Goal: Task Accomplishment & Management: Manage account settings

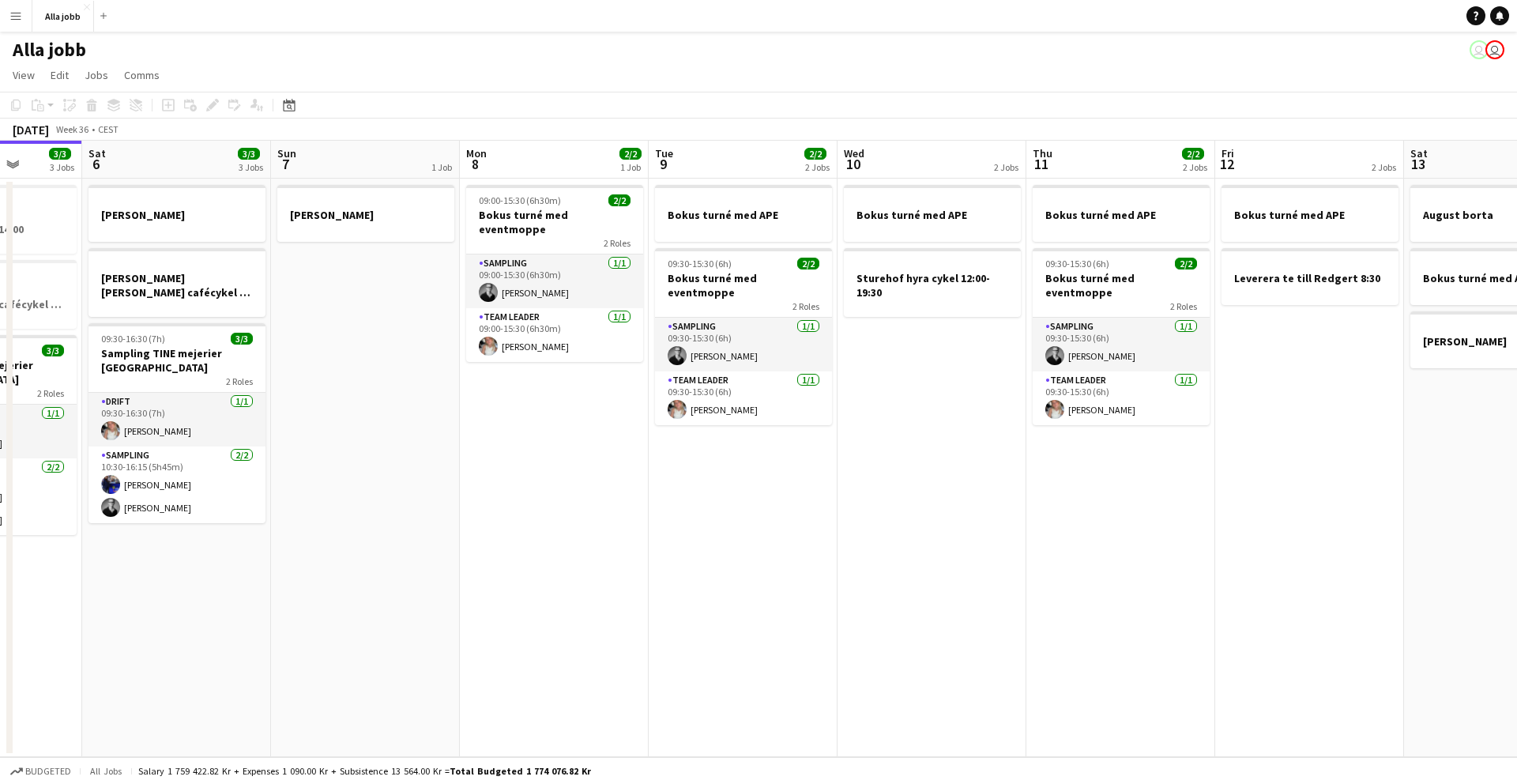
scroll to position [0, 724]
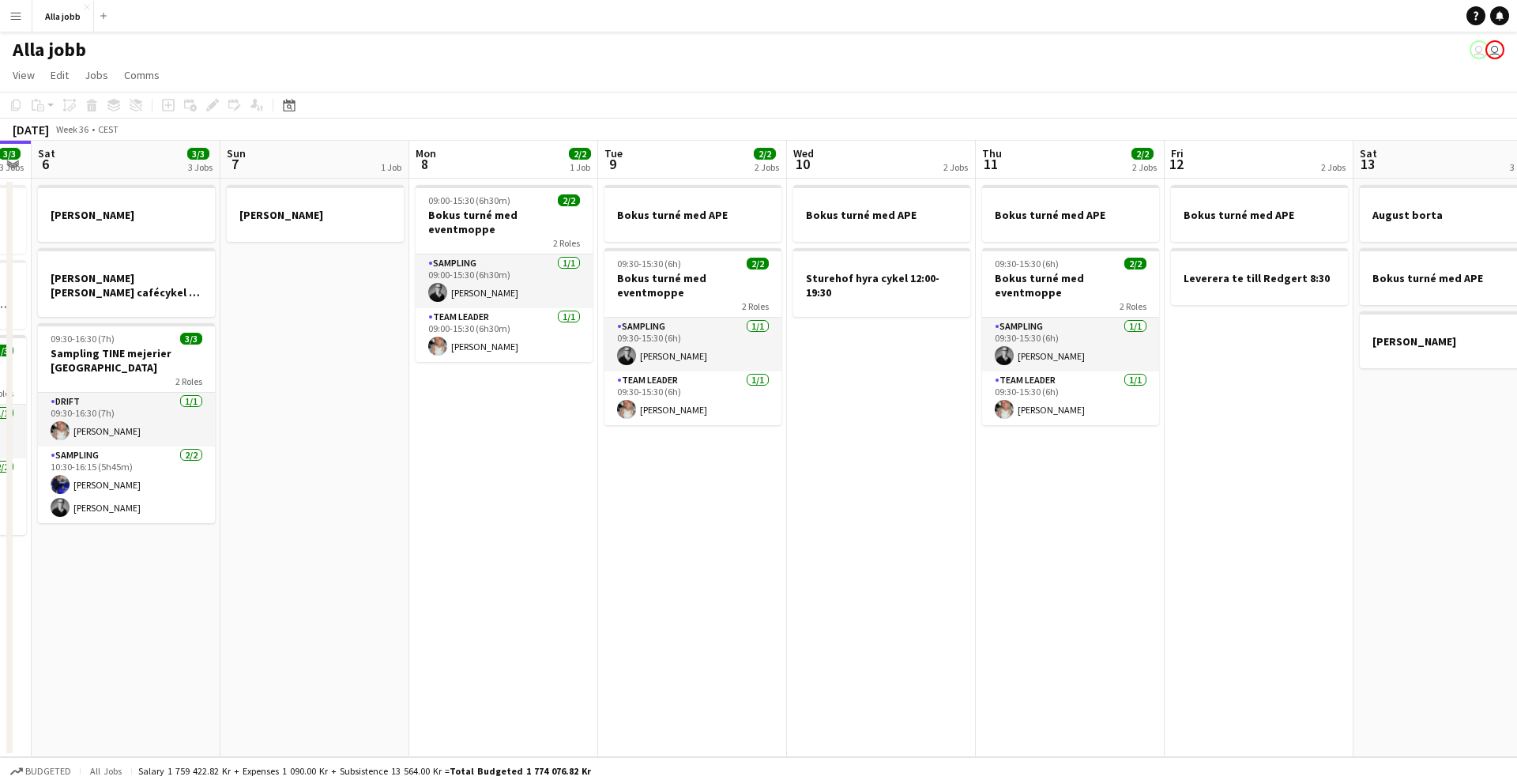
click at [681, 488] on app-date-cell "Bokus turné med APE 09:30-15:30 (6h) 2/2 Bokus turné med eventmoppe 2 Roles Sam…" at bounding box center [693, 468] width 189 height 578
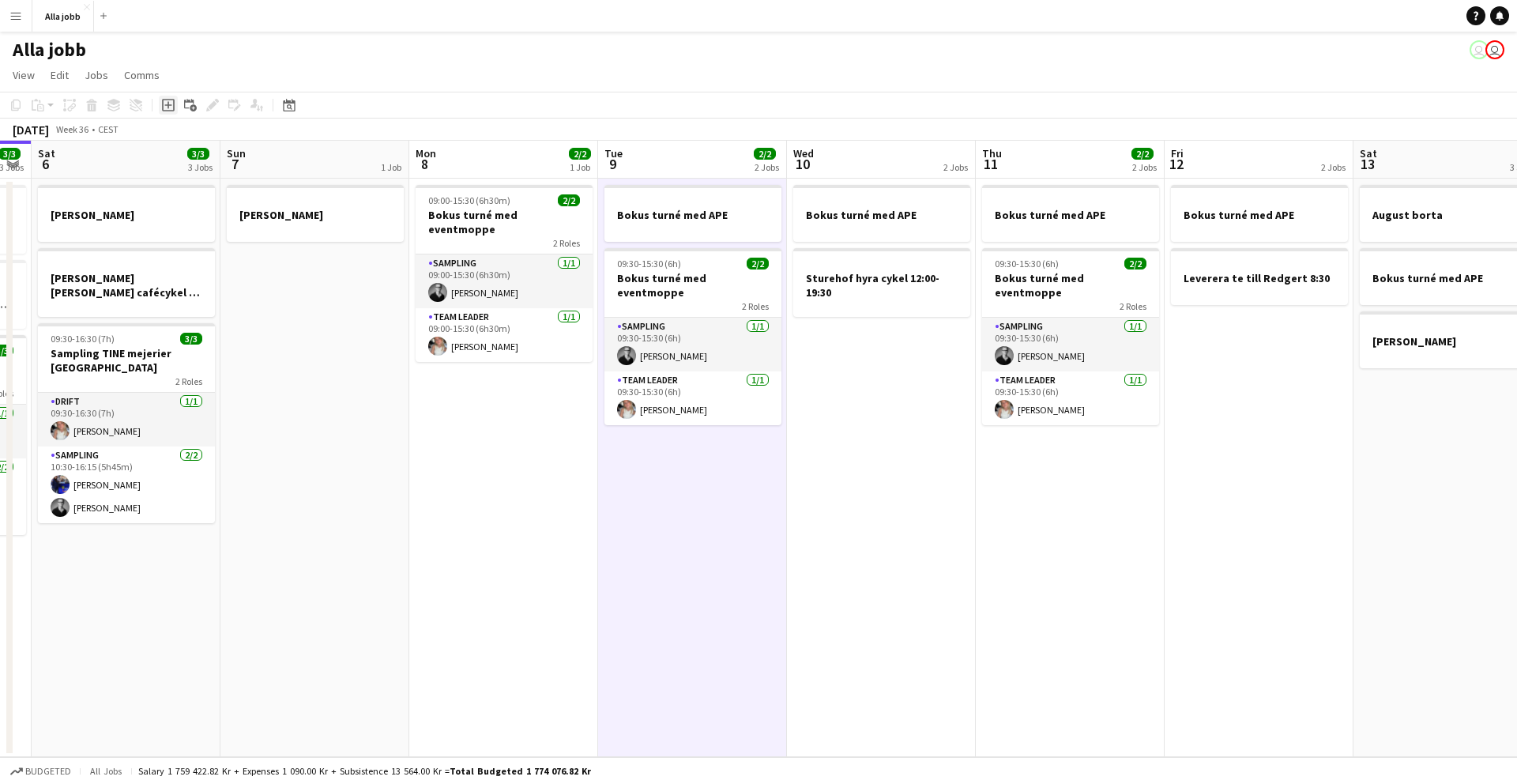
click at [168, 112] on div "Add job" at bounding box center [168, 105] width 19 height 19
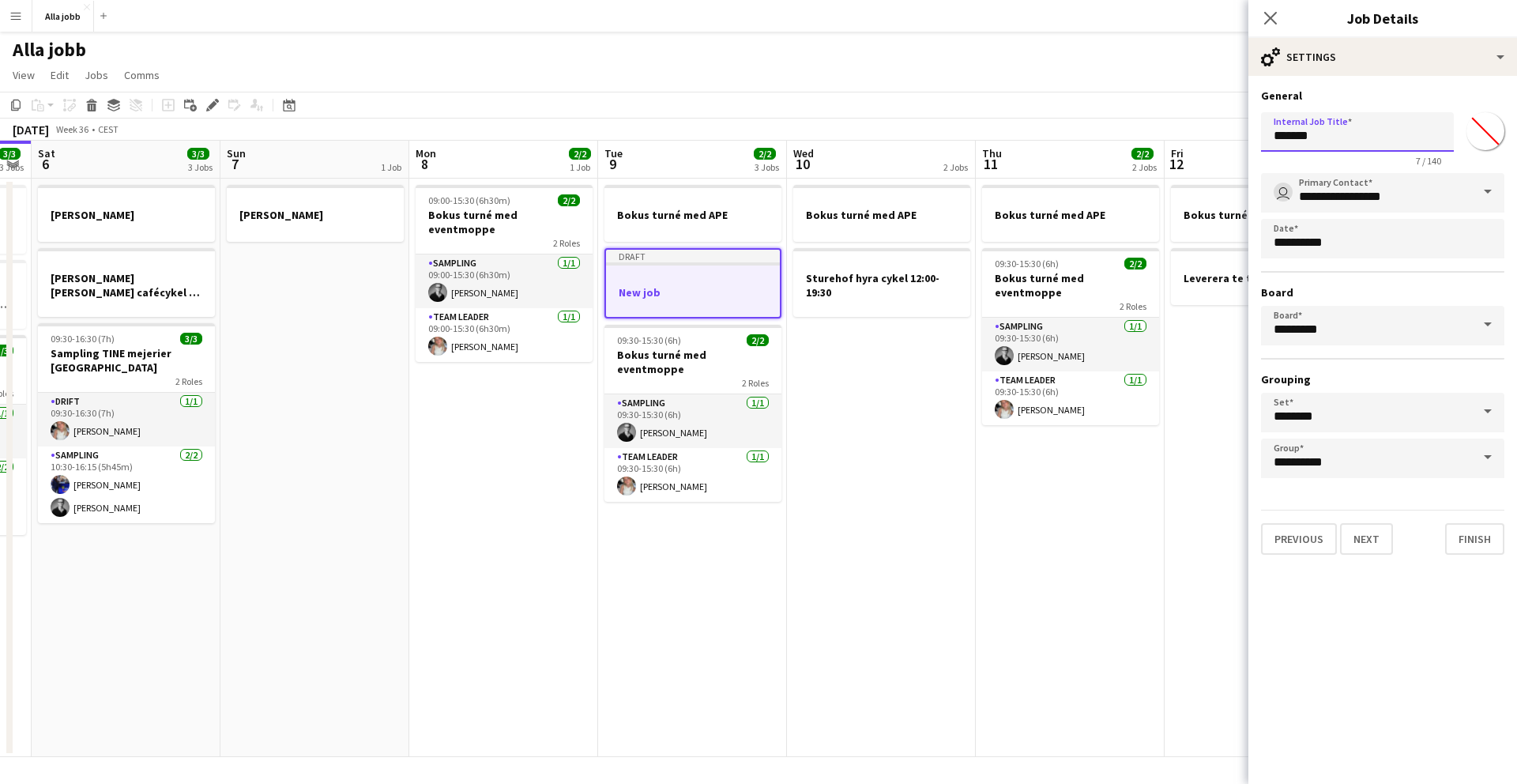
drag, startPoint x: 1344, startPoint y: 137, endPoint x: 1252, endPoint y: 137, distance: 92.0
click at [947, 137] on form "**********" at bounding box center [1383, 322] width 269 height 466
type input "**********"
click at [947, 494] on button "Finish" at bounding box center [1475, 539] width 60 height 32
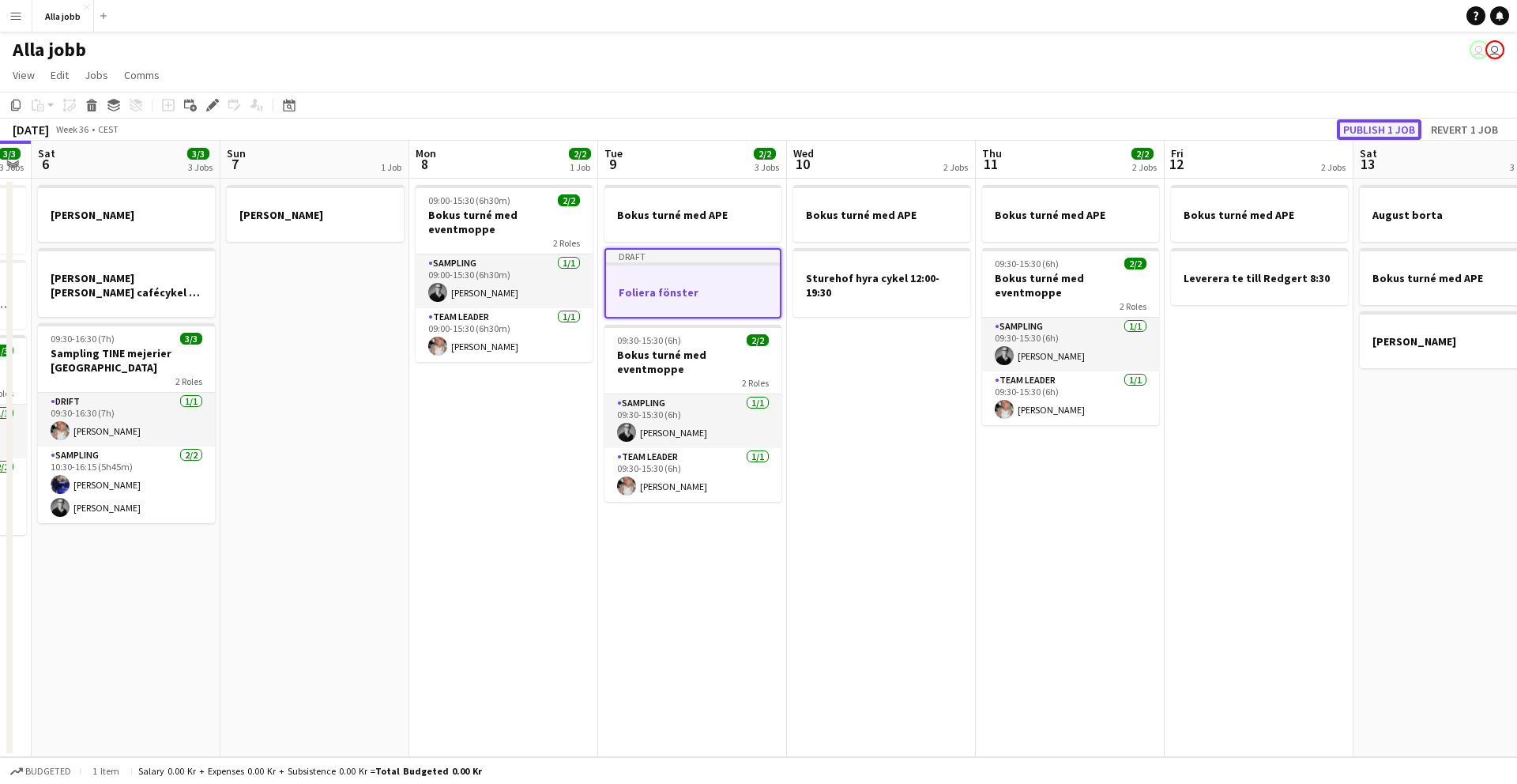
click at [947, 135] on button "Publish 1 job" at bounding box center [1379, 130] width 85 height 21
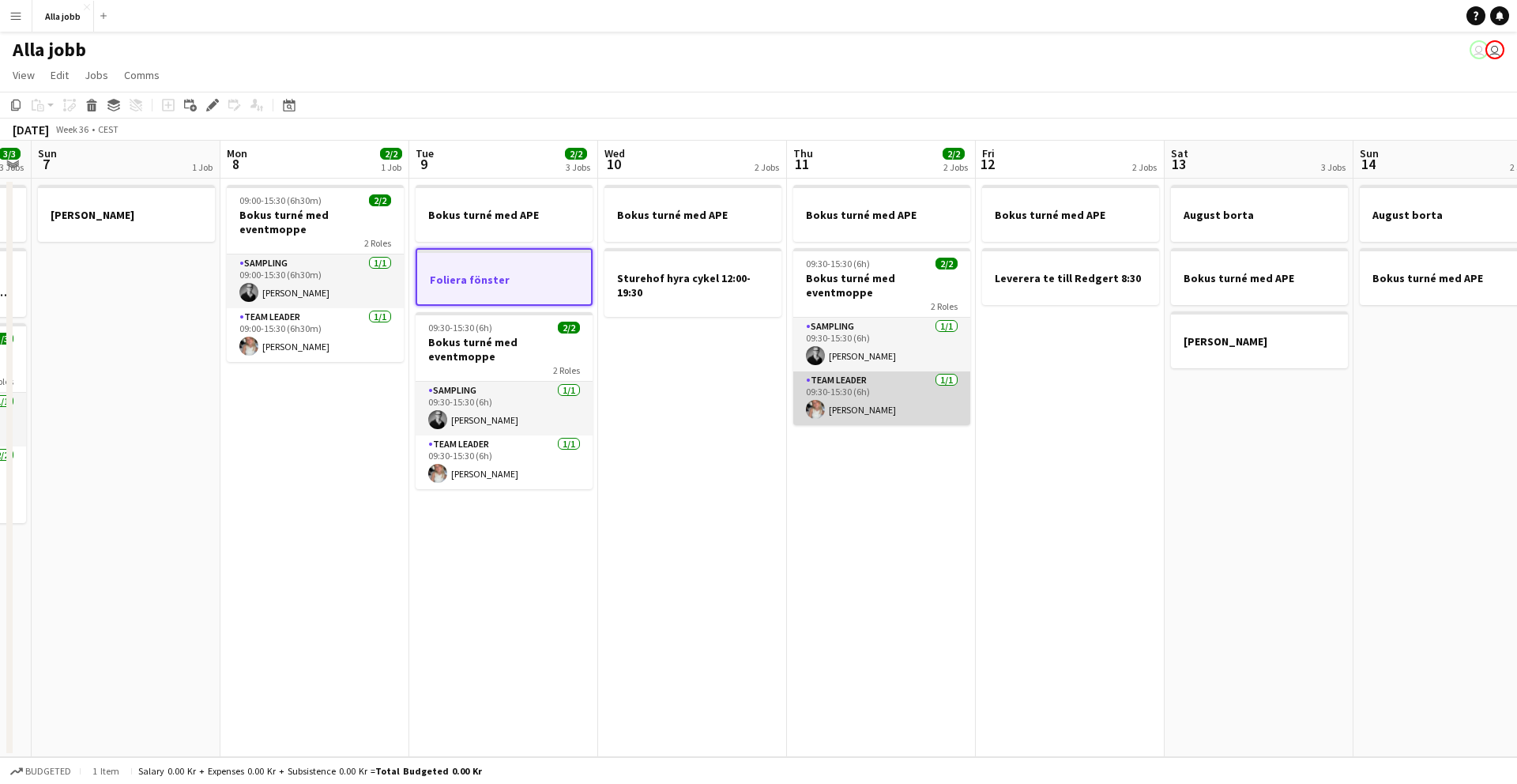
click at [848, 375] on app-card-role "Team Leader [DATE] 09:30-15:30 (6h) [PERSON_NAME]" at bounding box center [882, 398] width 177 height 54
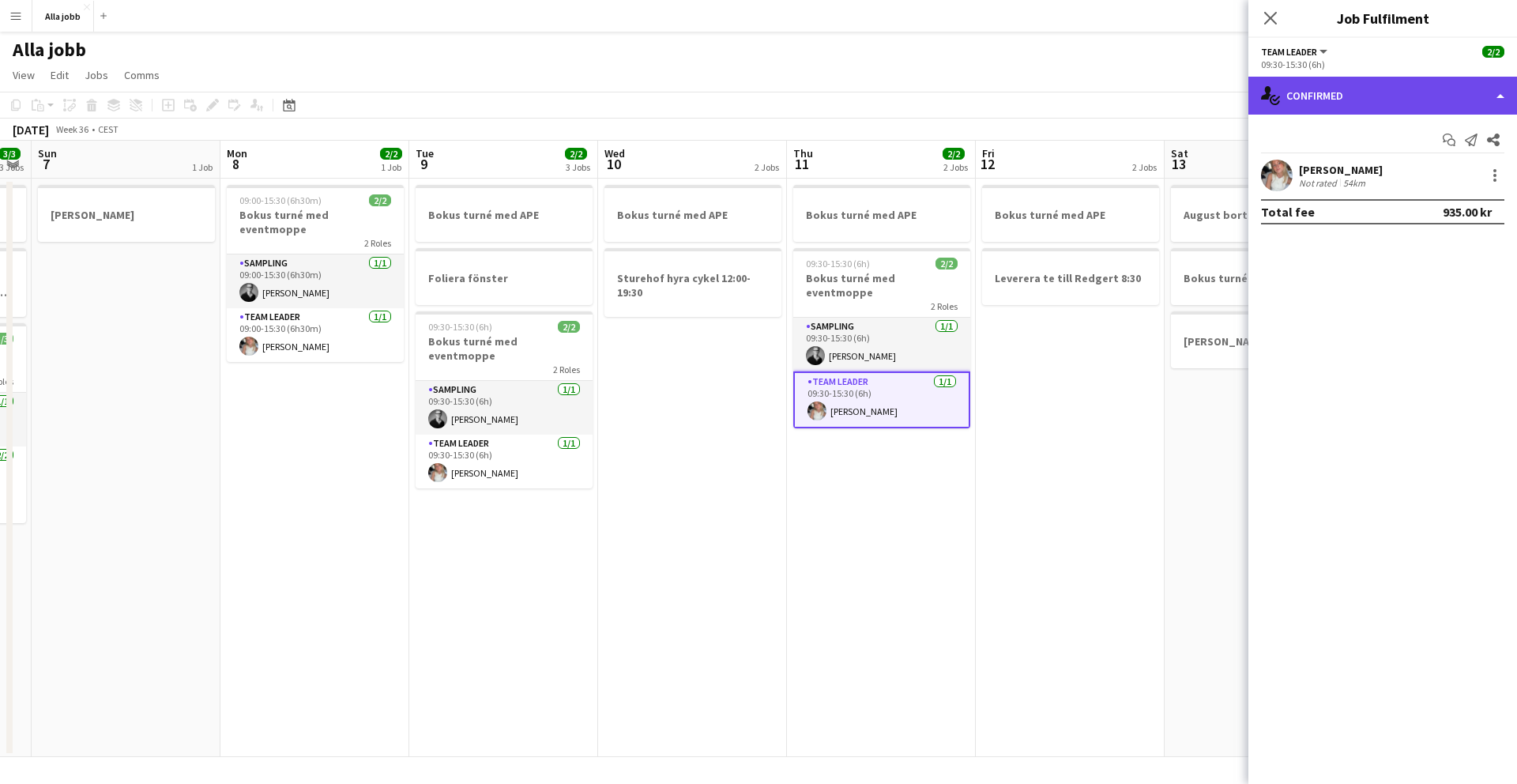
click at [947, 103] on div "single-neutral-actions-check-2 Confirmed" at bounding box center [1383, 95] width 269 height 38
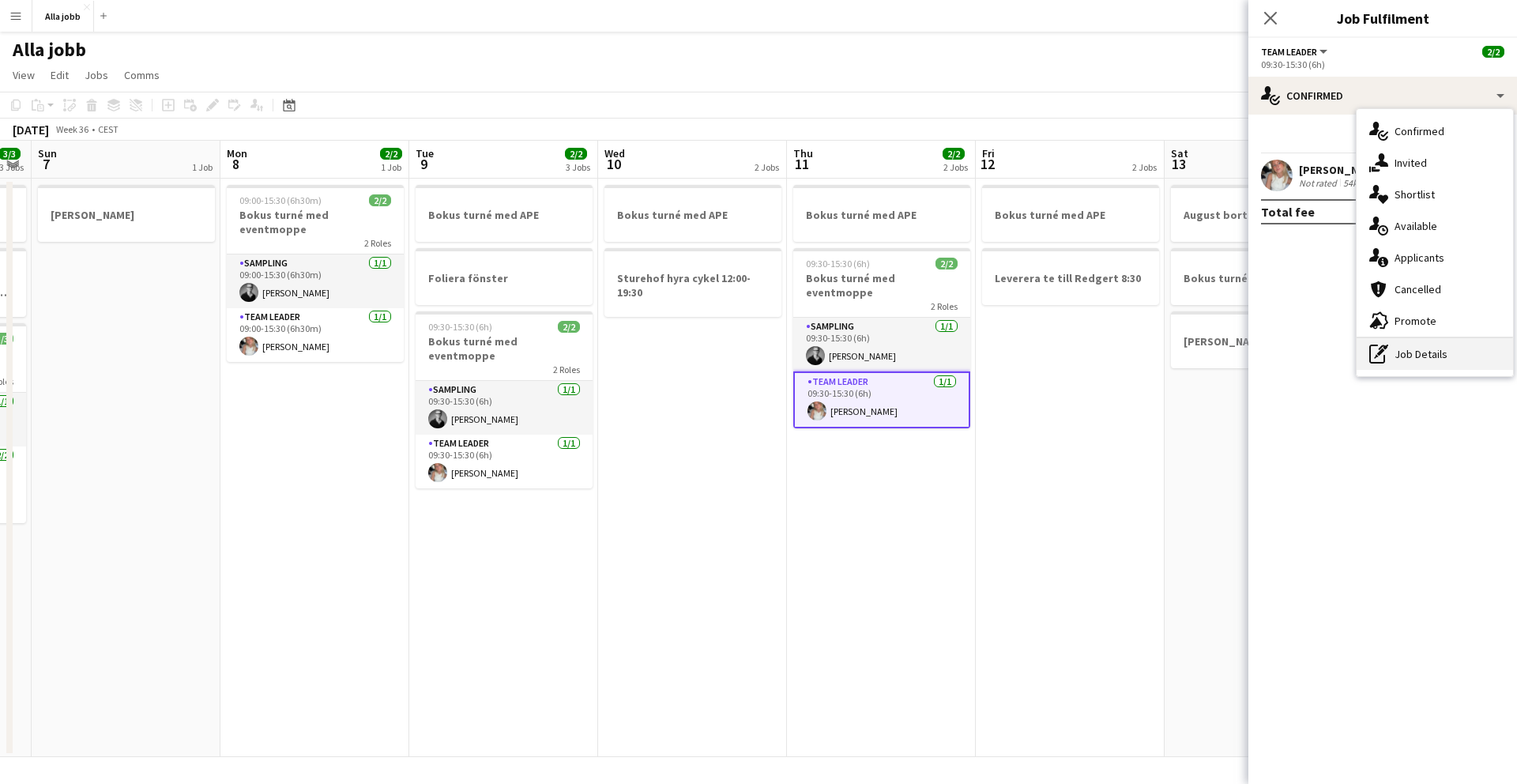
click at [947, 354] on div "pen-write Job Details" at bounding box center [1435, 354] width 157 height 32
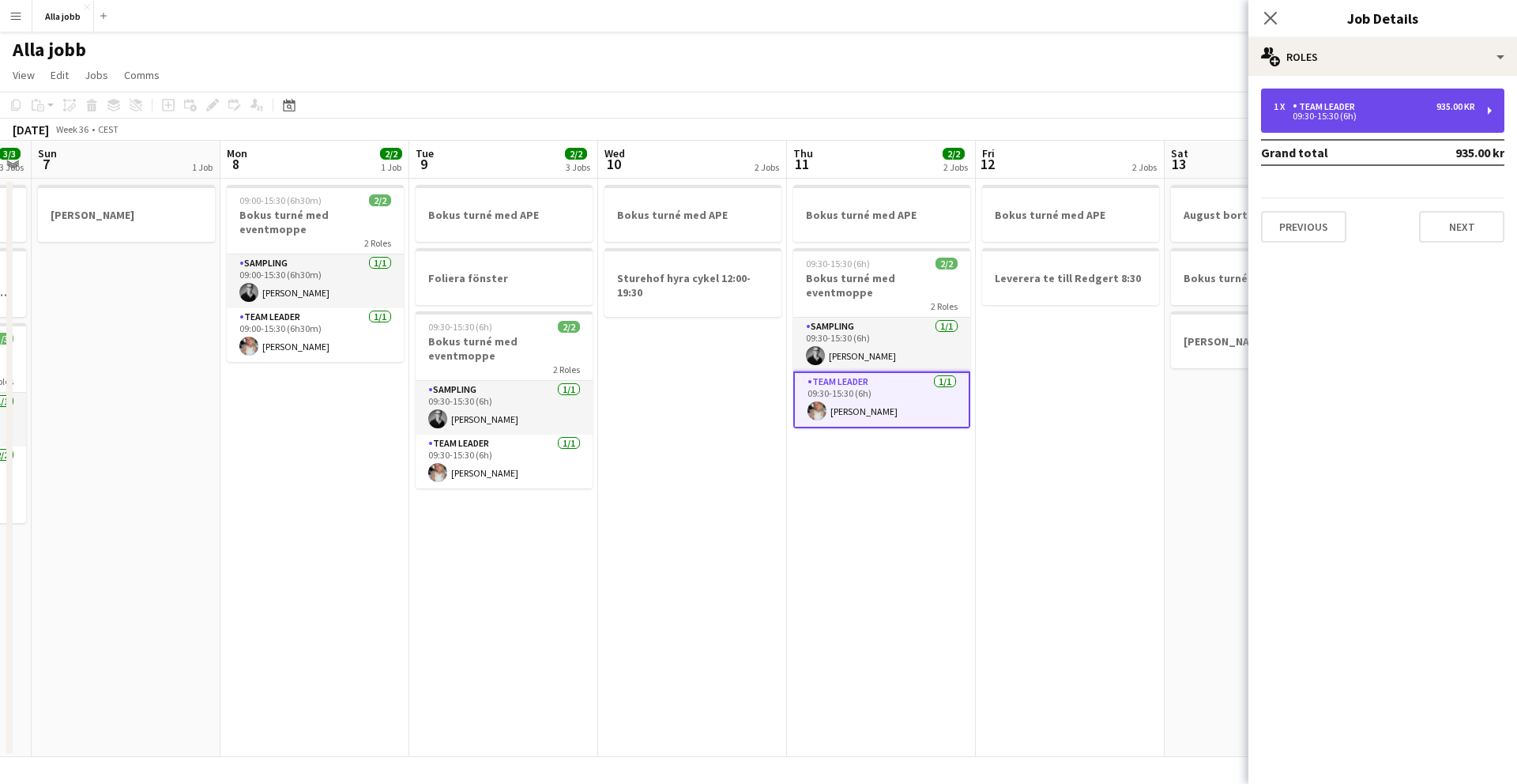
click at [947, 130] on div "1 x Team Leader 935.00 kr 09:30-15:30 (6h)" at bounding box center [1383, 110] width 243 height 44
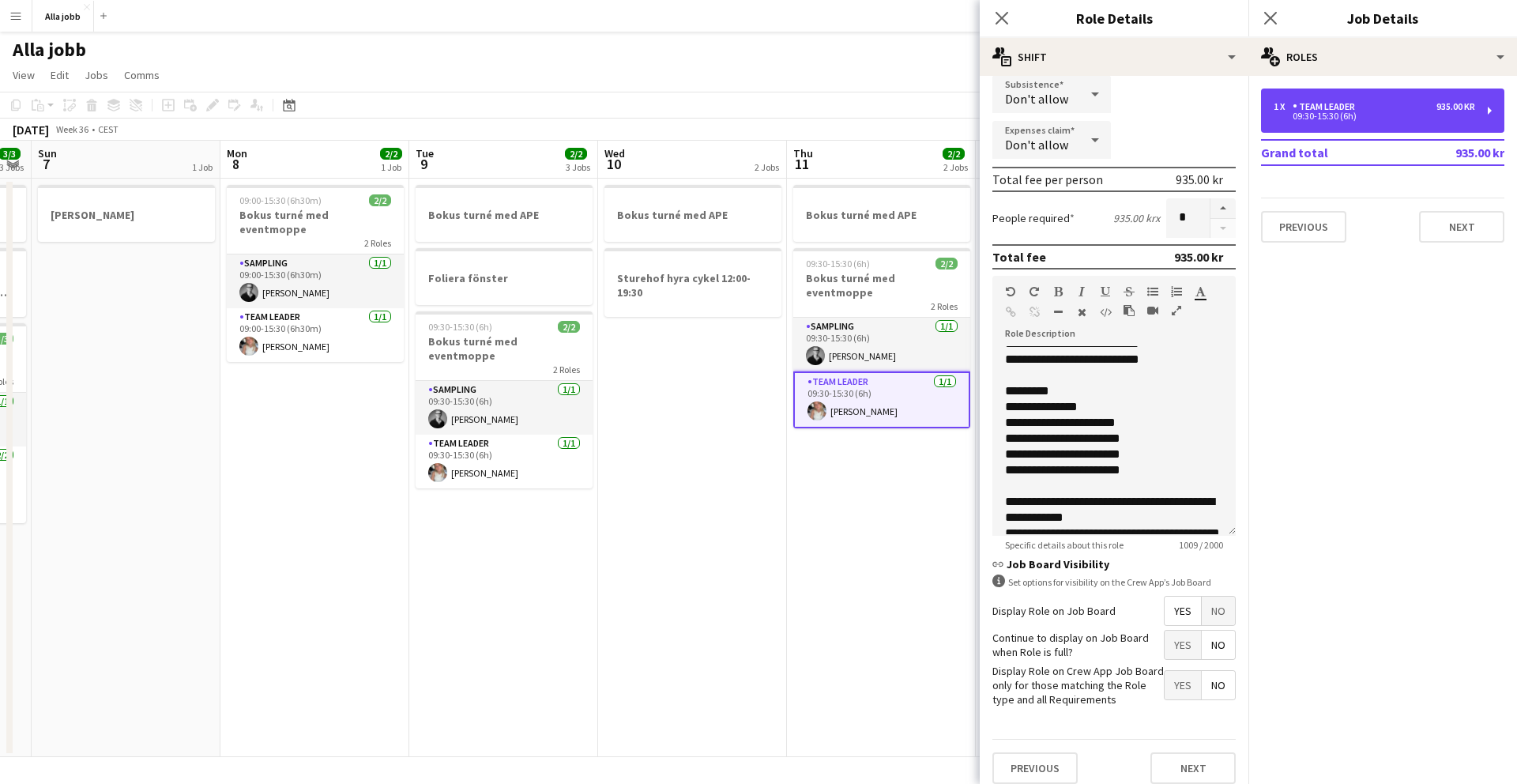
scroll to position [518, 0]
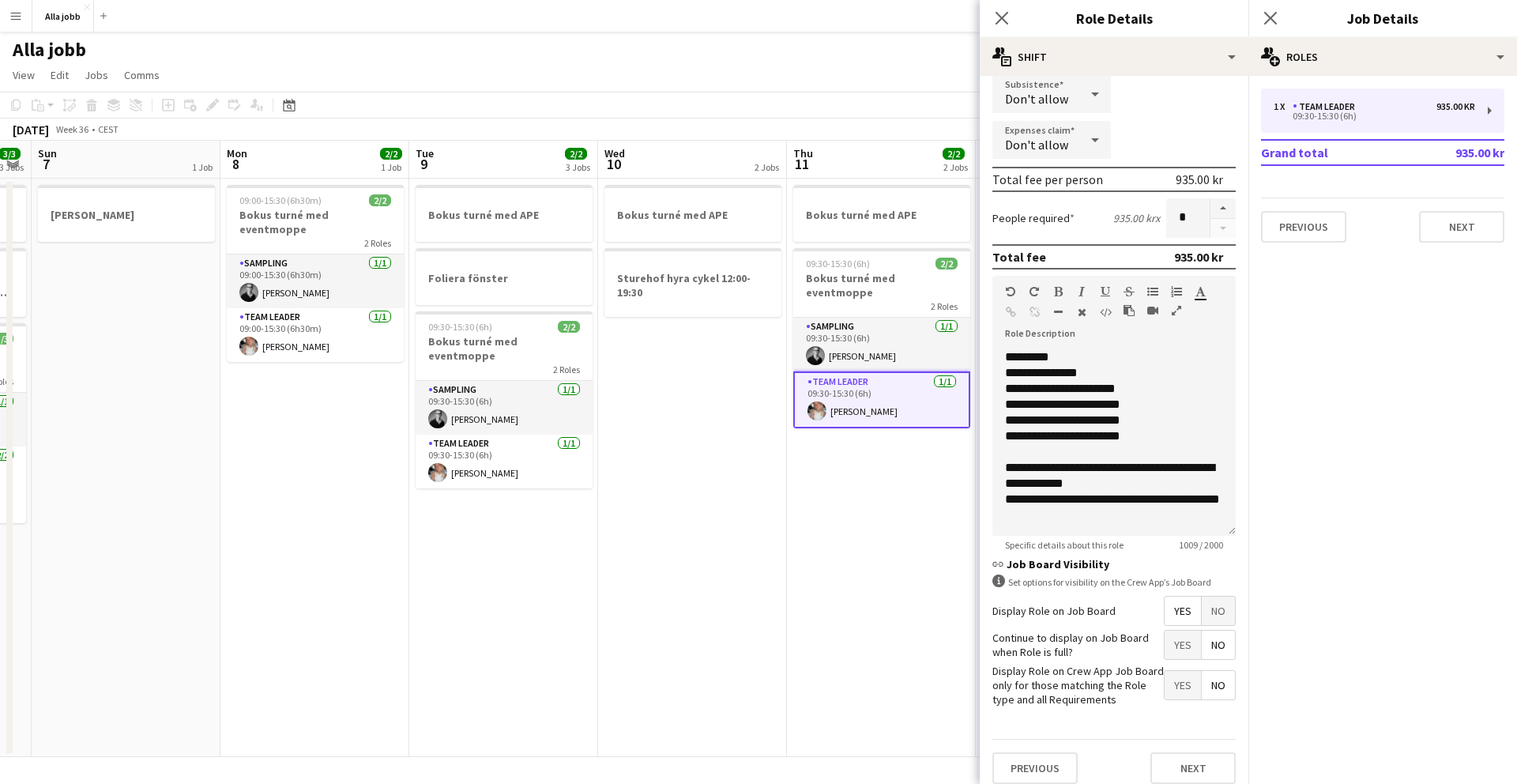
click at [910, 494] on app-date-cell "Bokus turné med APE 09:30-15:30 (6h) 2/2 Bokus turné med eventmoppe 2 Roles Sam…" at bounding box center [881, 468] width 189 height 578
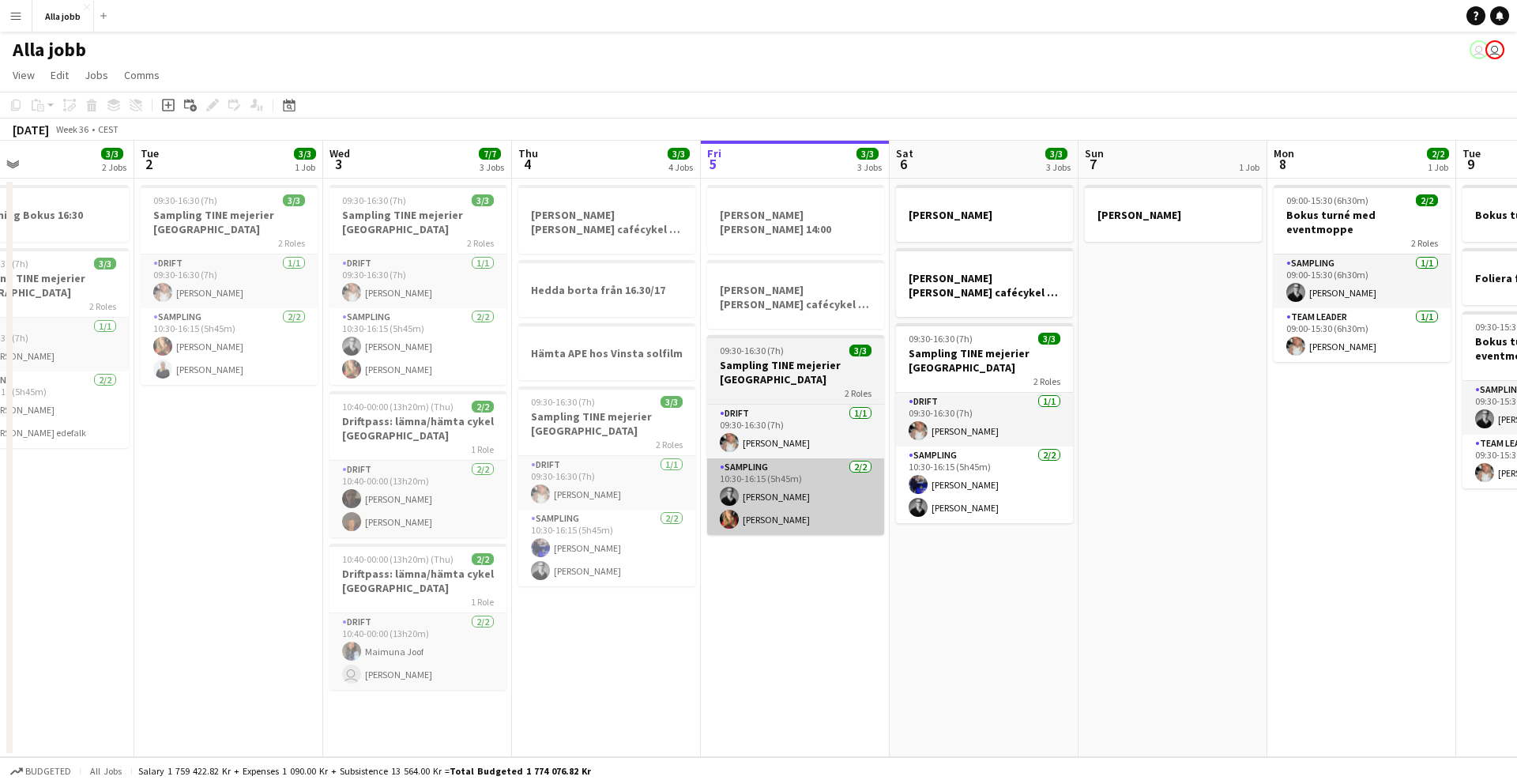
scroll to position [0, 421]
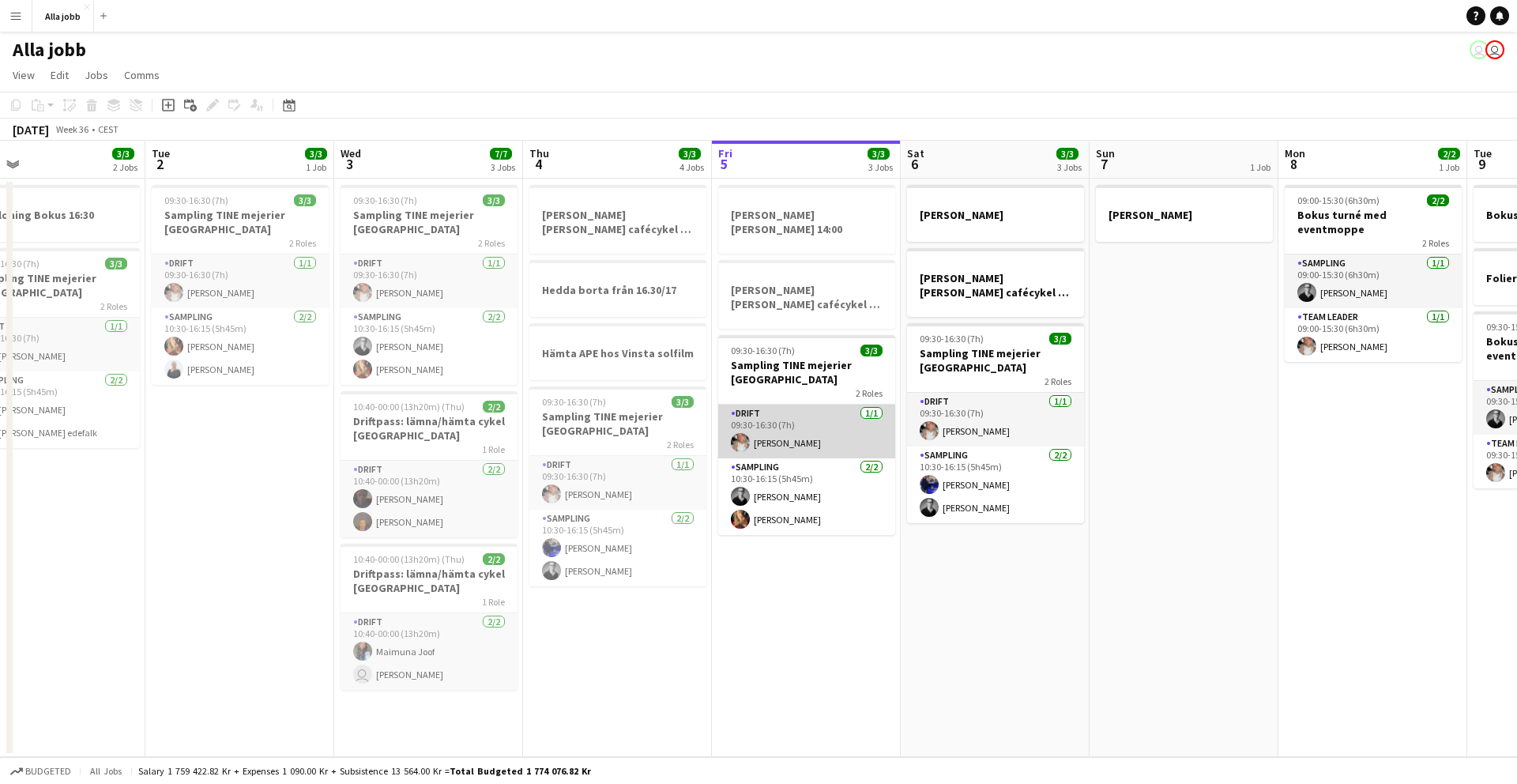
click at [804, 433] on app-card-role "Drift [DATE] 09:30-16:30 (7h) [PERSON_NAME]" at bounding box center [807, 432] width 177 height 54
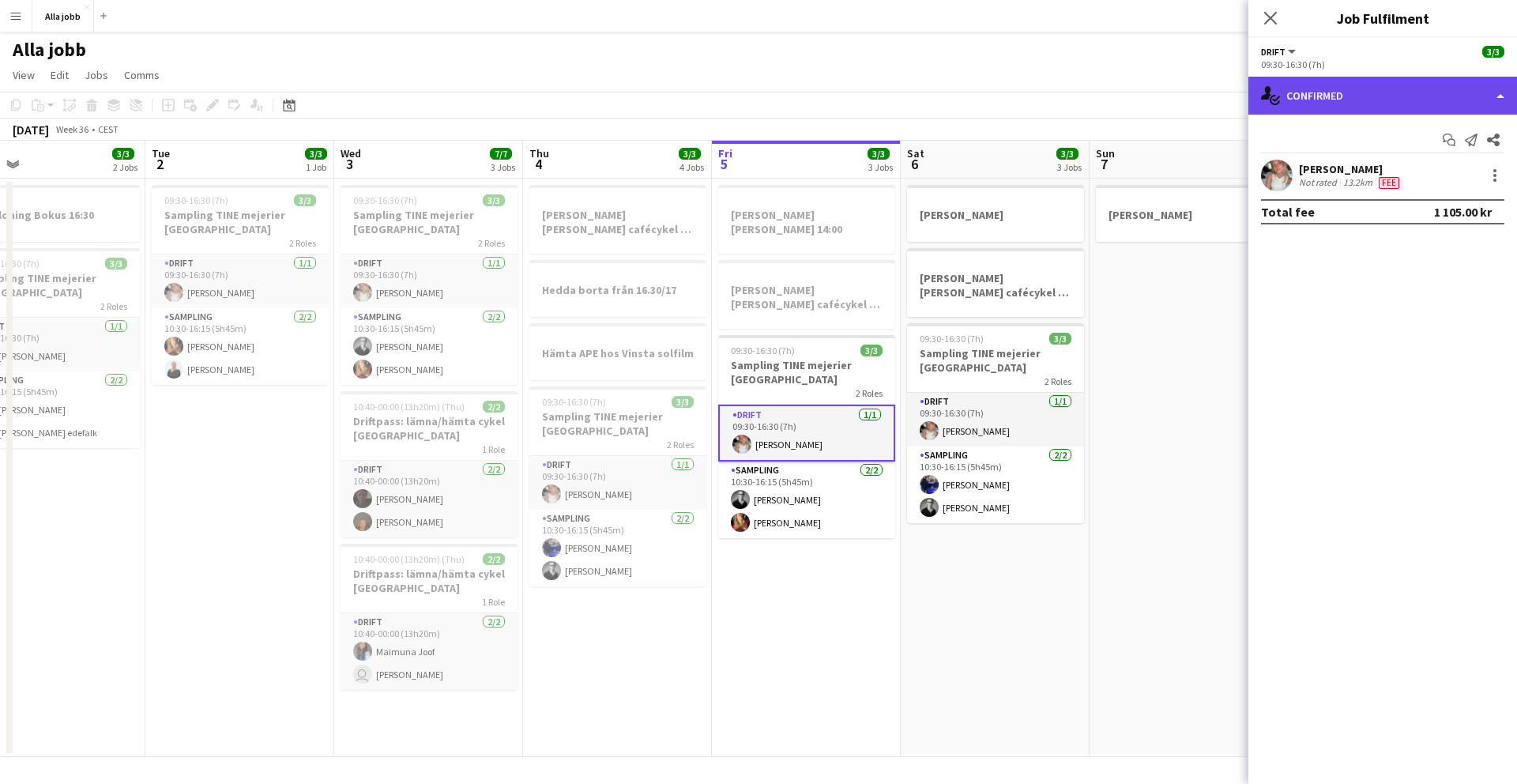
click at [947, 100] on div "single-neutral-actions-check-2 Confirmed" at bounding box center [1383, 95] width 269 height 38
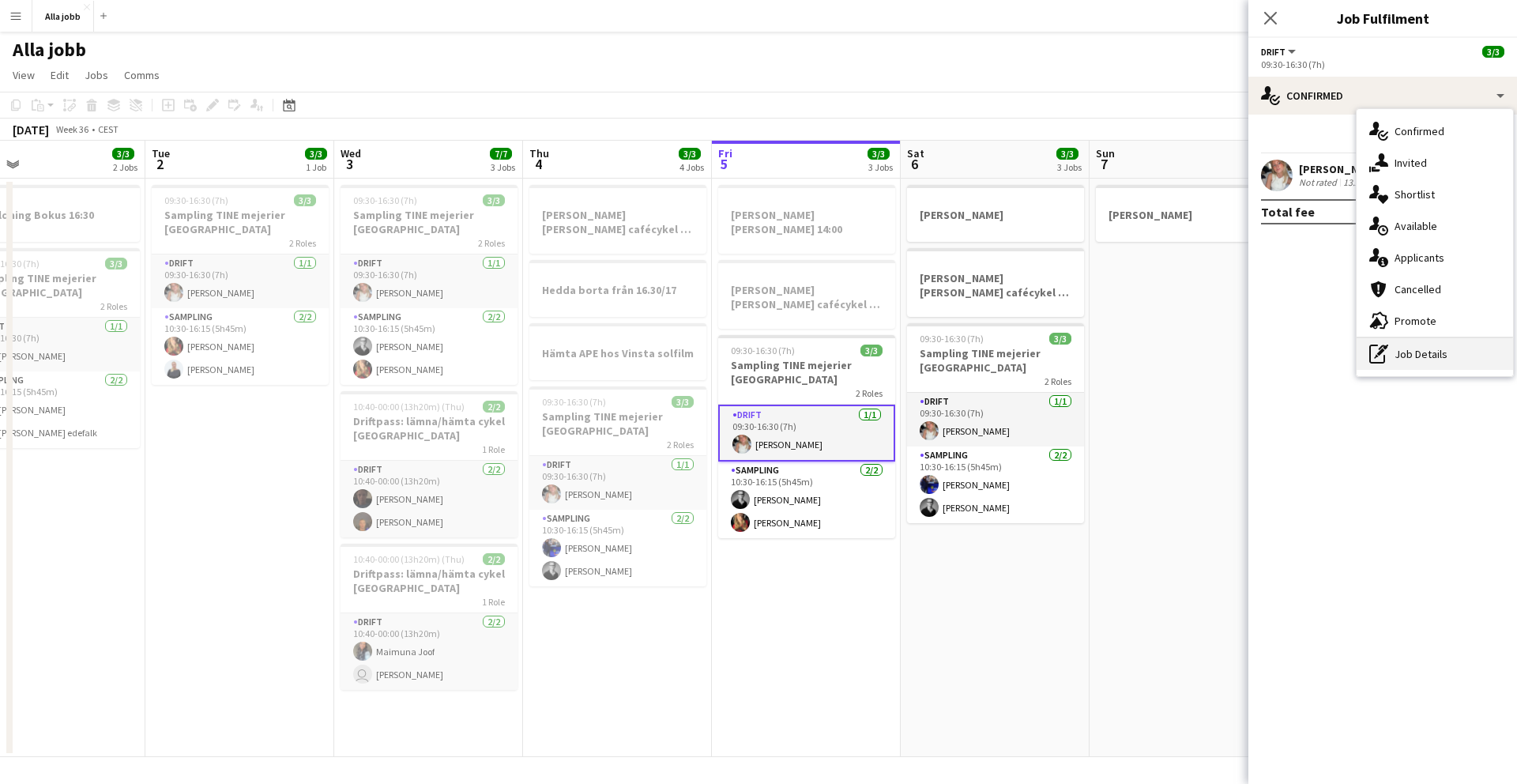
click at [947, 346] on icon at bounding box center [1384, 348] width 9 height 6
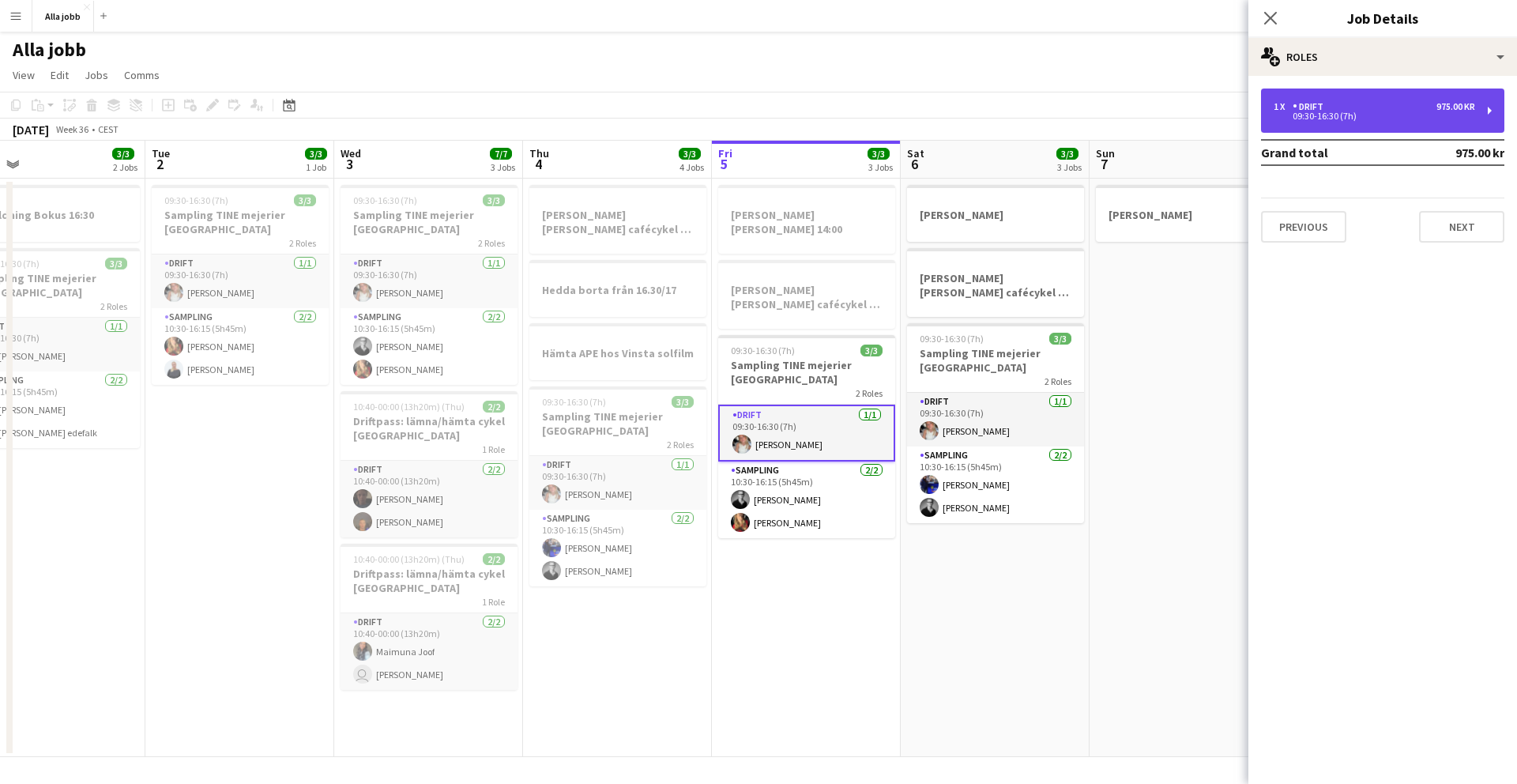
click at [947, 127] on div "1 x Drift 975.00 kr 09:30-16:30 (7h)" at bounding box center [1383, 110] width 243 height 44
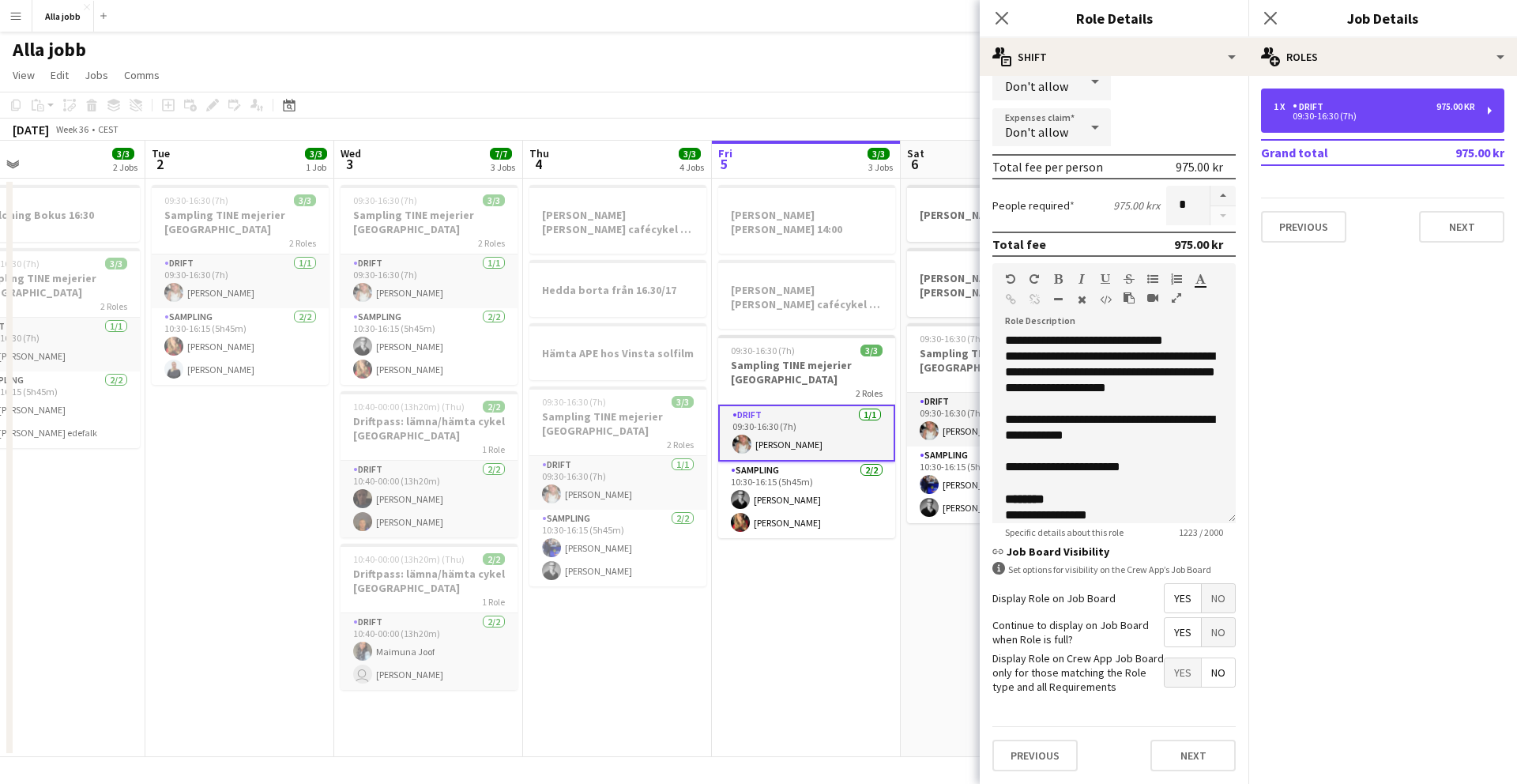
scroll to position [285, 0]
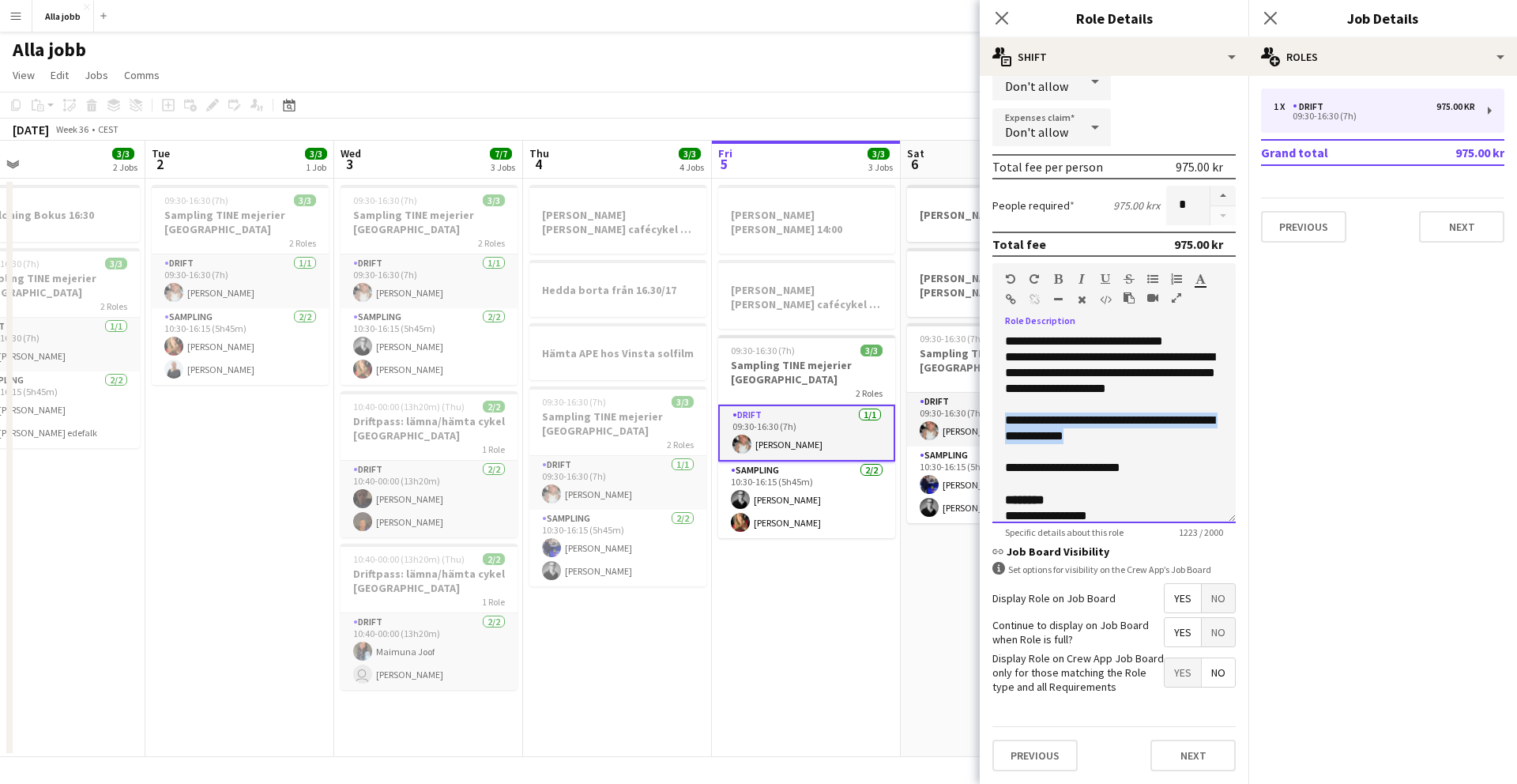
drag, startPoint x: 1097, startPoint y: 453, endPoint x: 999, endPoint y: 439, distance: 99.0
click at [947, 439] on div "**********" at bounding box center [1114, 428] width 243 height 189
copy div "**********"
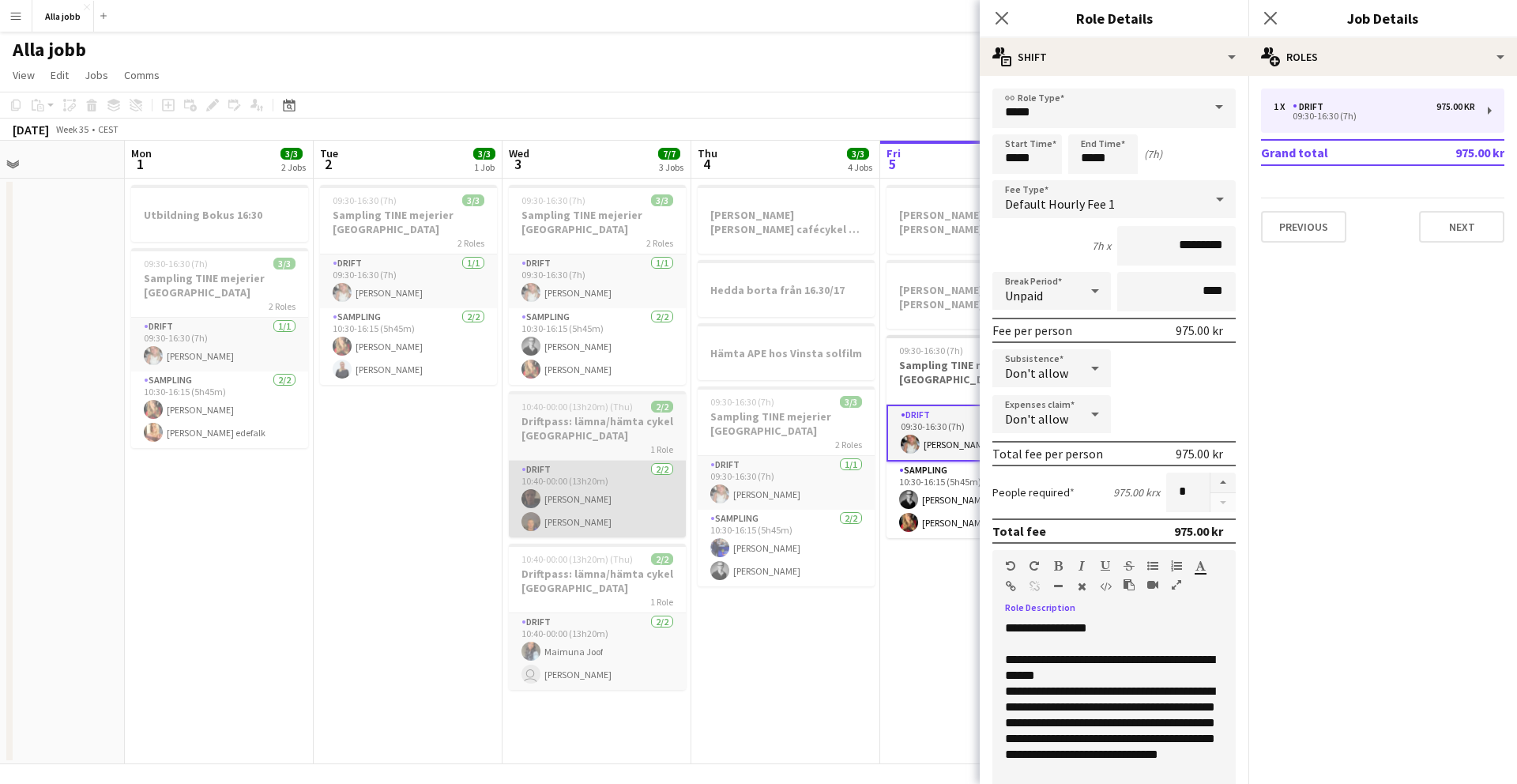
scroll to position [0, 440]
click at [557, 494] on app-card-role "Drift [DATE] 10:40-00:00 (13h20m) [PERSON_NAME] [PERSON_NAME]" at bounding box center [600, 499] width 177 height 76
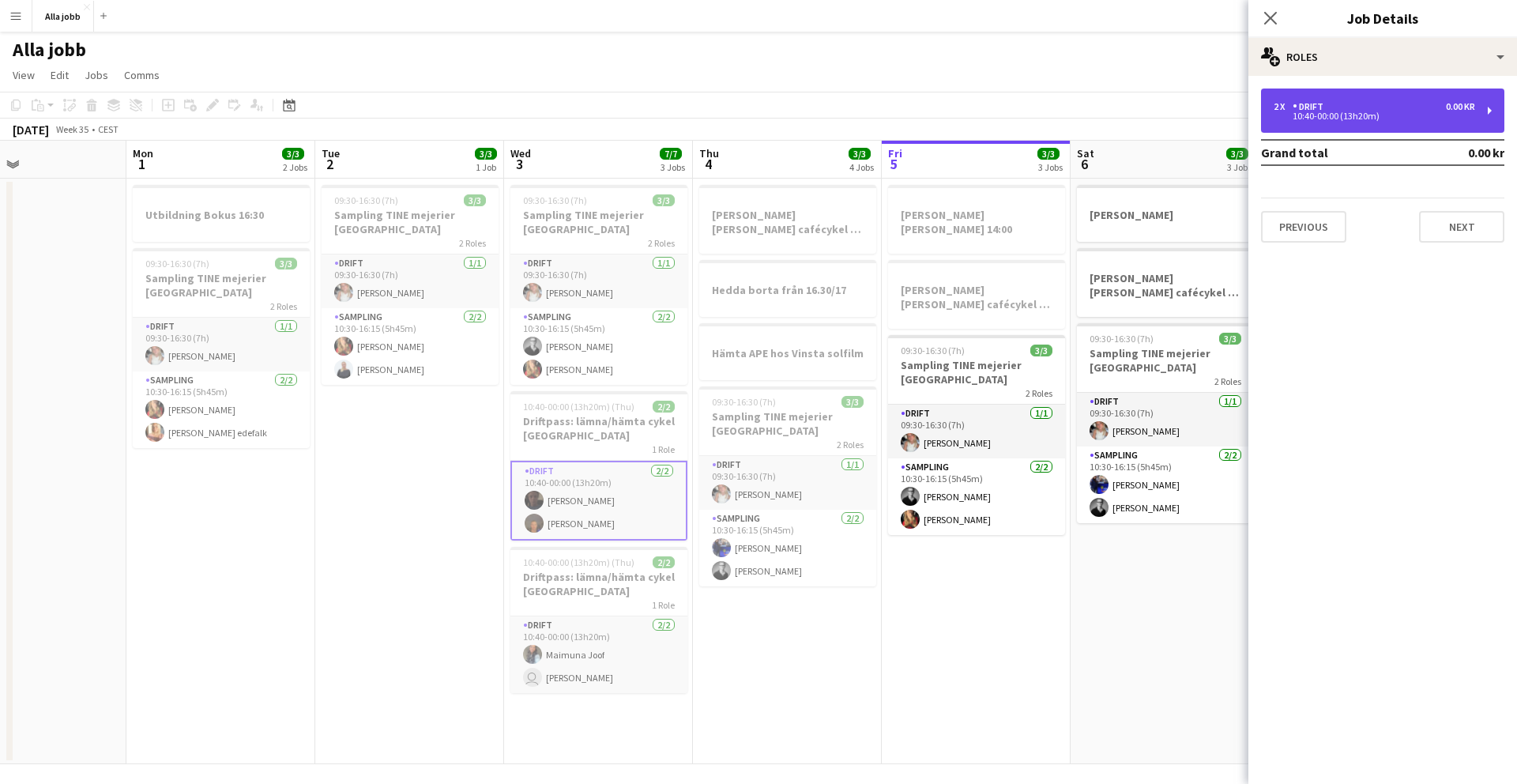
click at [947, 124] on div "2 x Drift 0.00 kr 10:40-00:00 (13h20m)" at bounding box center [1383, 110] width 243 height 44
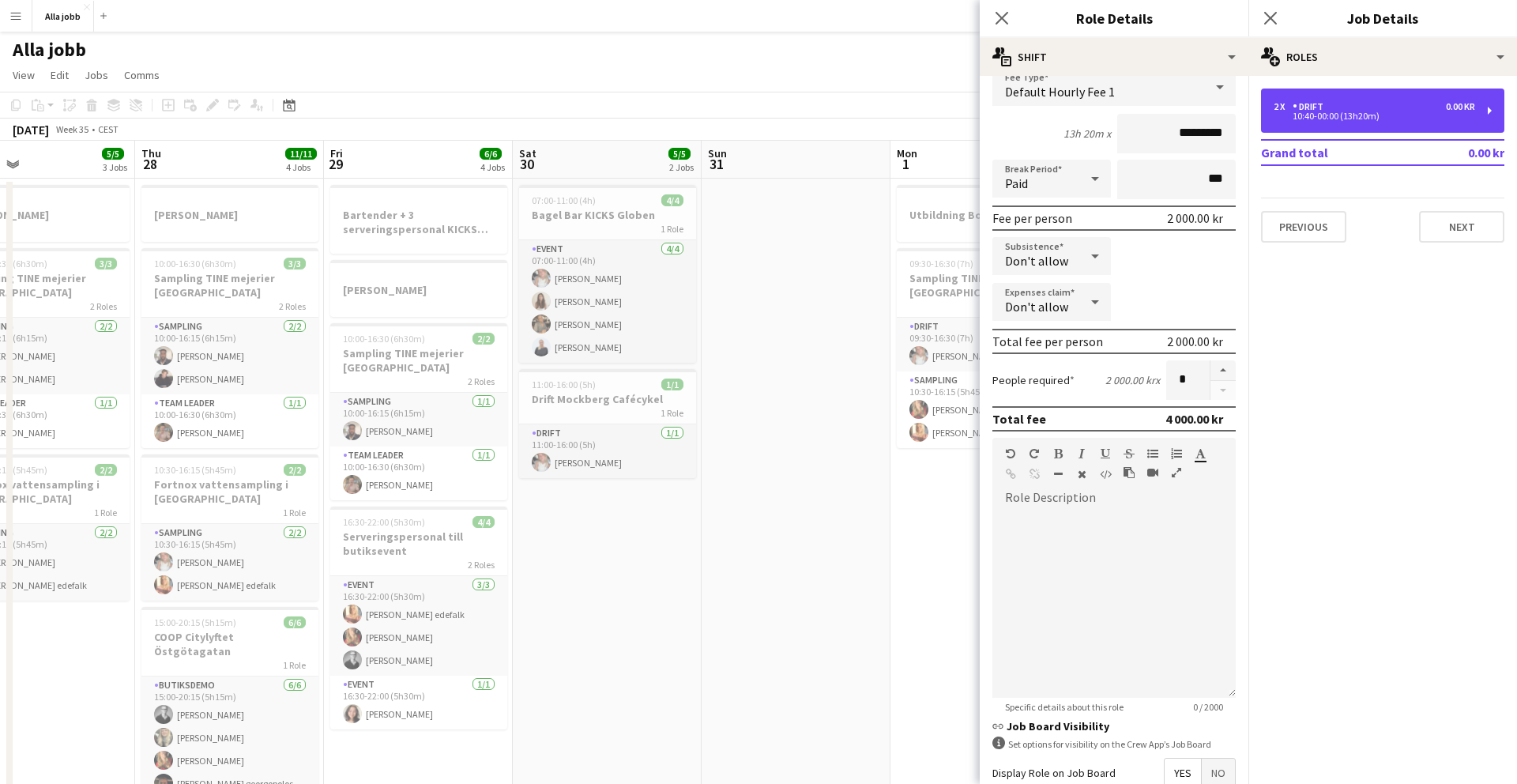
scroll to position [0, 425]
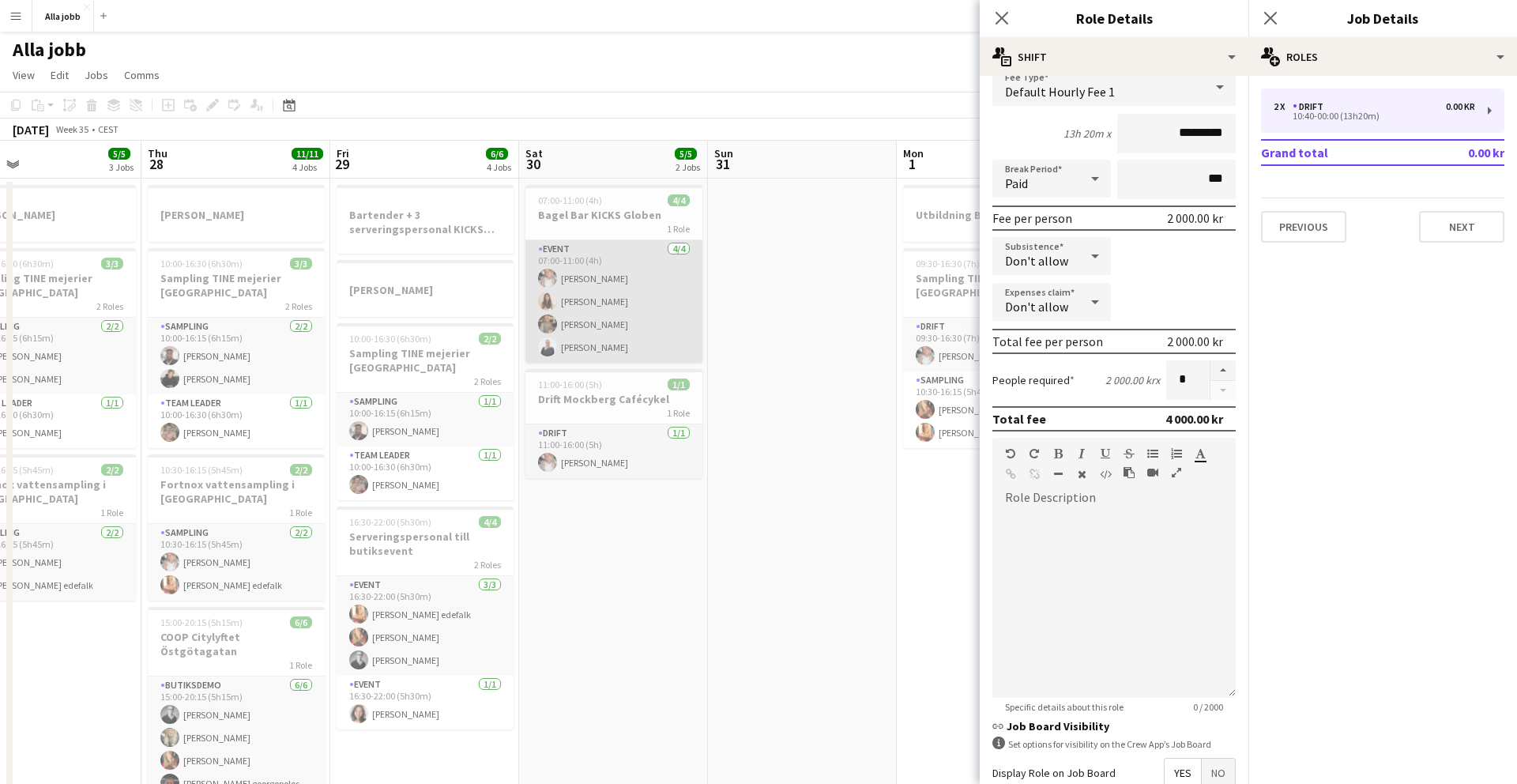
click at [589, 319] on app-card-role "Event [DATE] 07:00-11:00 (4h) [PERSON_NAME] Maja [PERSON_NAME] Nwaugo [PERSON_N…" at bounding box center [614, 301] width 177 height 122
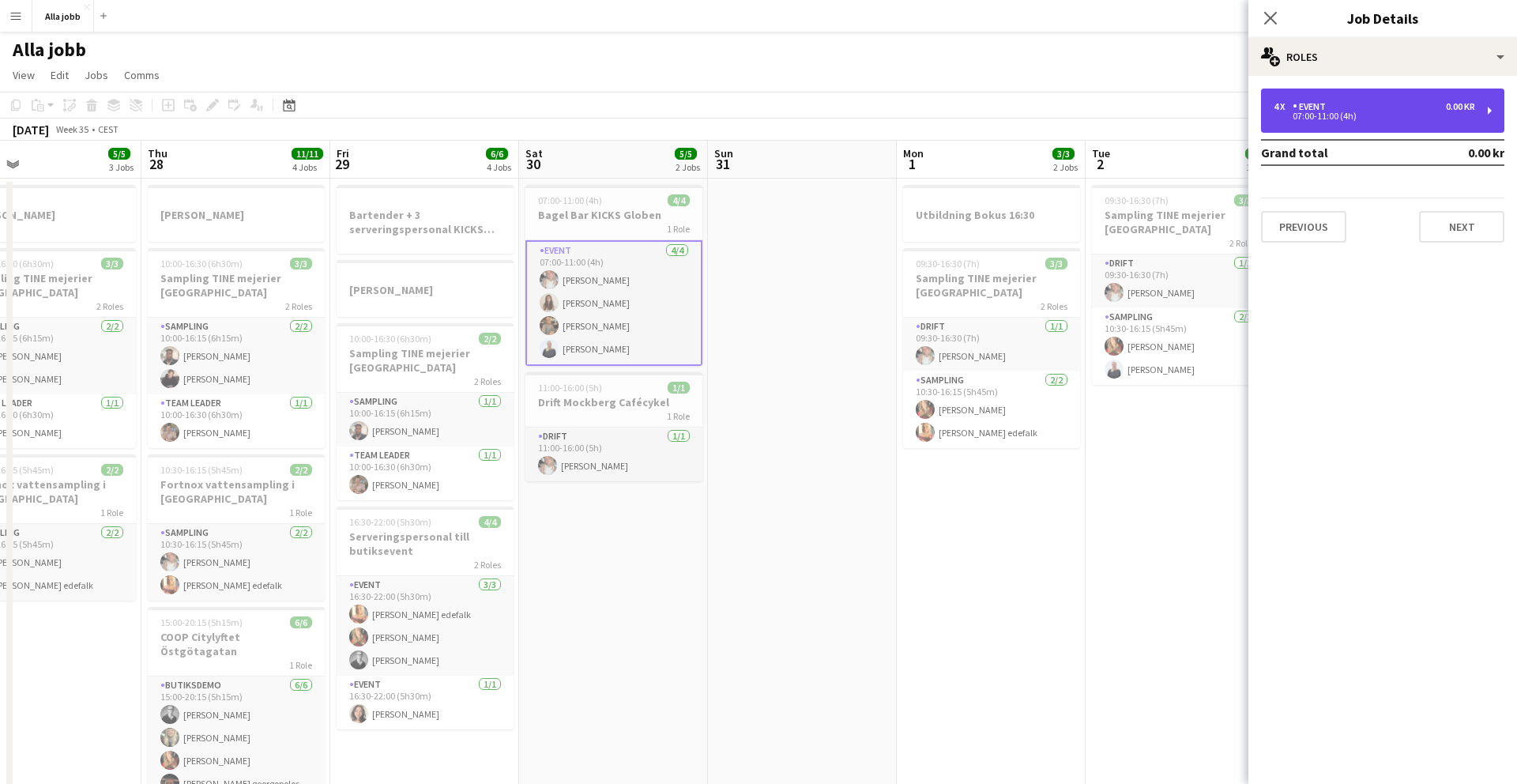
click at [947, 117] on div "07:00-11:00 (4h)" at bounding box center [1374, 116] width 201 height 7
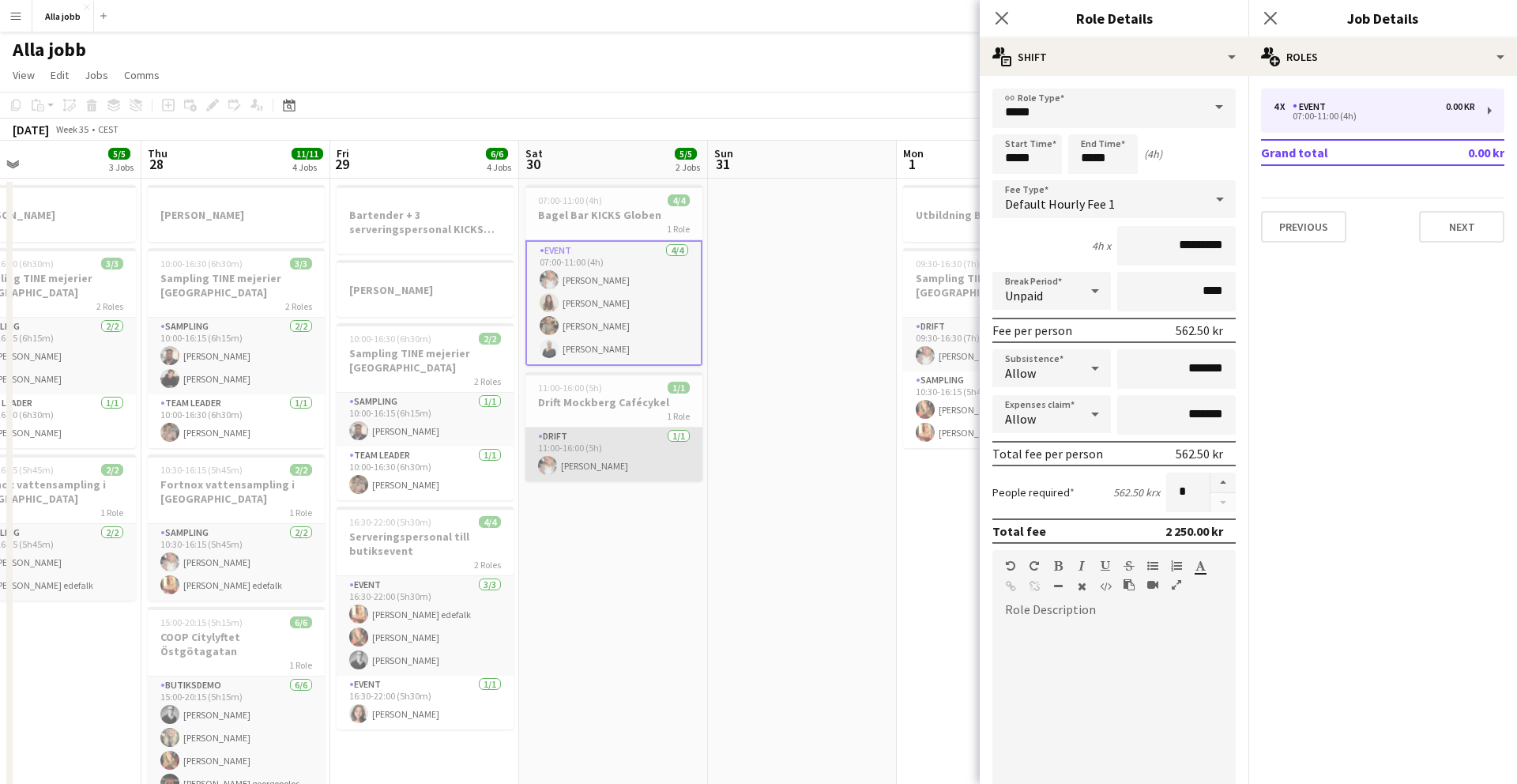
click at [614, 462] on app-card-role "Drift [DATE] 11:00-16:00 (5h) [PERSON_NAME]" at bounding box center [614, 455] width 177 height 54
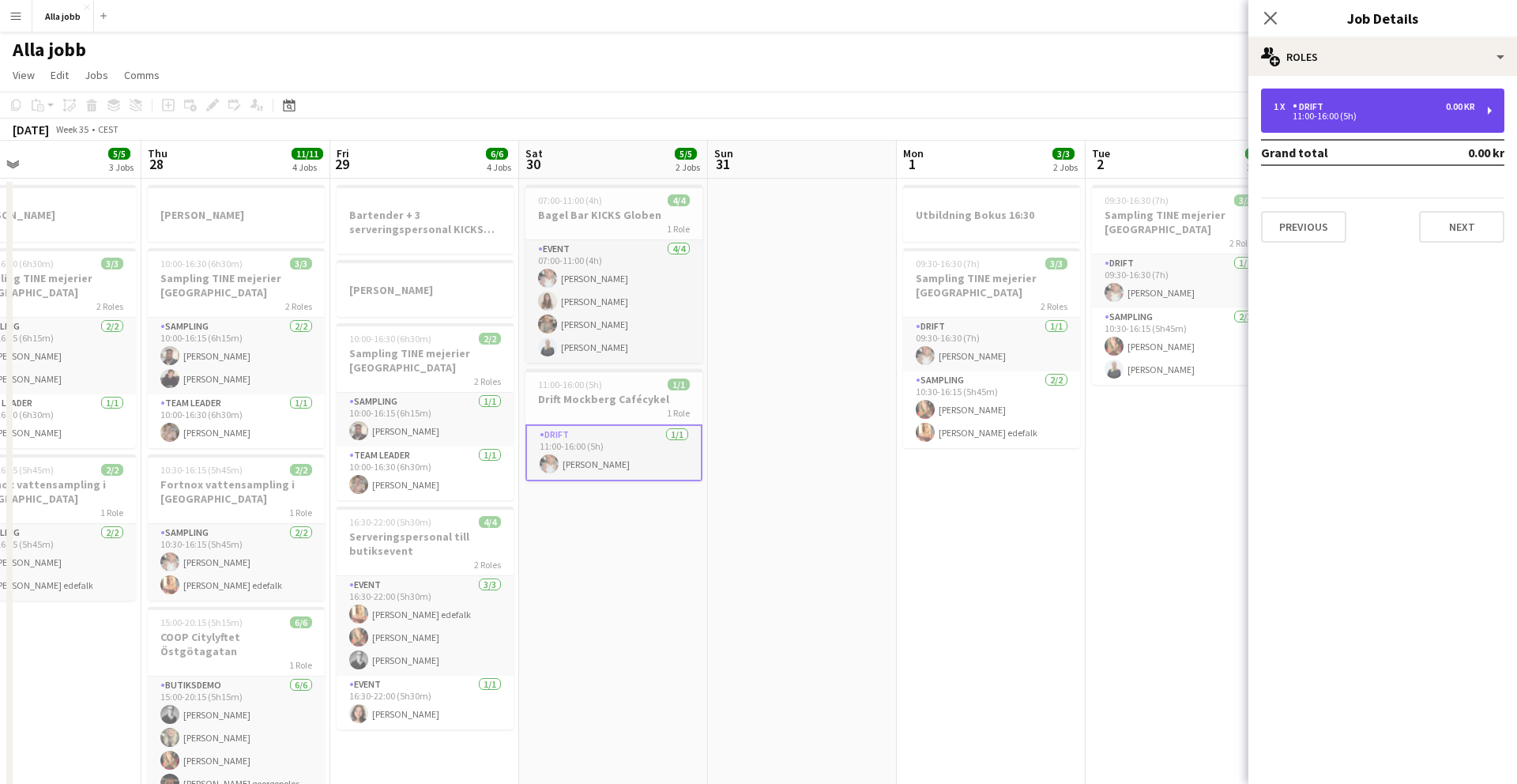
click at [947, 112] on div "11:00-16:00 (5h)" at bounding box center [1374, 116] width 201 height 7
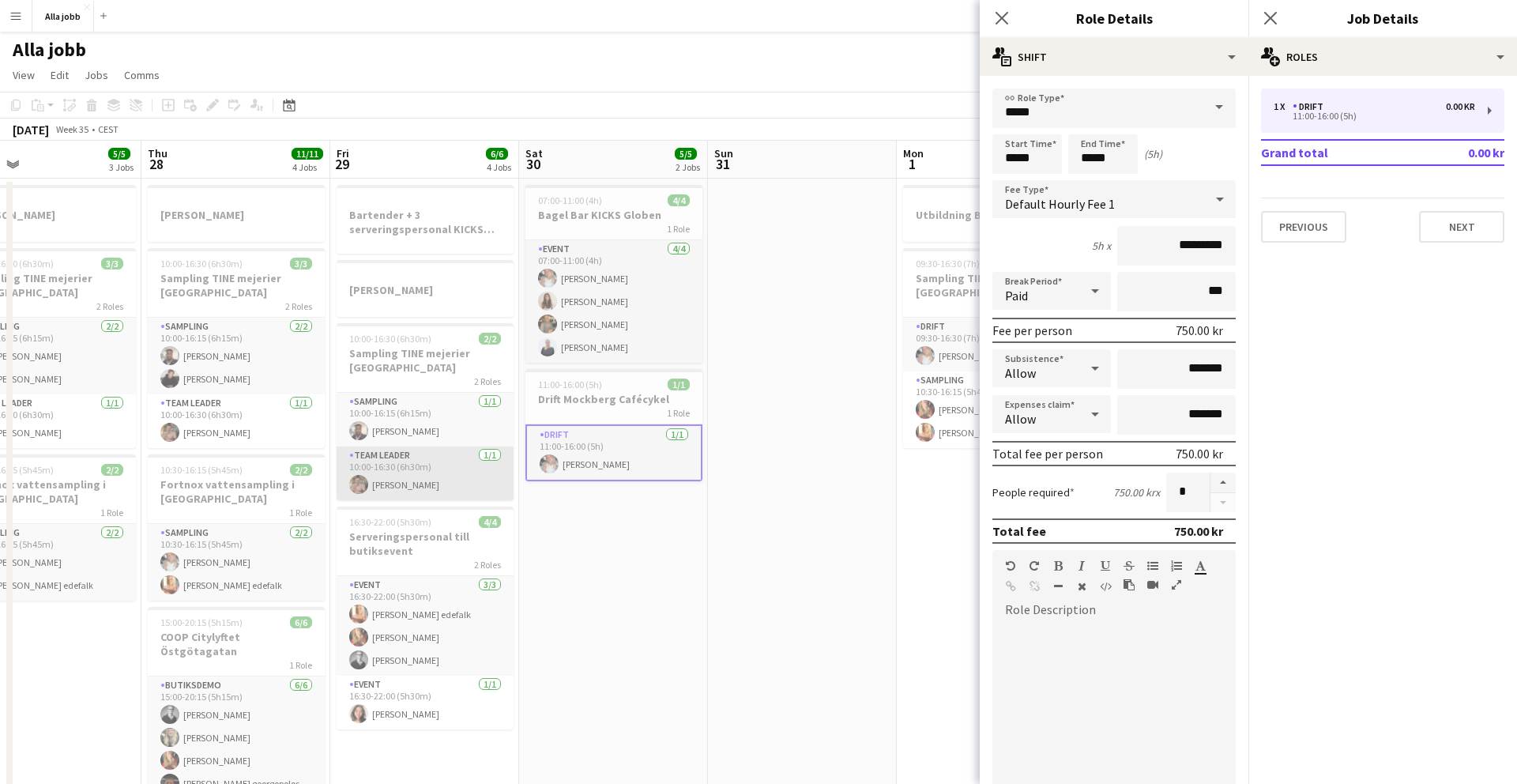
click at [421, 467] on app-card-role "Team Leader [DATE] 10:00-16:30 (6h30m) [PERSON_NAME]" at bounding box center [425, 474] width 177 height 54
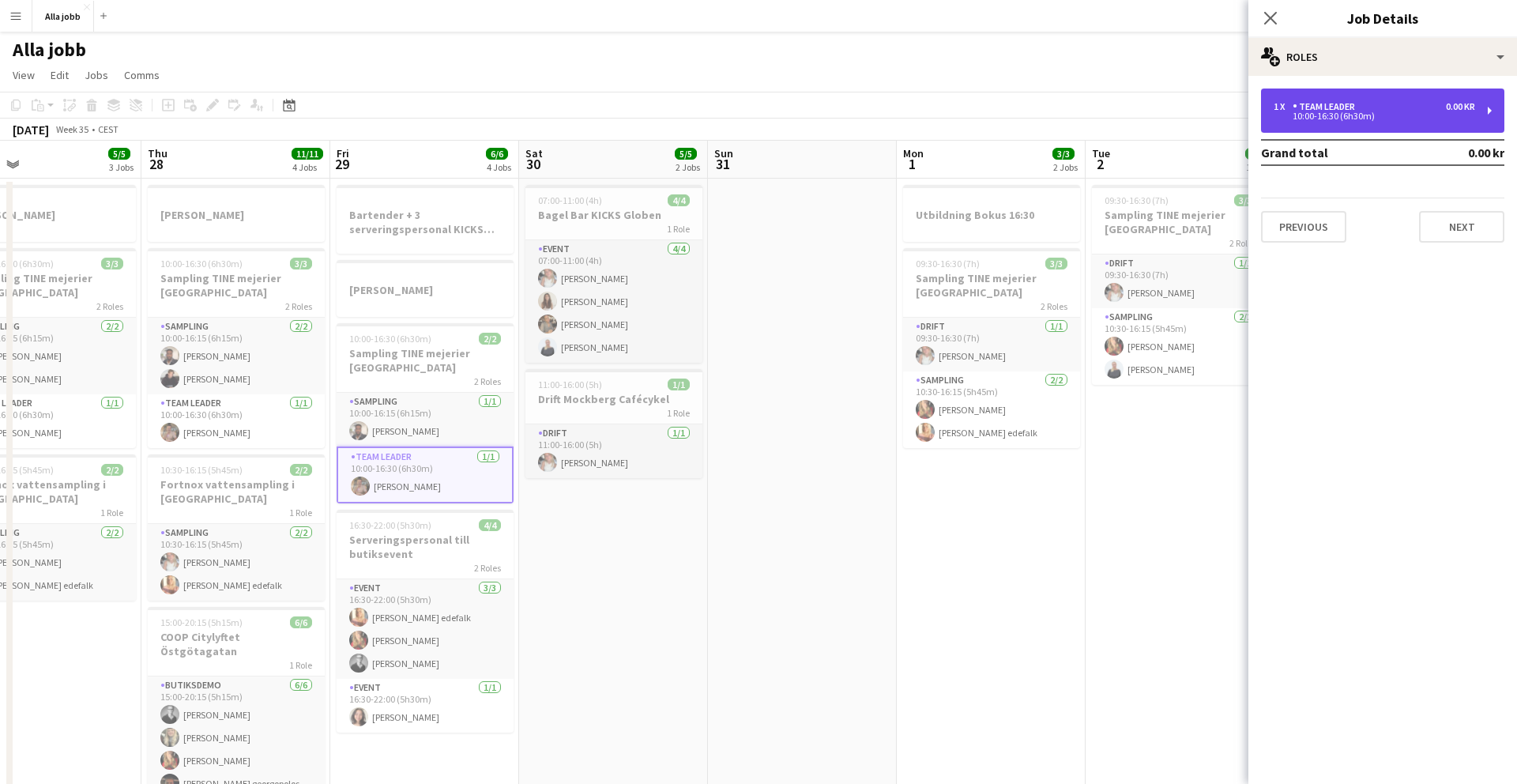
click at [947, 108] on div "Team Leader" at bounding box center [1328, 106] width 69 height 11
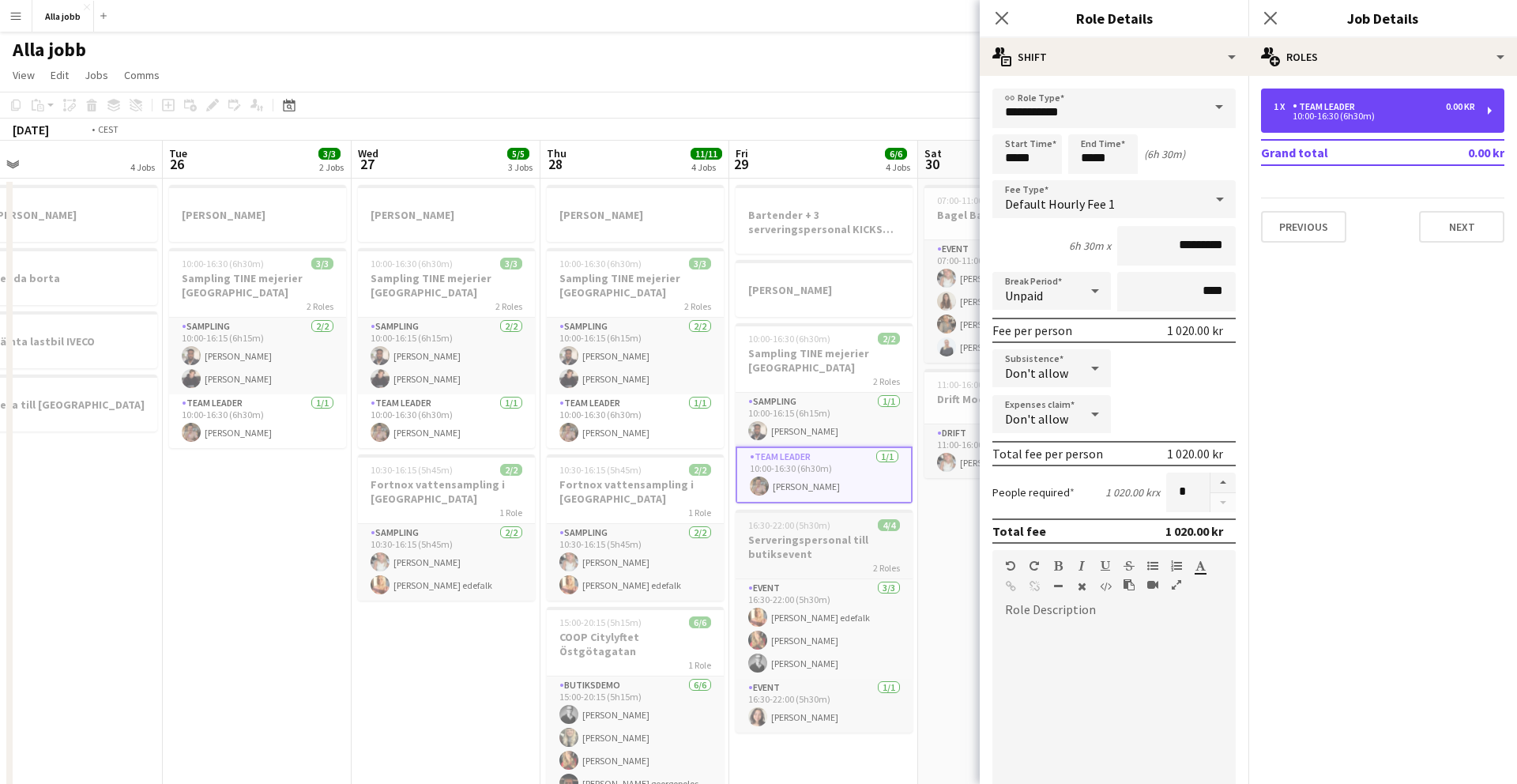
scroll to position [0, 339]
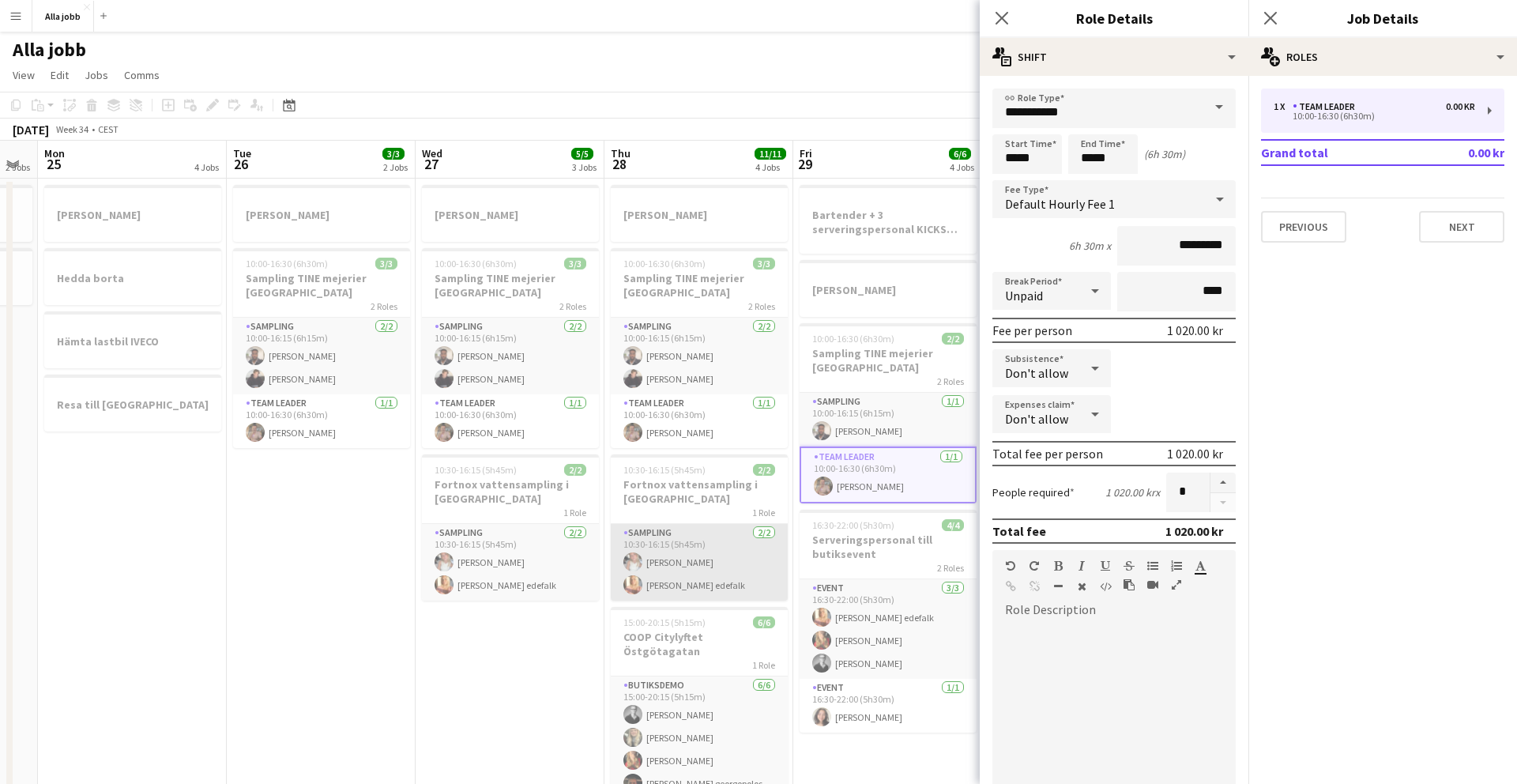
click at [674, 494] on app-card-role "Sampling [DATE] 10:30-16:15 (5h45m) [PERSON_NAME] [PERSON_NAME]" at bounding box center [699, 562] width 177 height 76
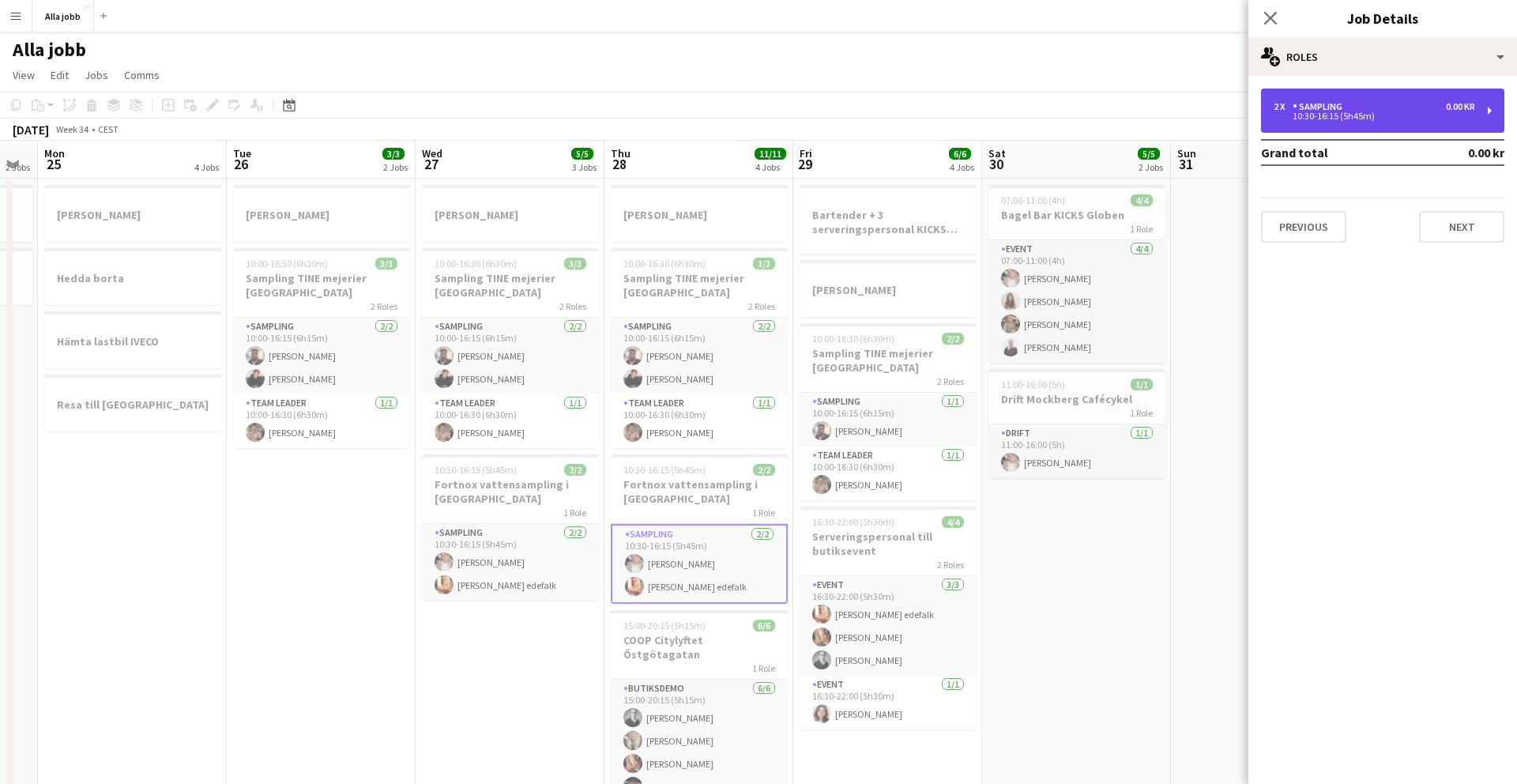
click at [947, 106] on div "Sampling" at bounding box center [1321, 106] width 56 height 11
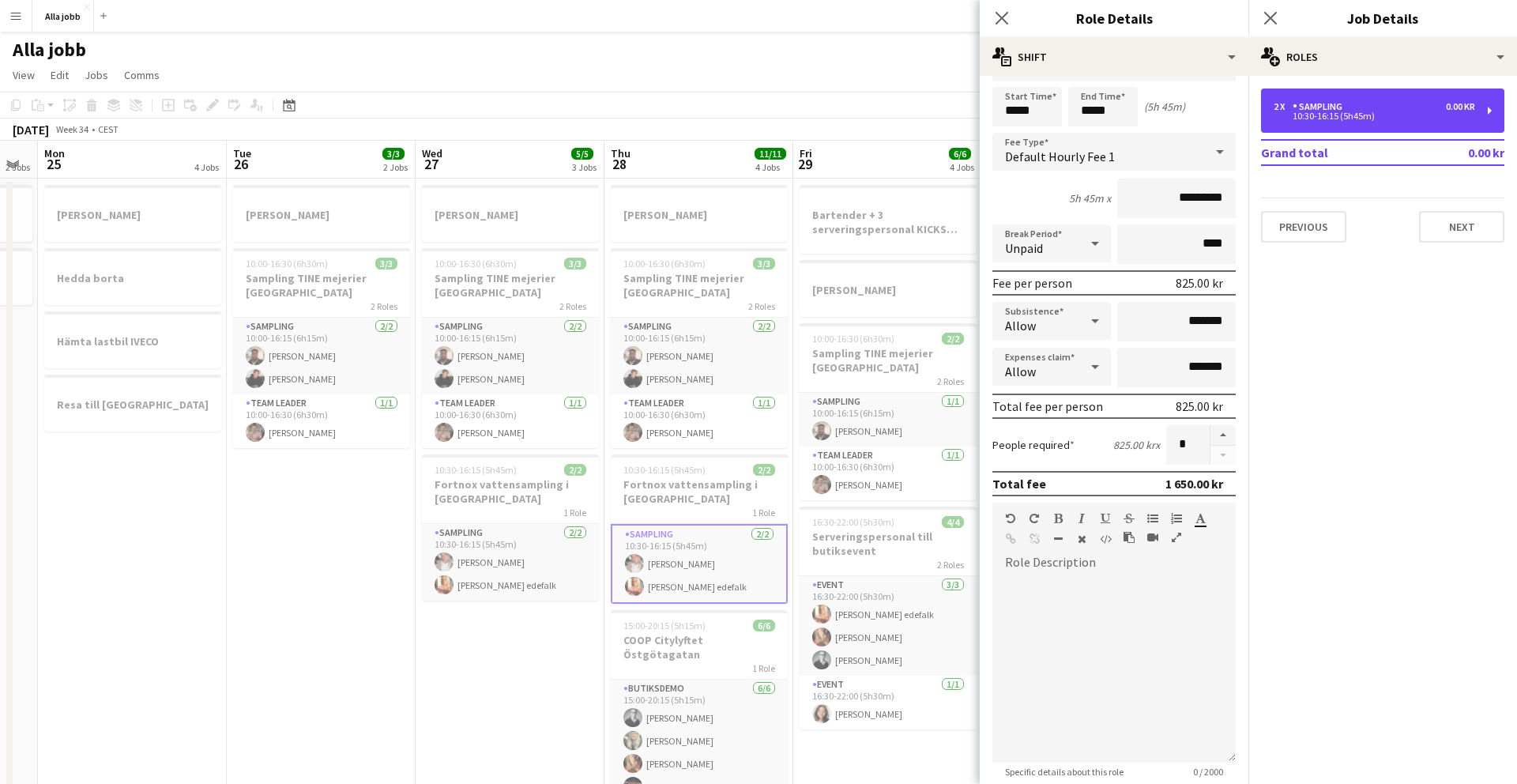
scroll to position [50, 0]
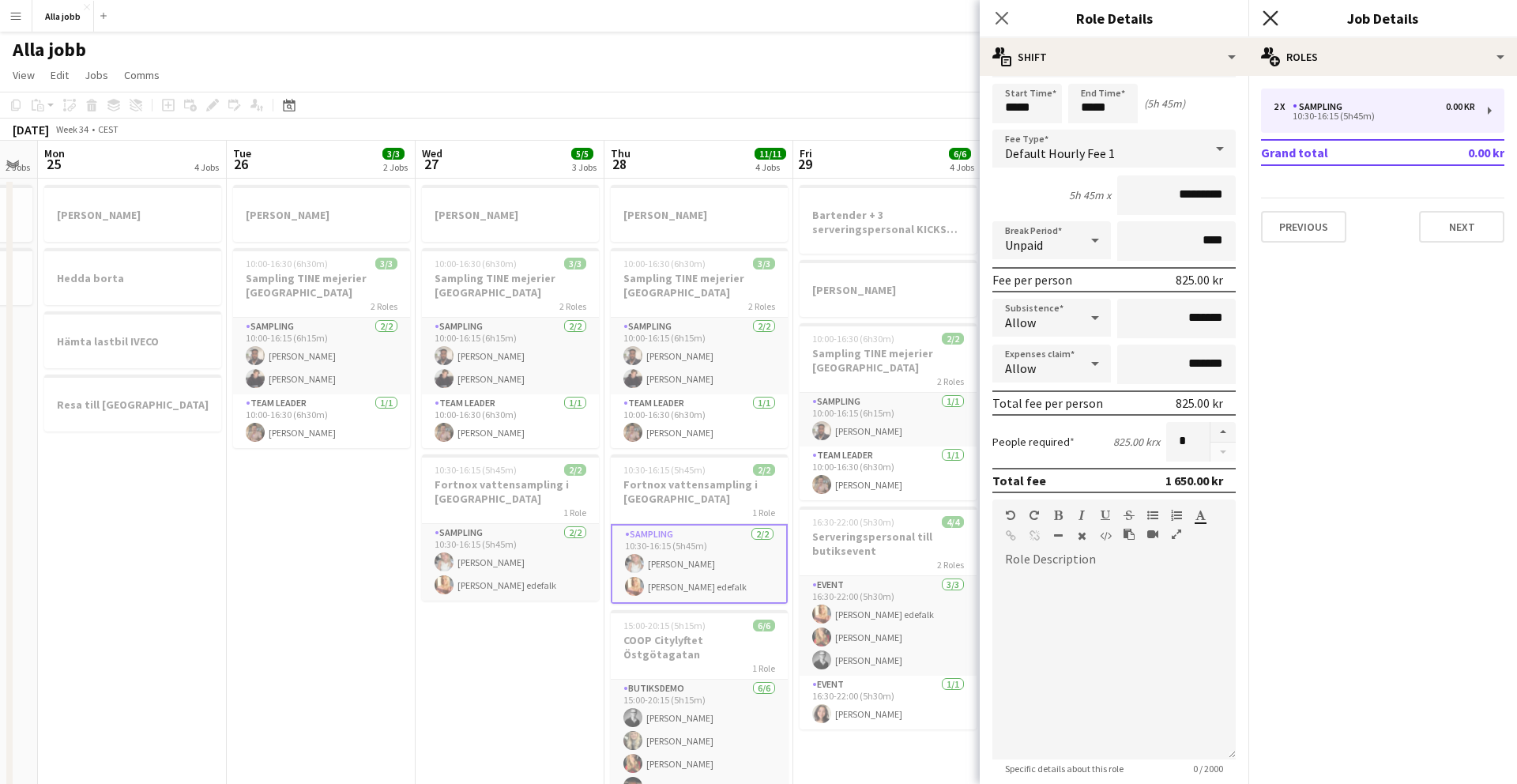
click at [947, 10] on icon "Close pop-in" at bounding box center [1271, 18] width 15 height 15
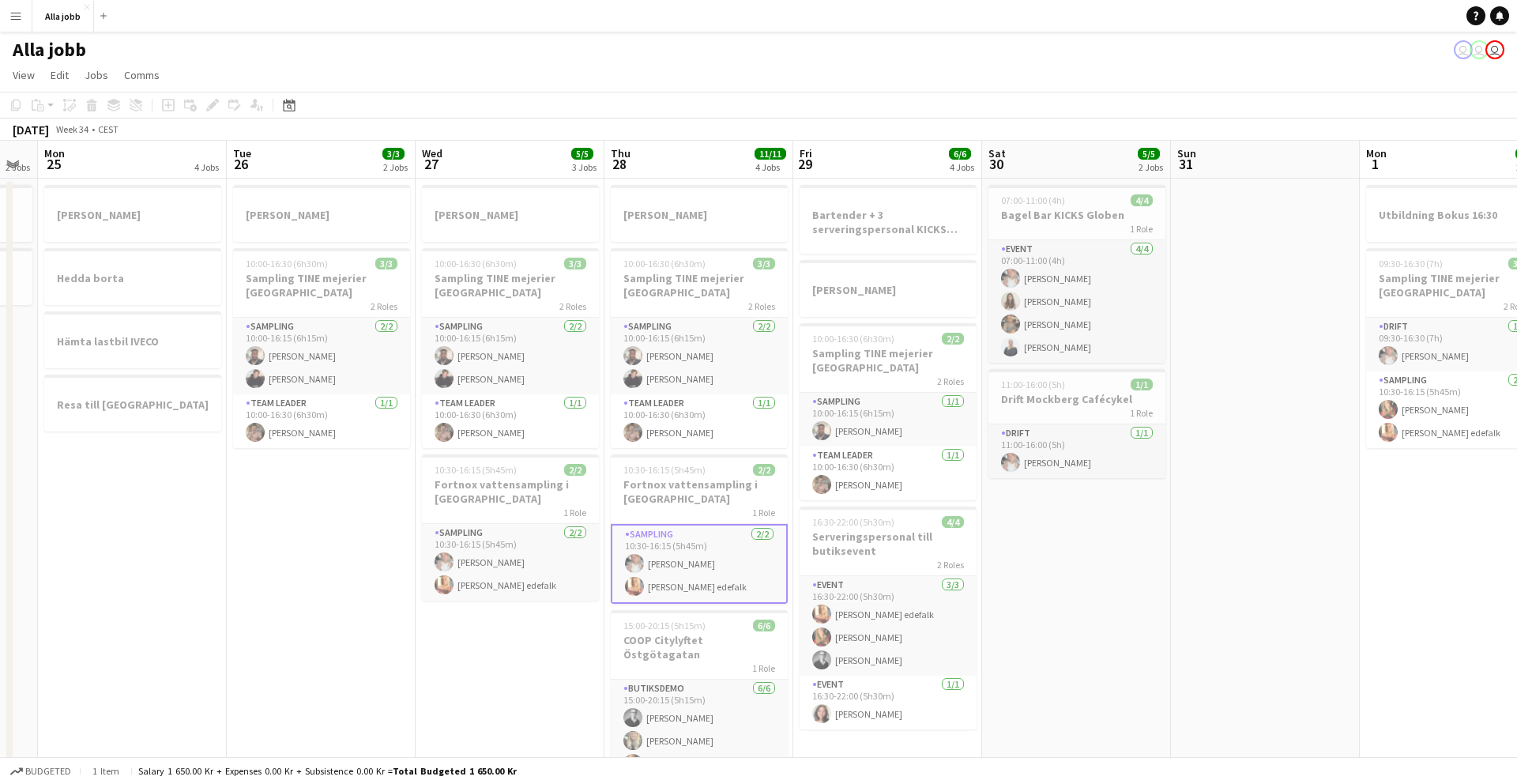
click at [589, 494] on app-date-cell "[PERSON_NAME] 10:00-16:30 (6h30m) 3/3 Sampling TINE mejerier Göteborg 2 Roles S…" at bounding box center [510, 527] width 189 height 696
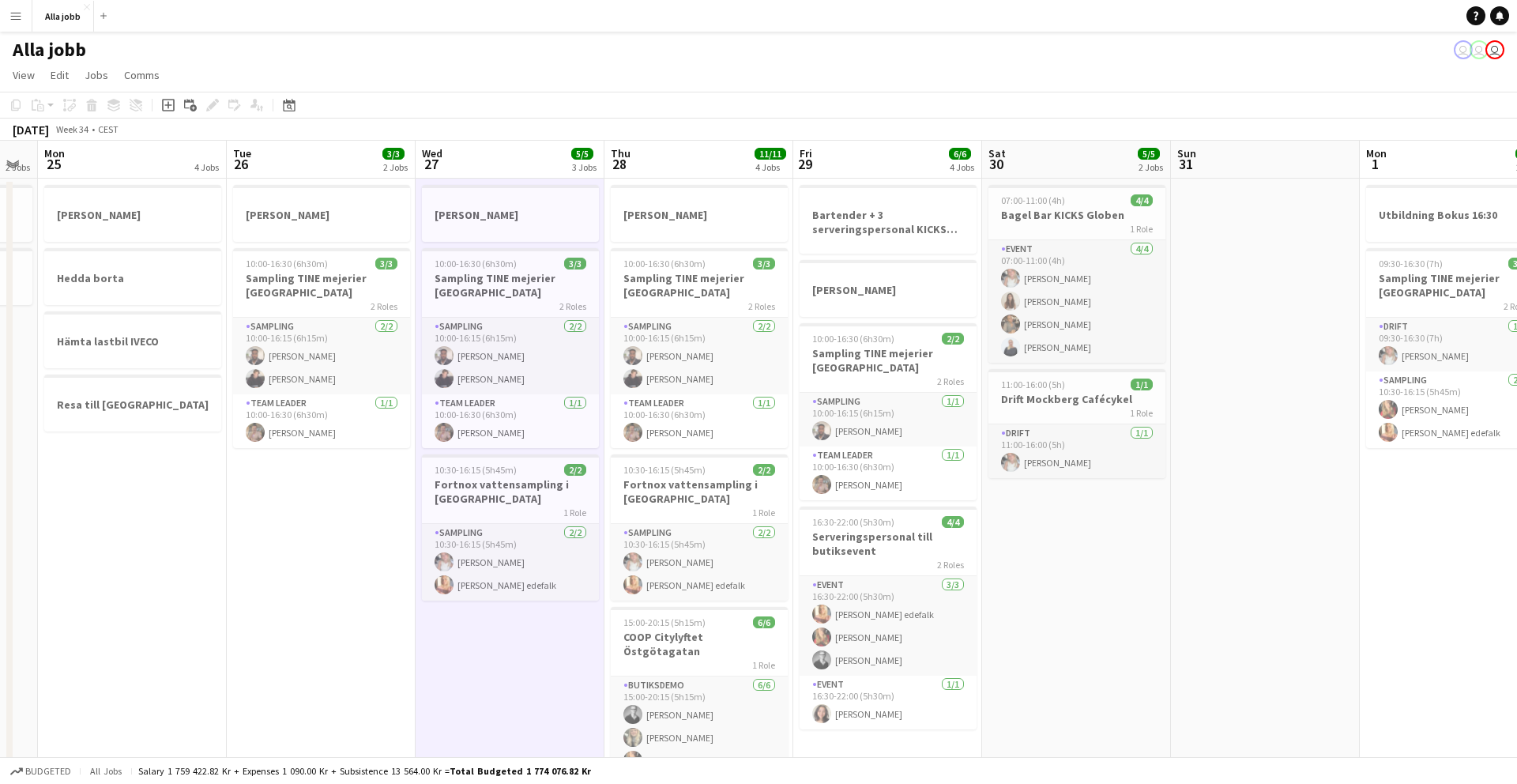
click at [589, 494] on app-date-cell "[PERSON_NAME] 10:00-16:30 (6h30m) 3/3 Sampling TINE mejerier Göteborg 2 Roles S…" at bounding box center [510, 527] width 189 height 696
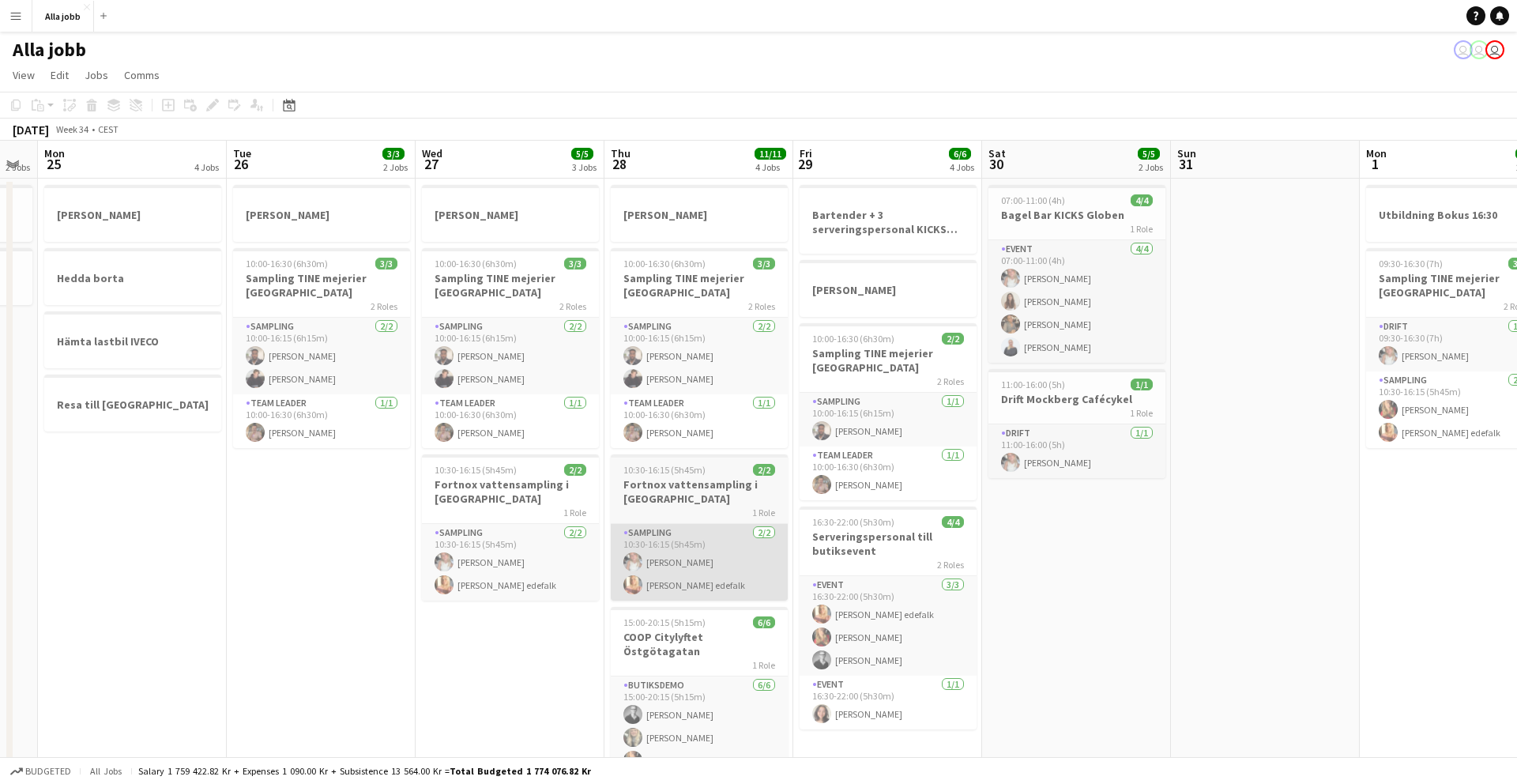
click at [713, 494] on app-card-role "Sampling [DATE] 10:30-16:15 (5h45m) [PERSON_NAME] [PERSON_NAME]" at bounding box center [699, 562] width 177 height 76
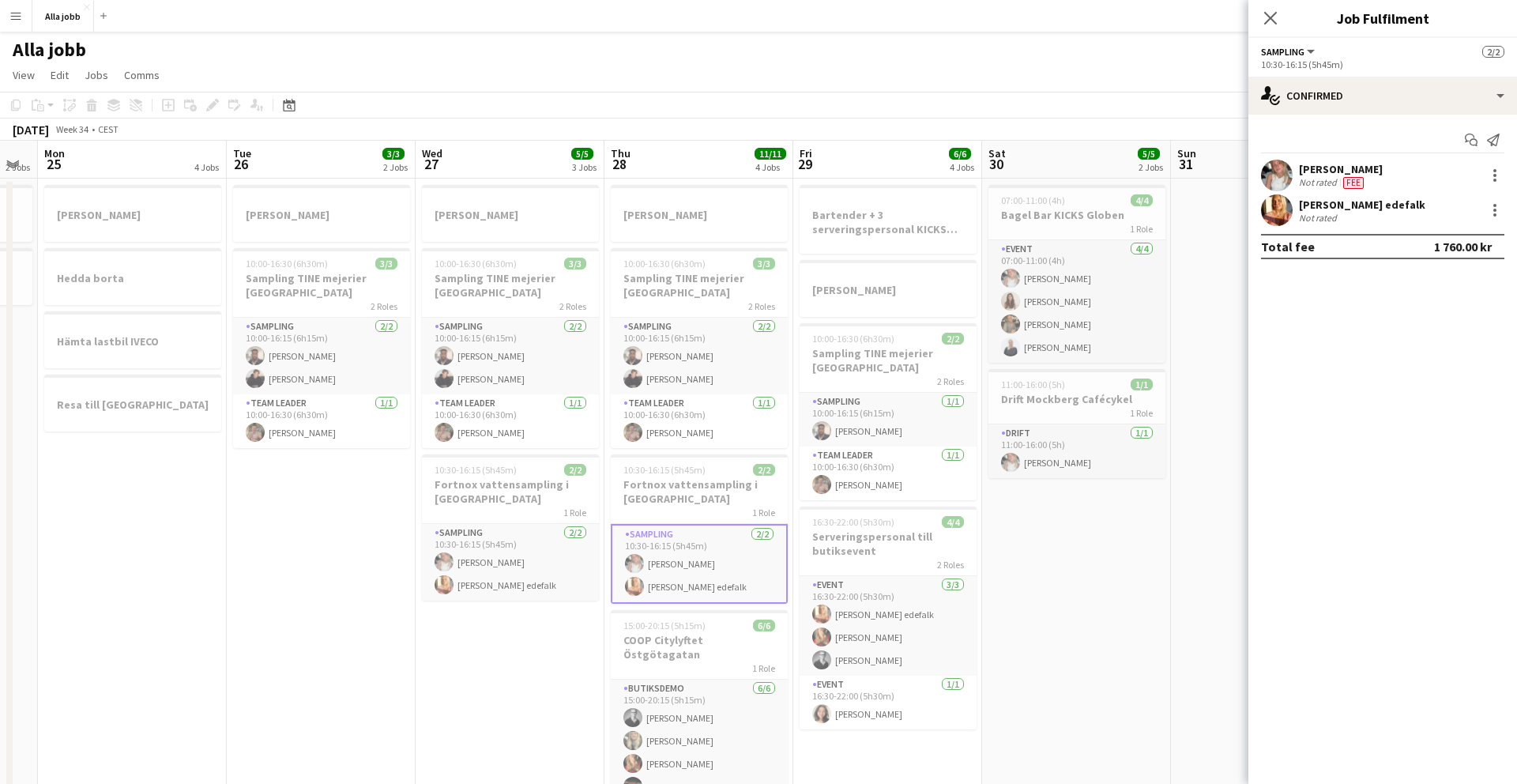
click at [947, 115] on div "Start chat Send notification [PERSON_NAME] Not rated Fee [PERSON_NAME] edefalk …" at bounding box center [1383, 193] width 269 height 158
click at [947, 105] on div "single-neutral-actions-check-2 Confirmed" at bounding box center [1383, 95] width 269 height 38
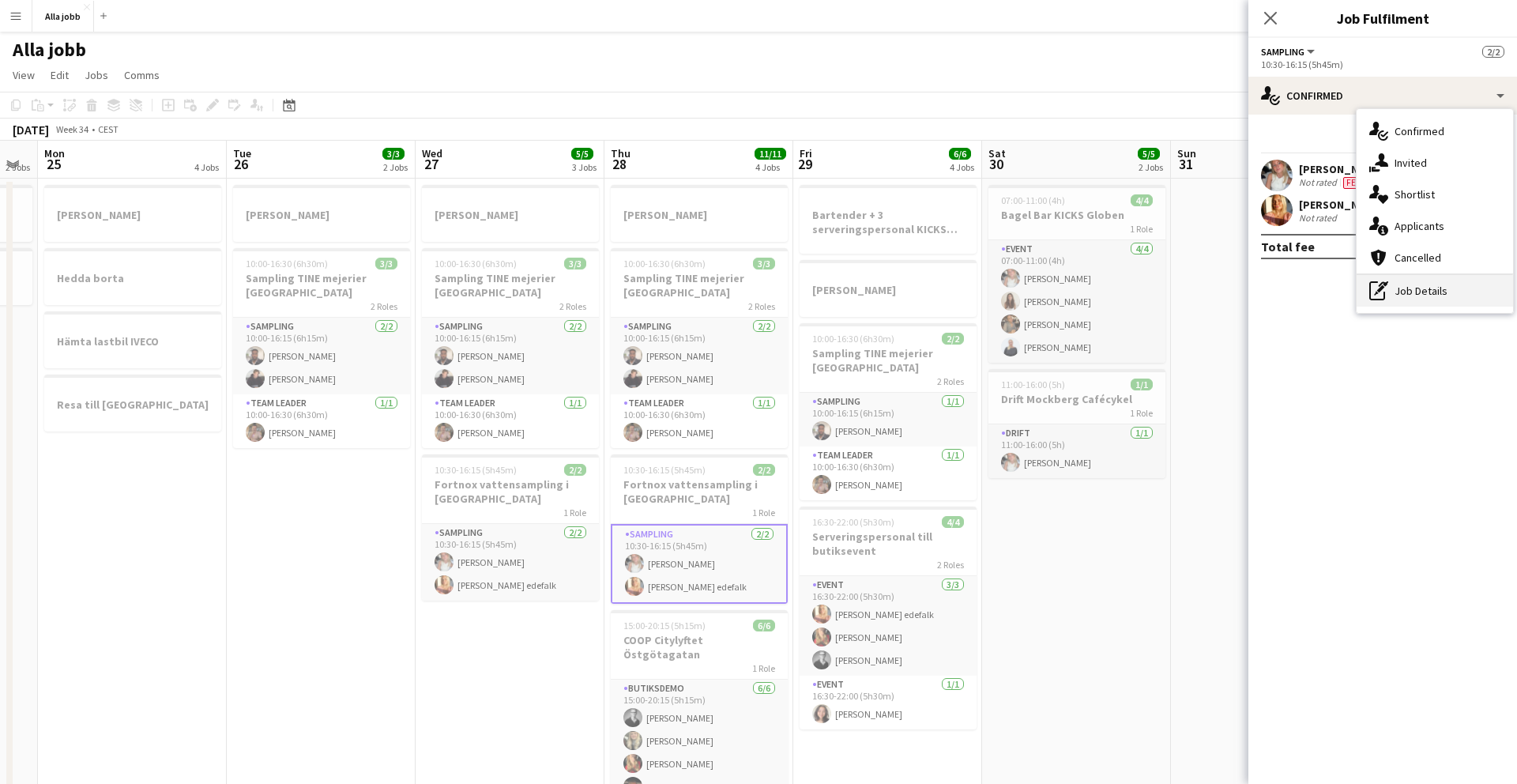
click at [947, 291] on icon "pen-write" at bounding box center [1379, 291] width 19 height 19
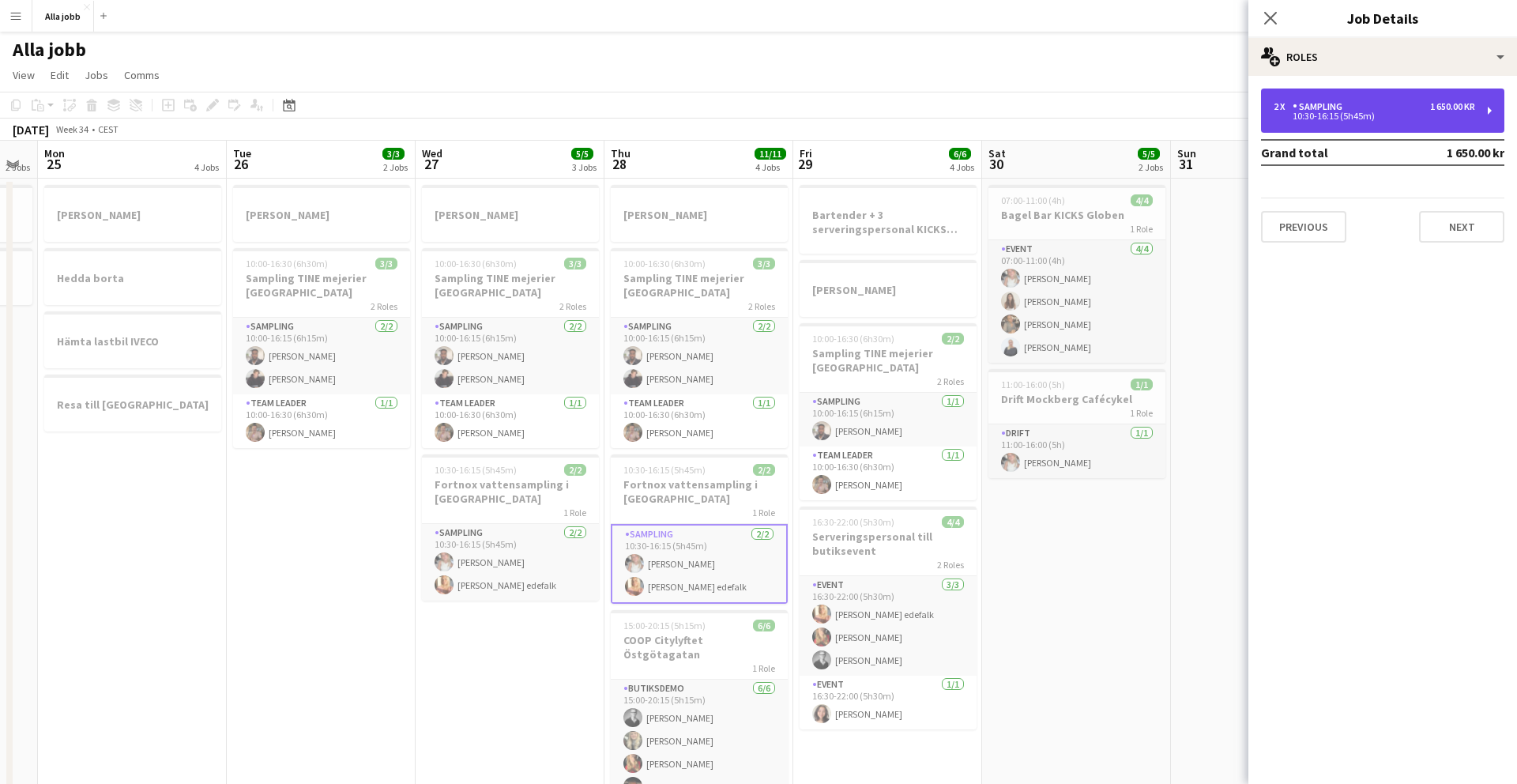
click at [947, 107] on div "Sampling" at bounding box center [1321, 106] width 56 height 11
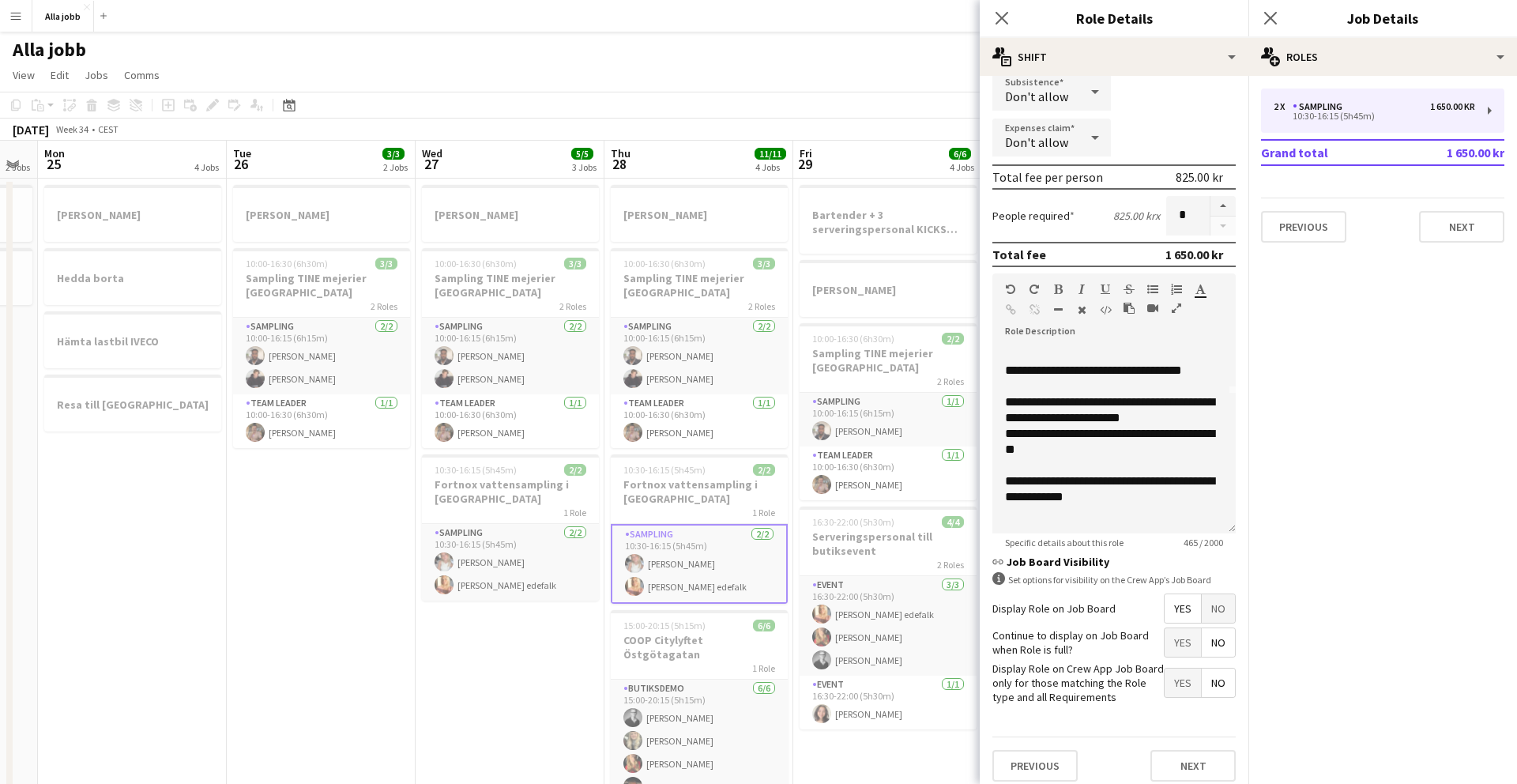
scroll to position [287, 0]
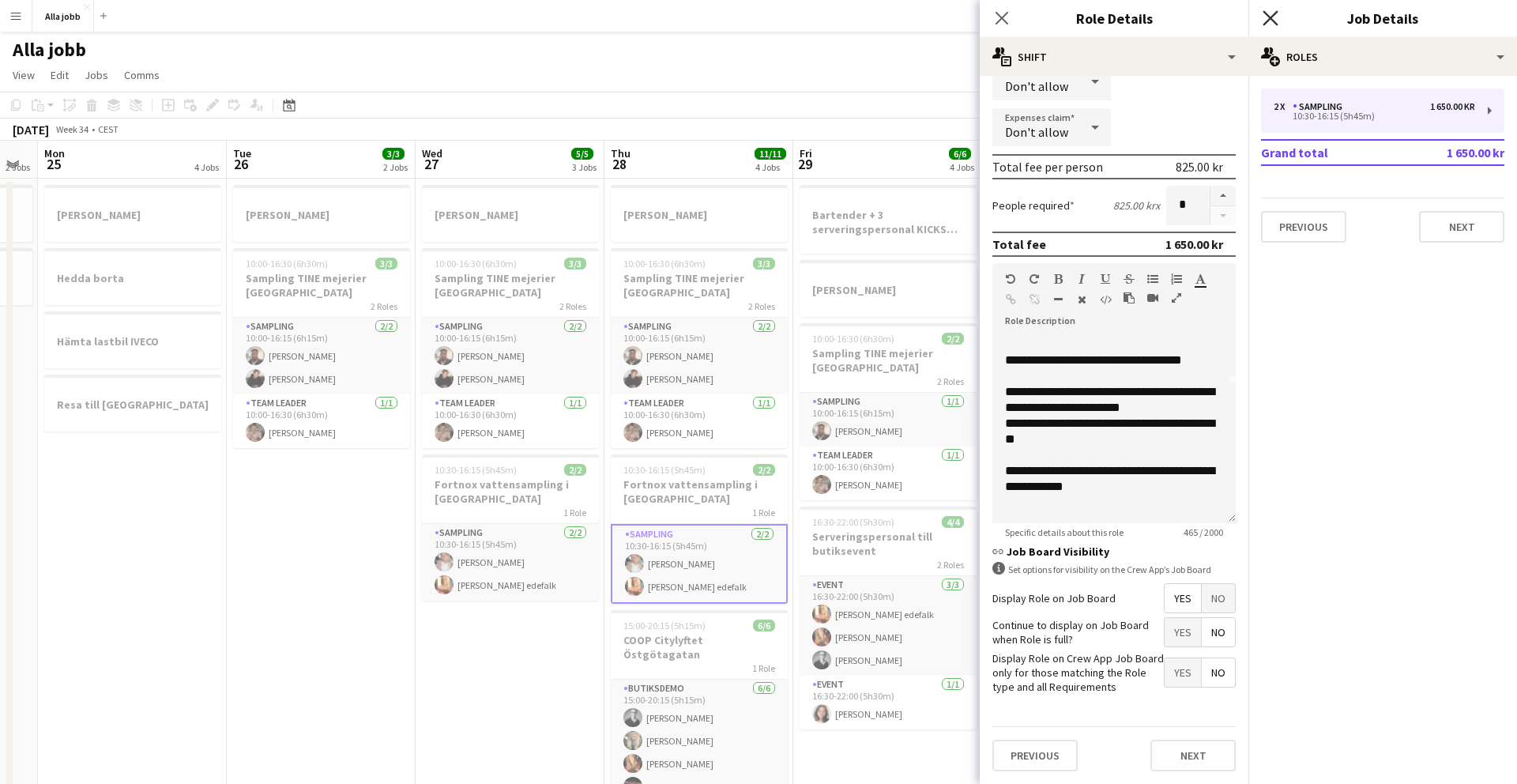
click at [947, 23] on icon "Close pop-in" at bounding box center [1271, 18] width 15 height 15
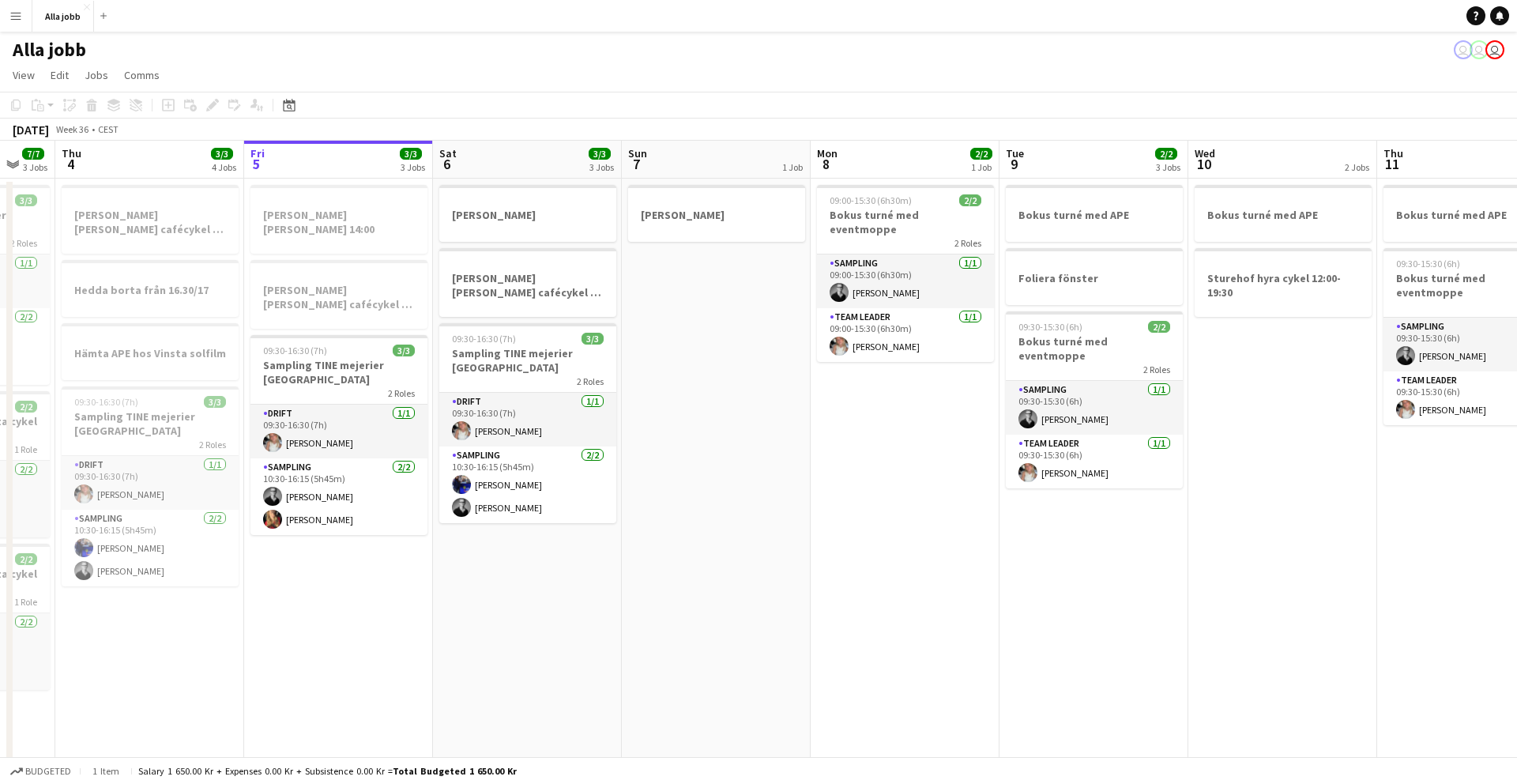
scroll to position [0, 322]
click at [588, 494] on app-date-cell "[PERSON_NAME] [PERSON_NAME] BOSS [PERSON_NAME] [PERSON_NAME], [GEOGRAPHIC_DATA]…" at bounding box center [528, 527] width 189 height 696
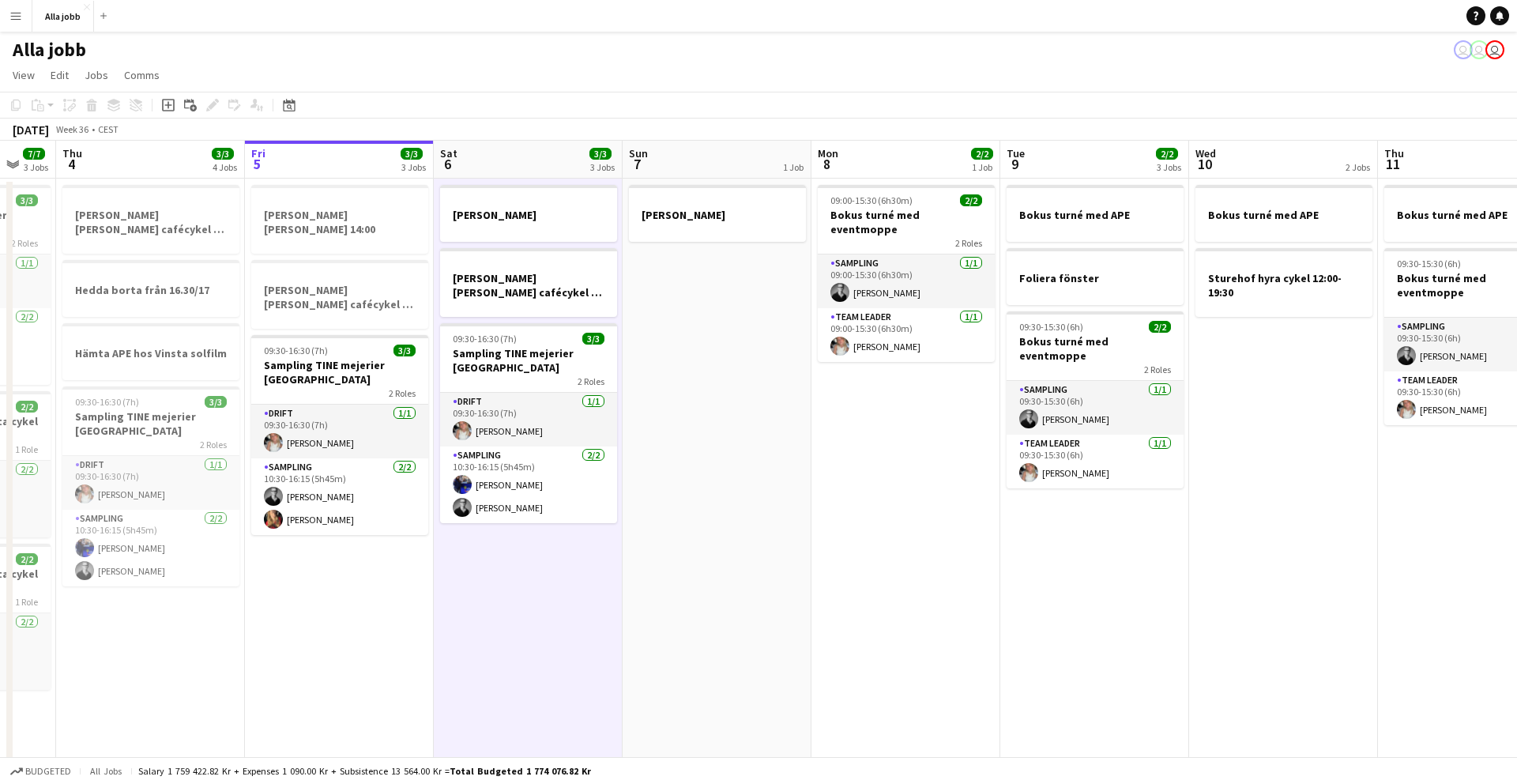
click at [588, 494] on app-date-cell "[PERSON_NAME] [PERSON_NAME] BOSS [PERSON_NAME] [PERSON_NAME], [GEOGRAPHIC_DATA]…" at bounding box center [528, 527] width 189 height 696
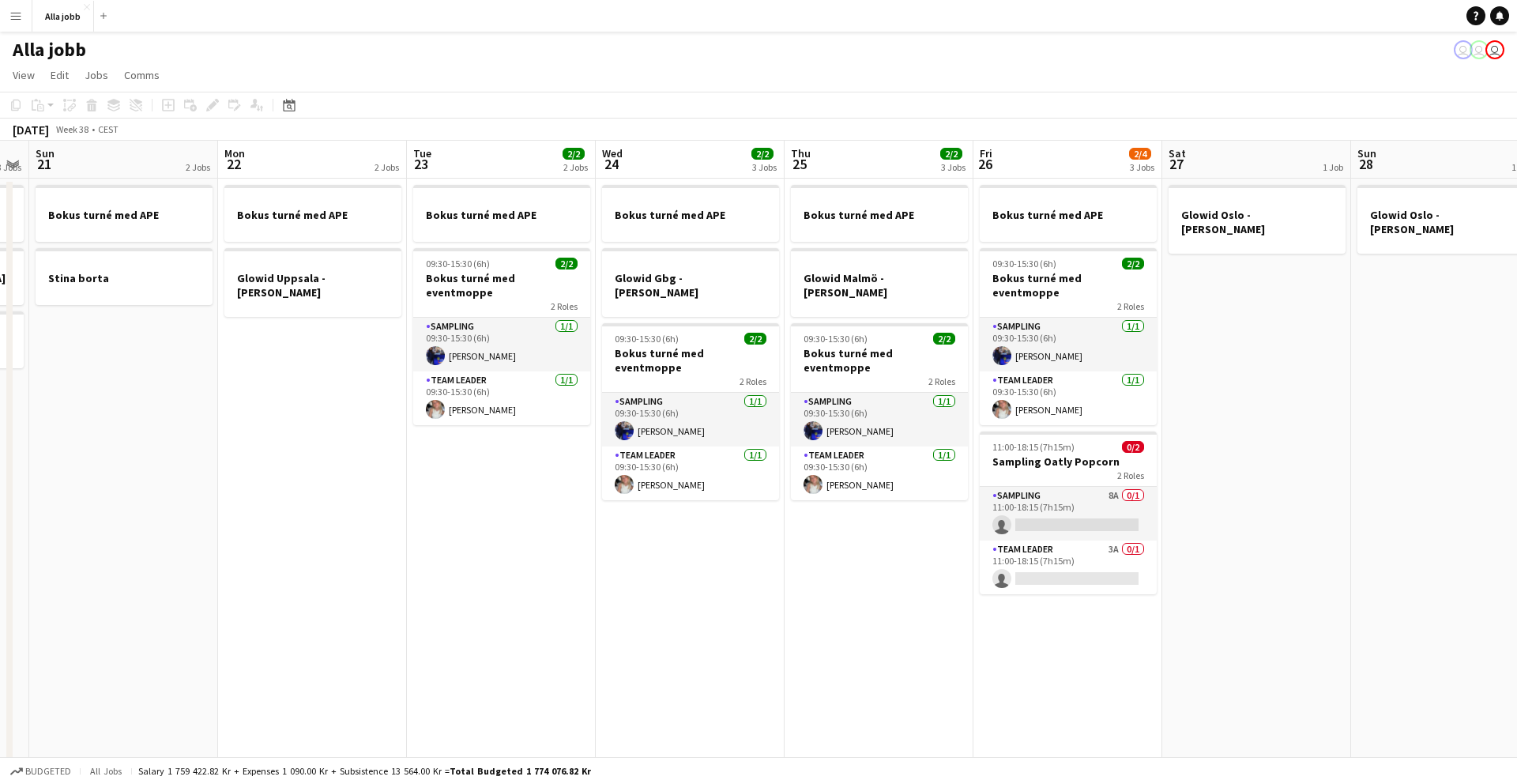
scroll to position [0, 727]
click at [947, 487] on app-card-role "Sampling 8A 0/1 11:00-18:15 (7h15m) single-neutral-actions" at bounding box center [1068, 514] width 177 height 54
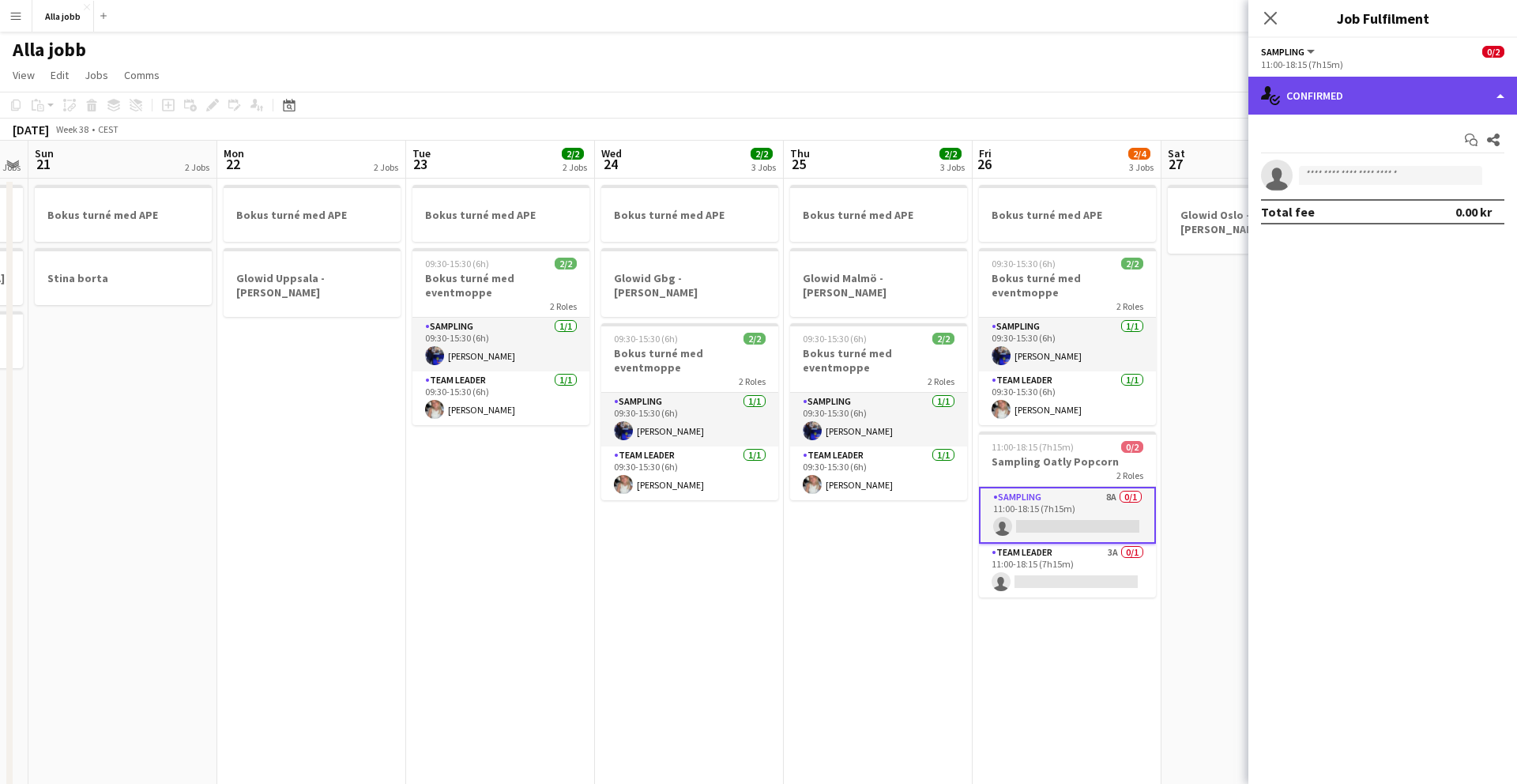
click at [947, 109] on div "single-neutral-actions-check-2 Confirmed" at bounding box center [1383, 95] width 269 height 38
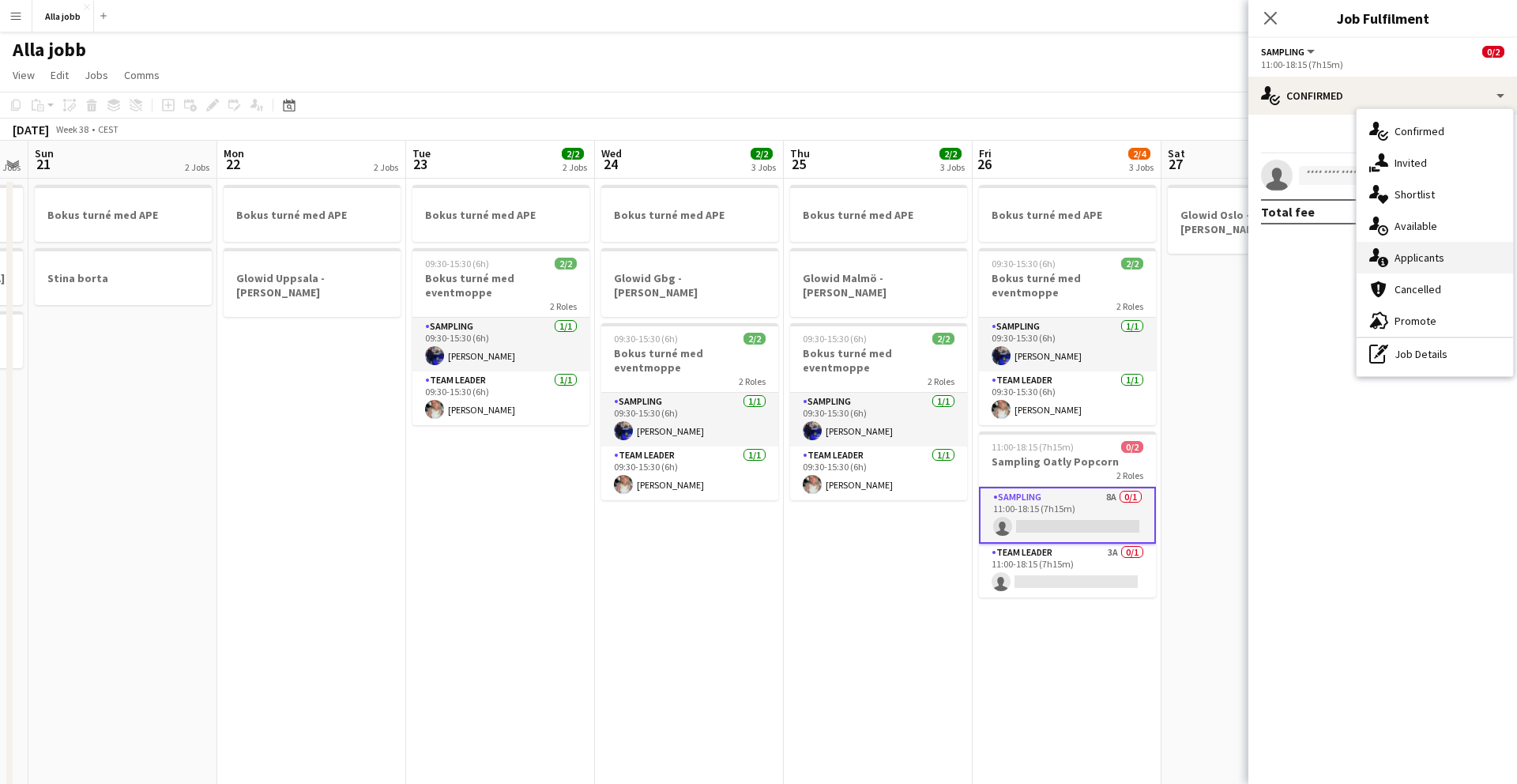
click at [947, 263] on span "Applicants" at bounding box center [1419, 257] width 49 height 14
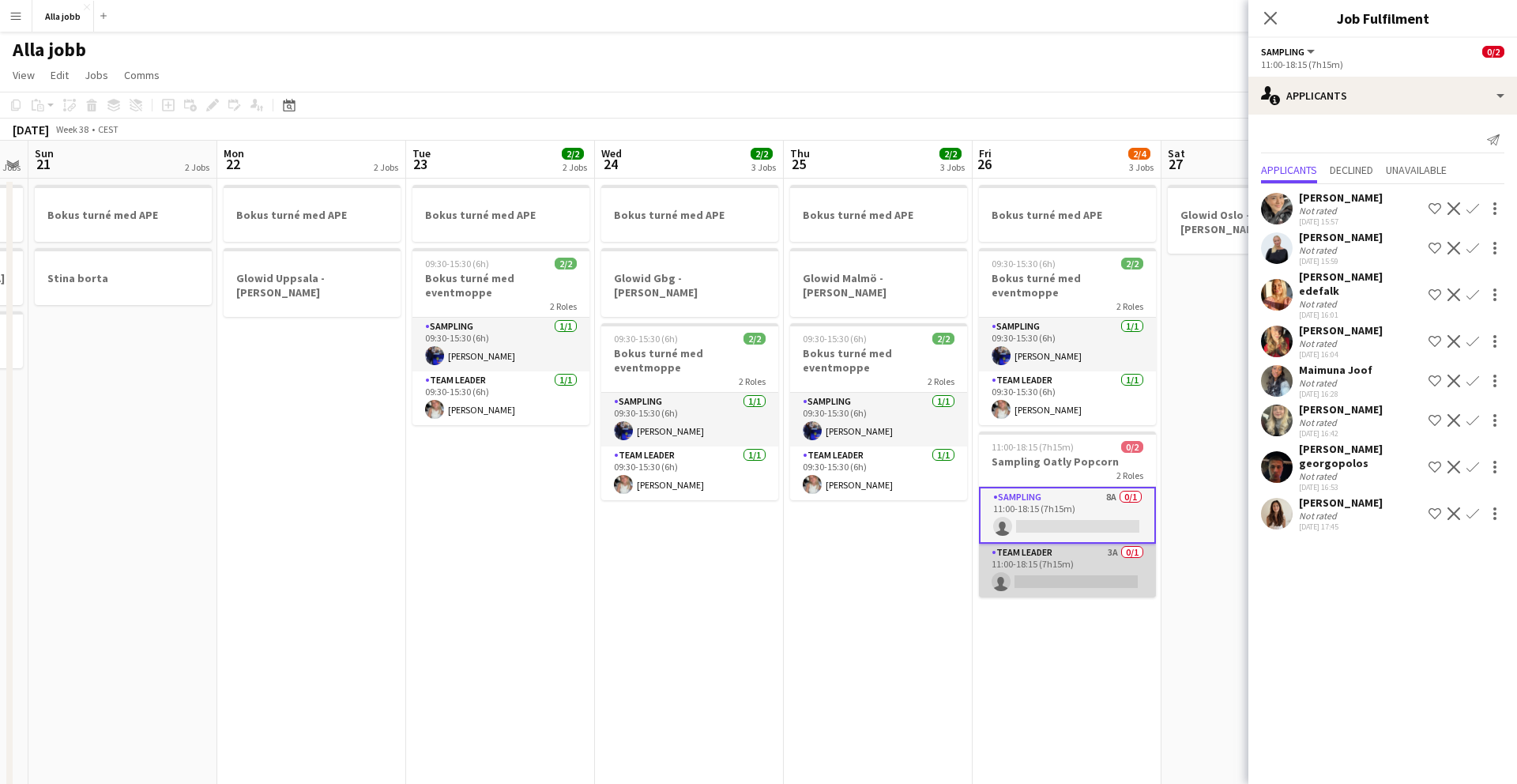
click at [947, 494] on app-card-role "Team Leader 3A 0/1 11:00-18:15 (7h15m) single-neutral-actions" at bounding box center [1068, 571] width 177 height 54
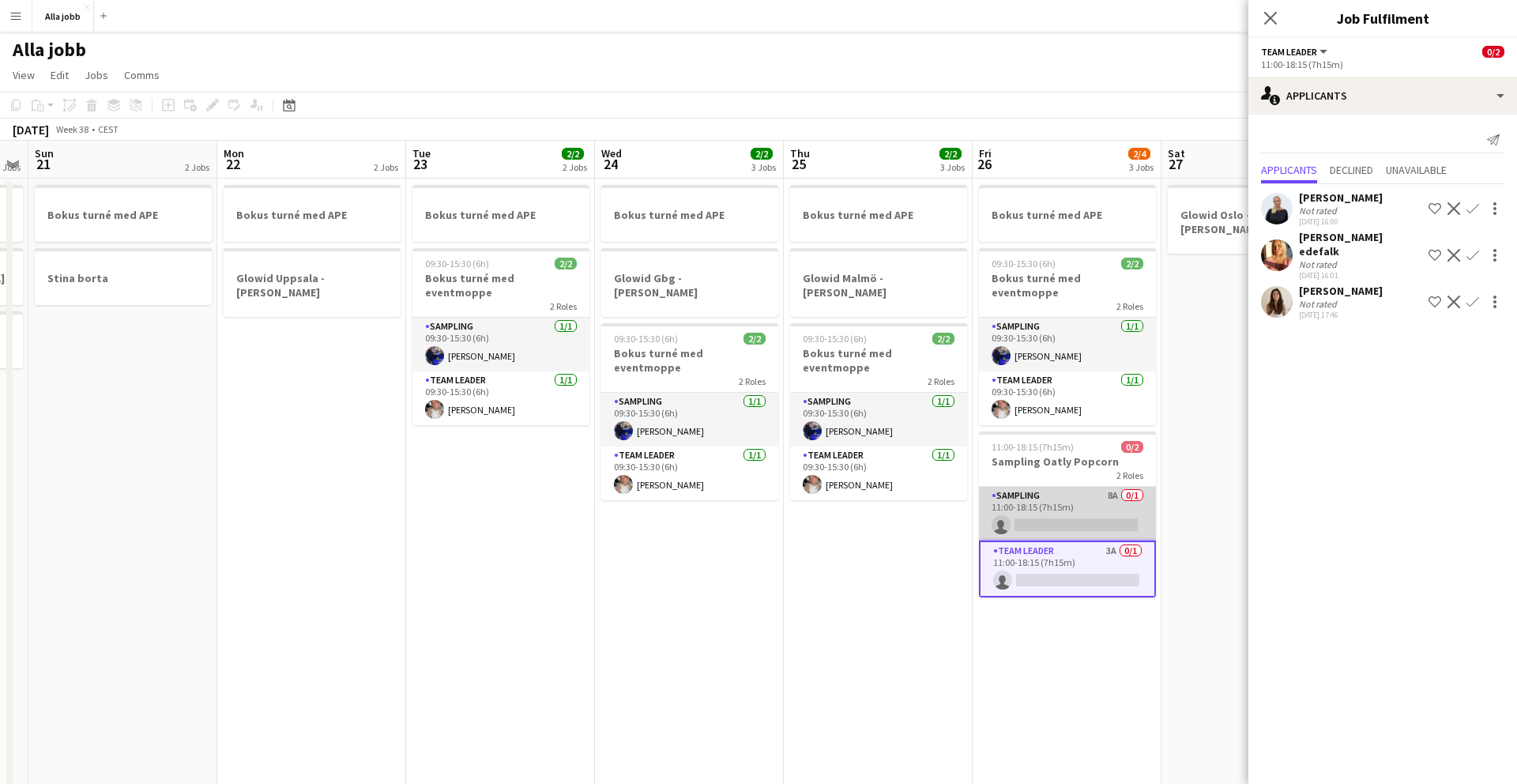
click at [947, 487] on app-card-role "Sampling 8A 0/1 11:00-18:15 (7h15m) single-neutral-actions" at bounding box center [1068, 514] width 177 height 54
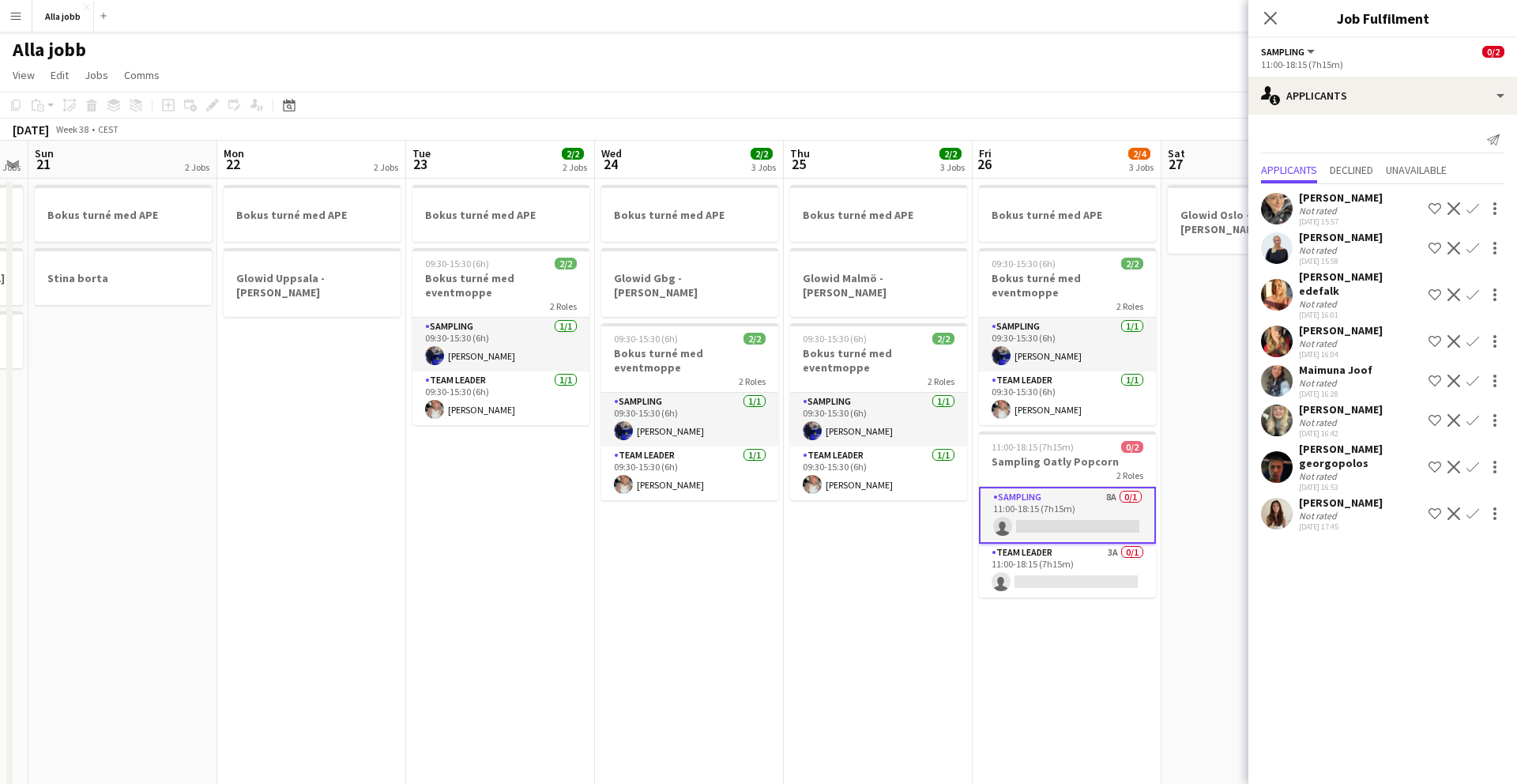
click at [947, 494] on app-user-avatar at bounding box center [1277, 514] width 32 height 32
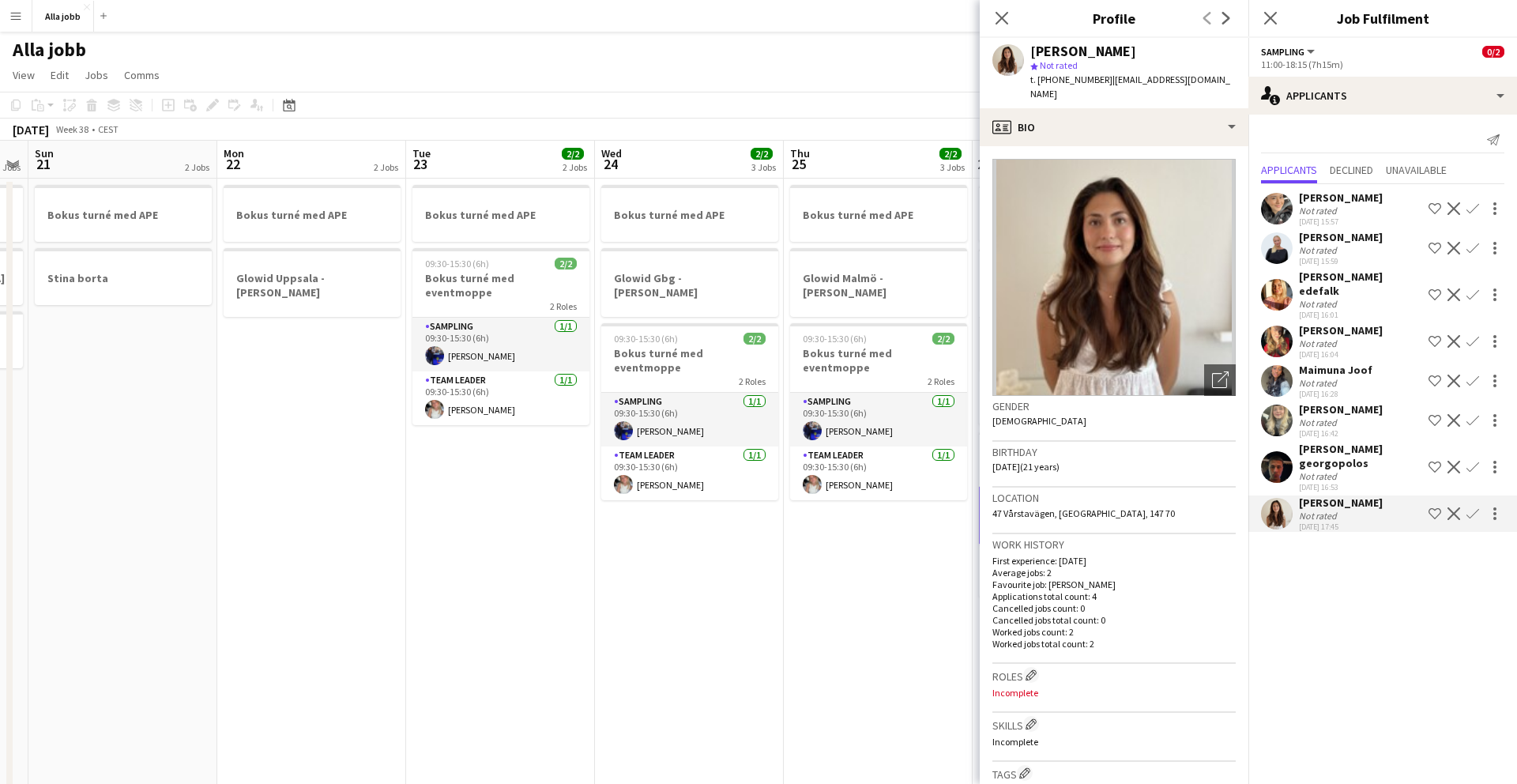
click at [947, 459] on app-user-avatar at bounding box center [1277, 467] width 32 height 32
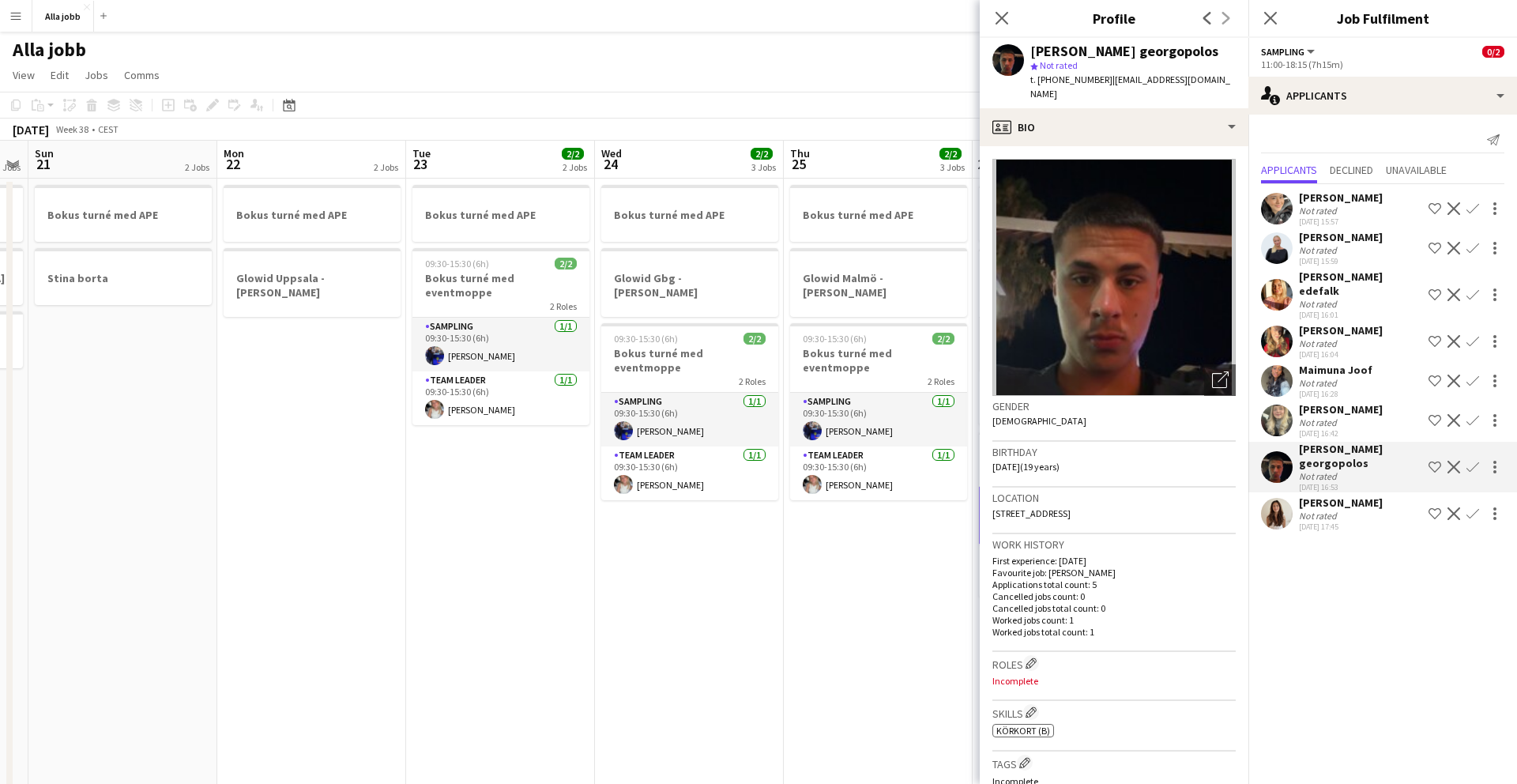
click at [947, 365] on app-user-avatar at bounding box center [1277, 381] width 32 height 32
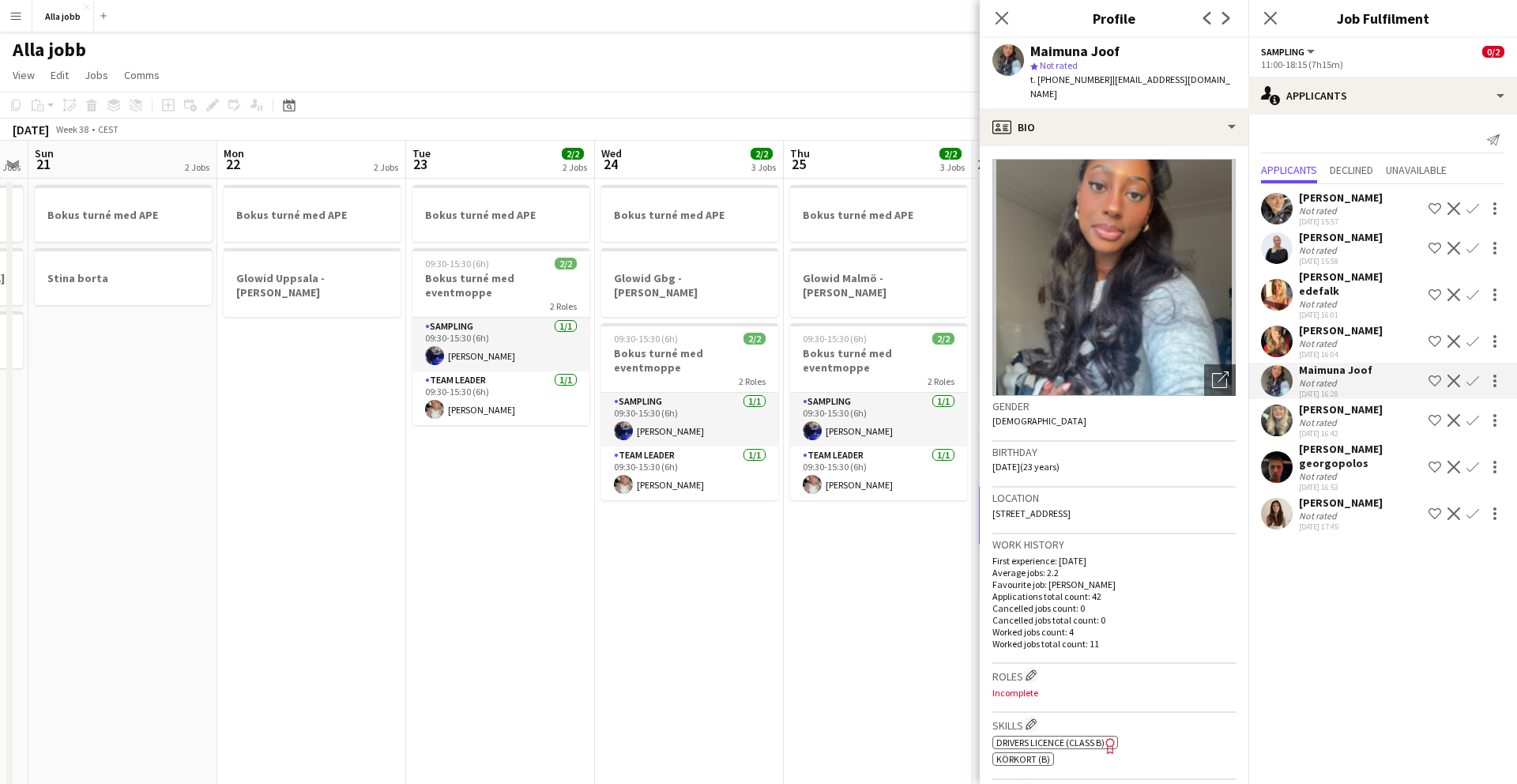
click at [947, 244] on app-user-avatar at bounding box center [1277, 248] width 32 height 32
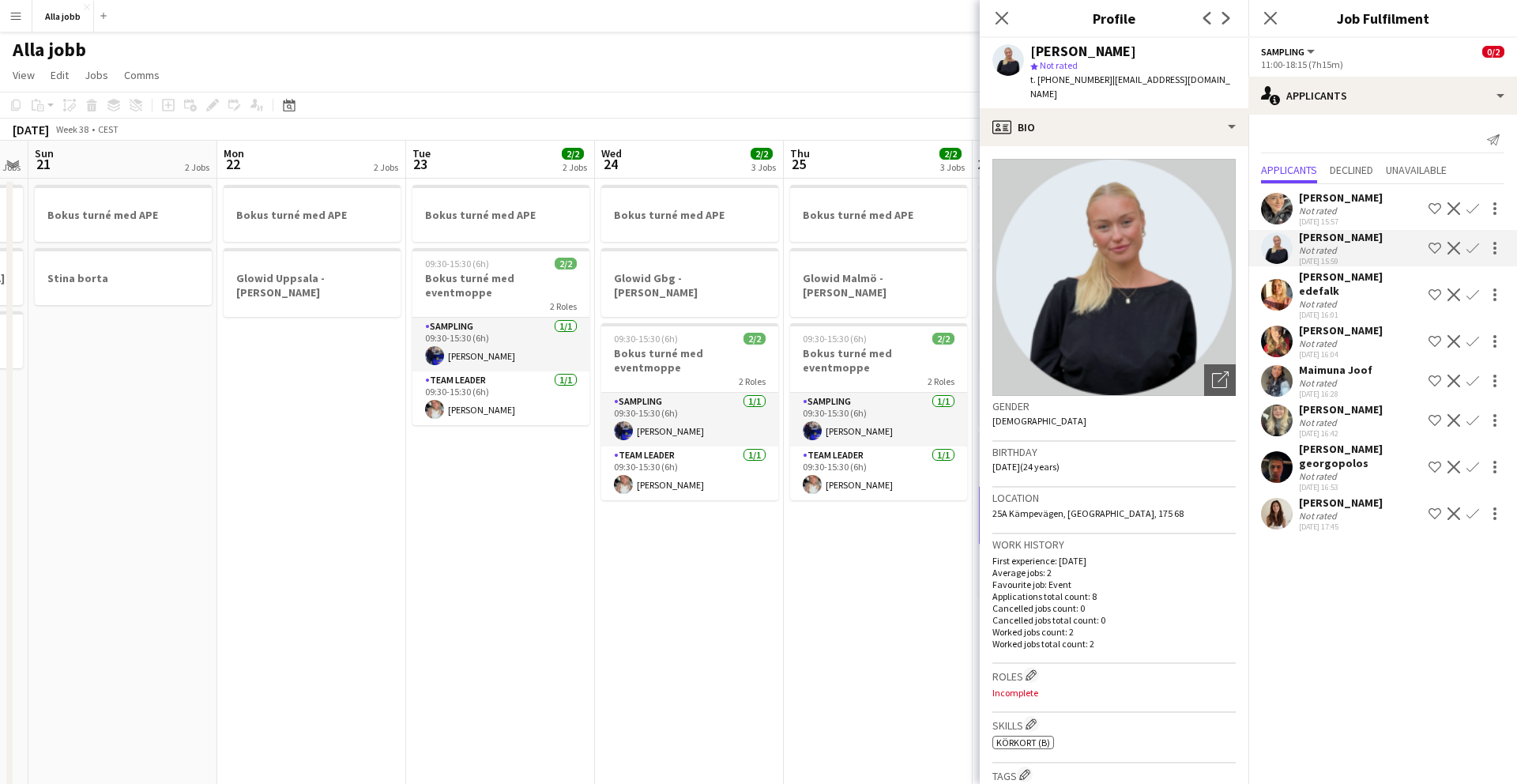
click at [947, 215] on app-user-avatar at bounding box center [1277, 209] width 32 height 32
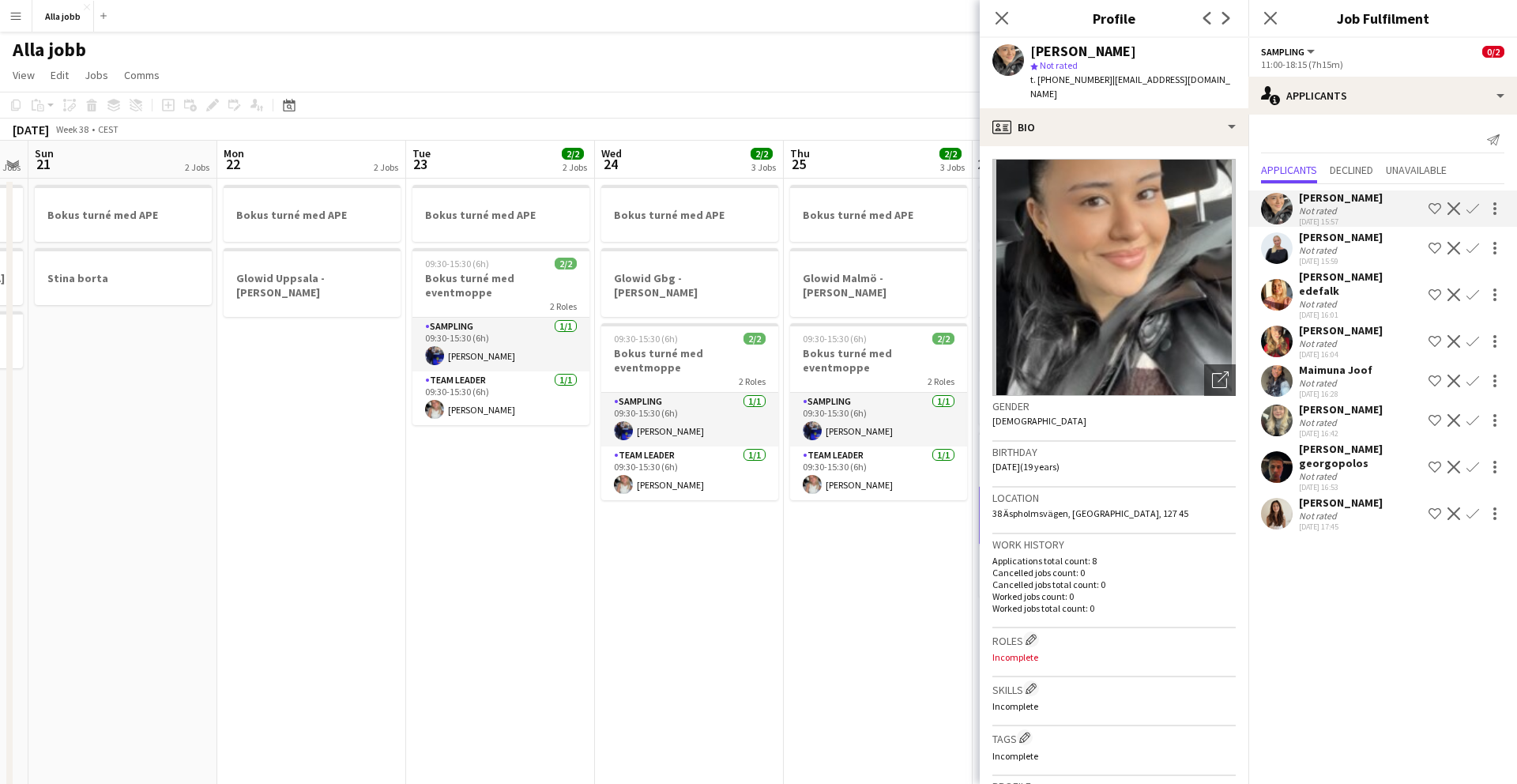
click at [947, 295] on app-user-avatar at bounding box center [1277, 295] width 32 height 32
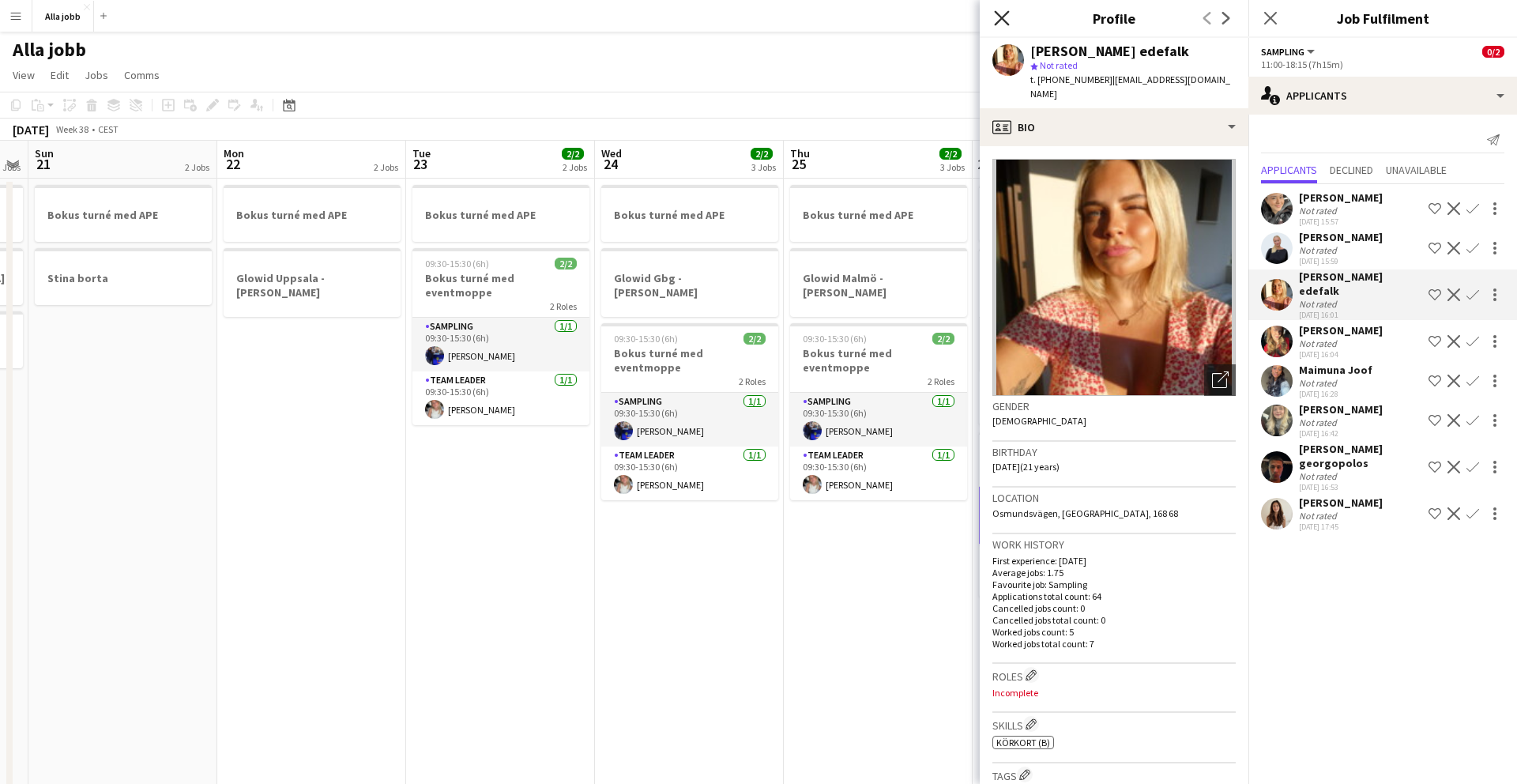
click at [947, 14] on icon "Close pop-in" at bounding box center [1001, 18] width 15 height 15
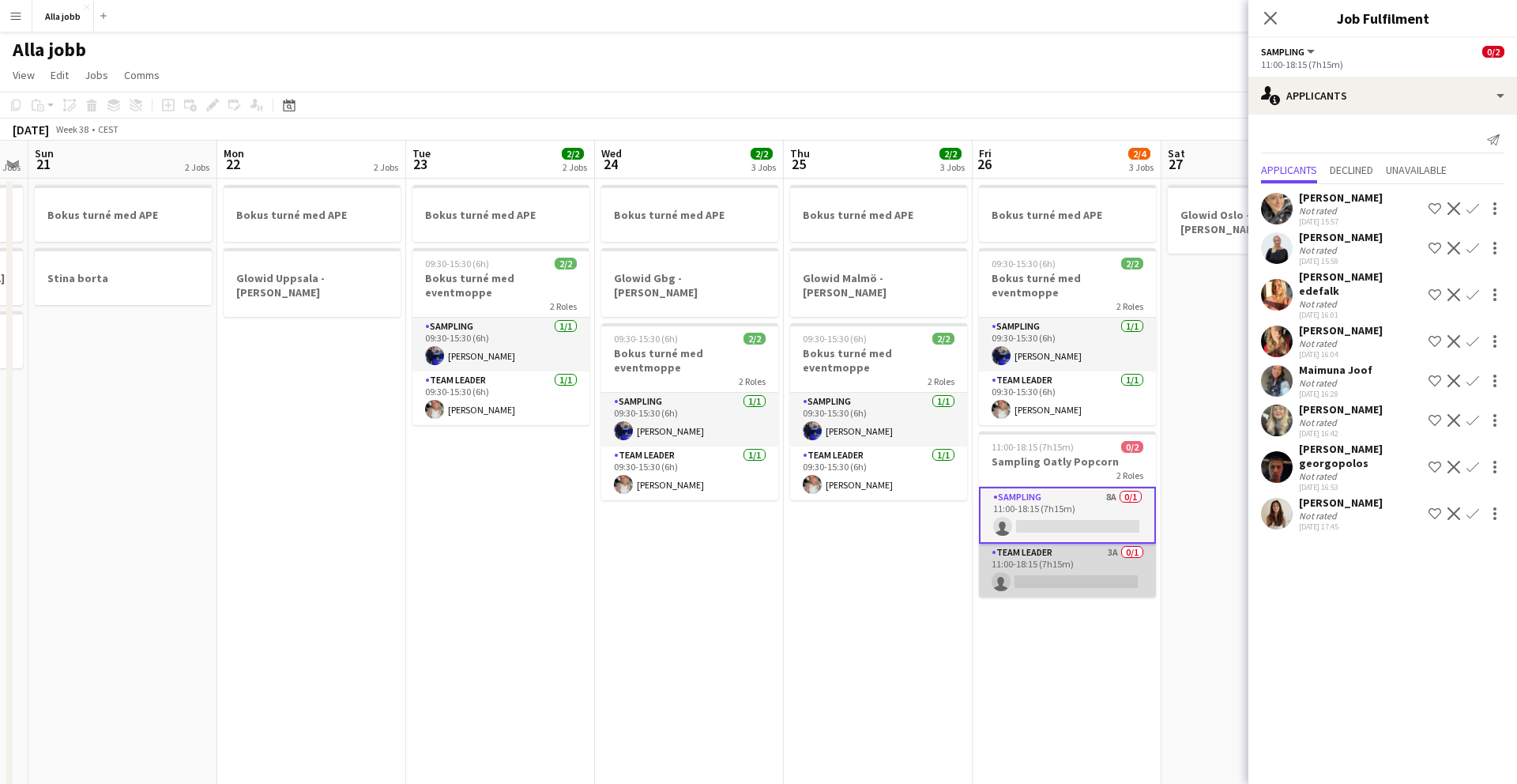
click at [947, 494] on app-card-role "Team Leader 3A 0/1 11:00-18:15 (7h15m) single-neutral-actions" at bounding box center [1068, 571] width 177 height 54
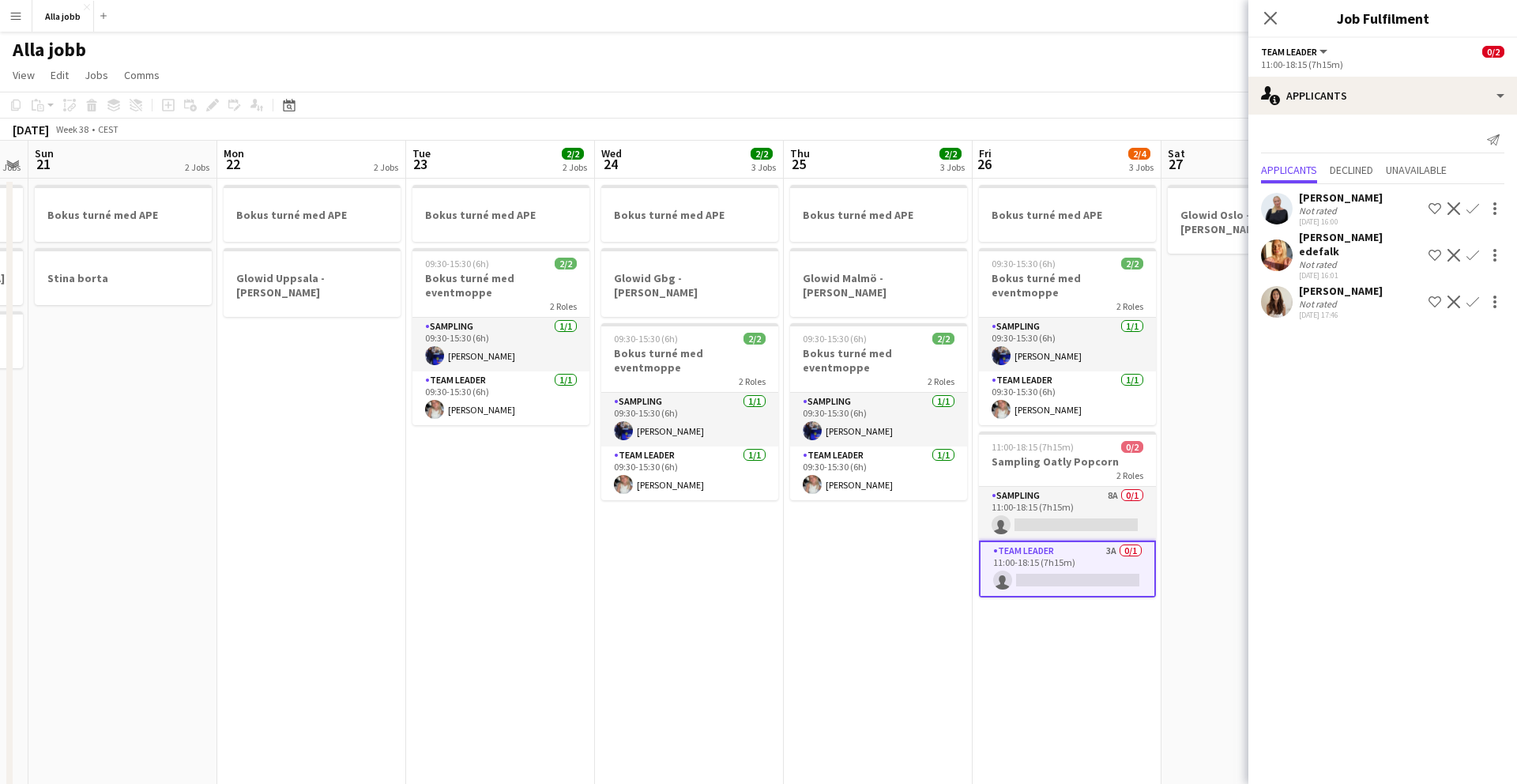
click at [947, 494] on app-date-cell "Bokus turné med APE 09:30-15:30 (6h) 2/2 Bokus turné med eventmoppe 2 Roles Sam…" at bounding box center [1067, 527] width 189 height 696
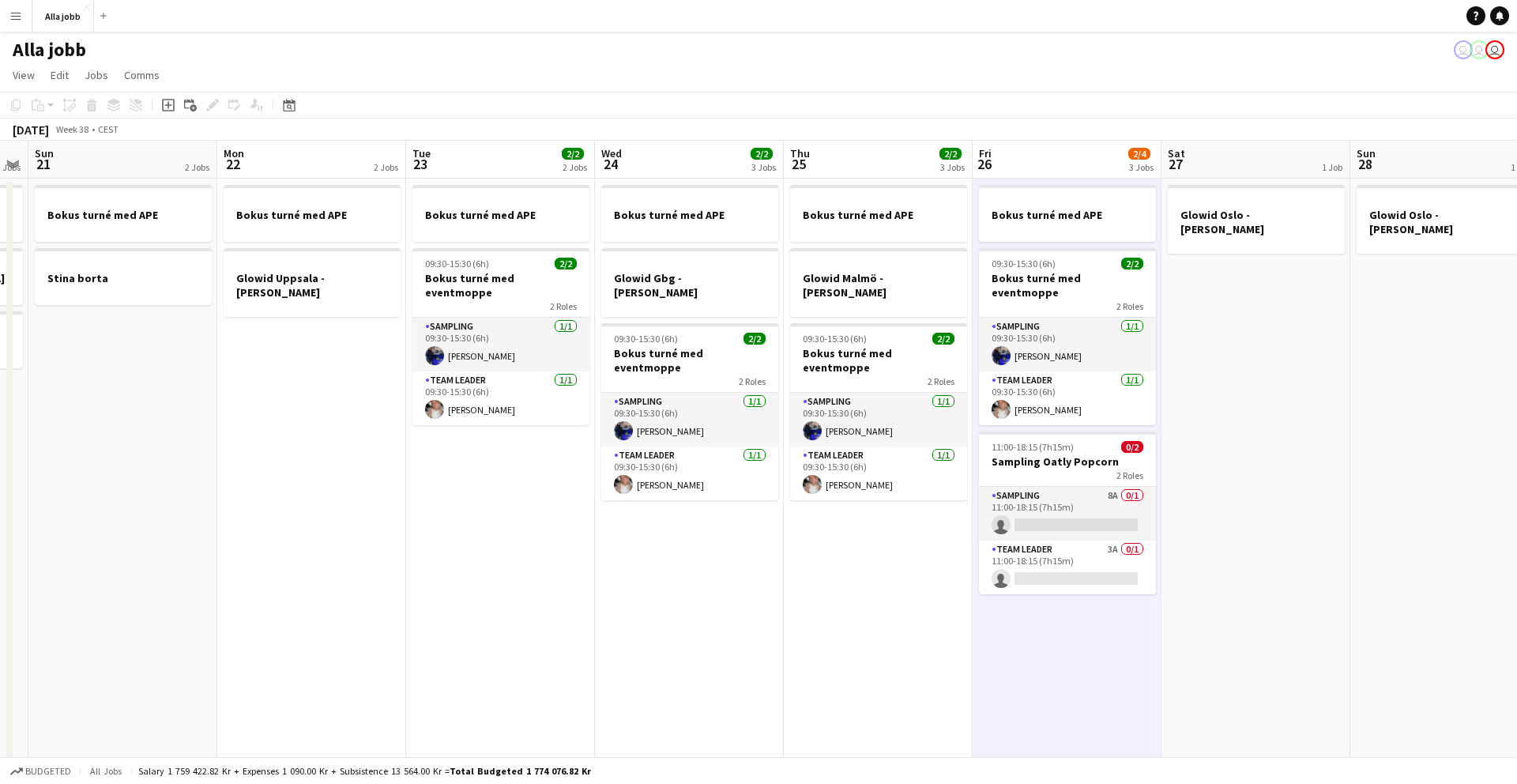
click at [947, 494] on app-date-cell "Bokus turné med APE 09:30-15:30 (6h) 2/2 Bokus turné med eventmoppe 2 Roles Sam…" at bounding box center [1067, 527] width 189 height 696
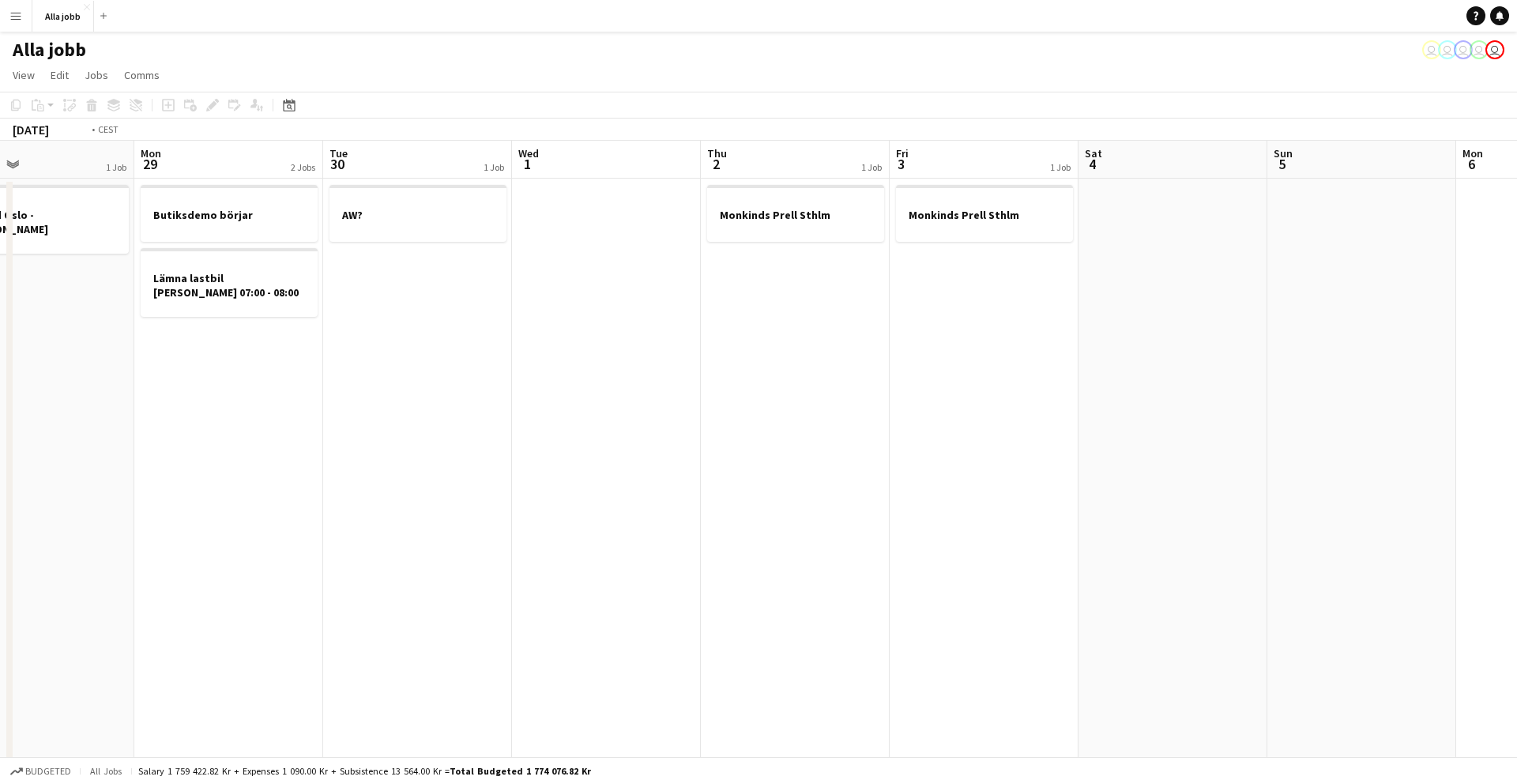
scroll to position [0, 682]
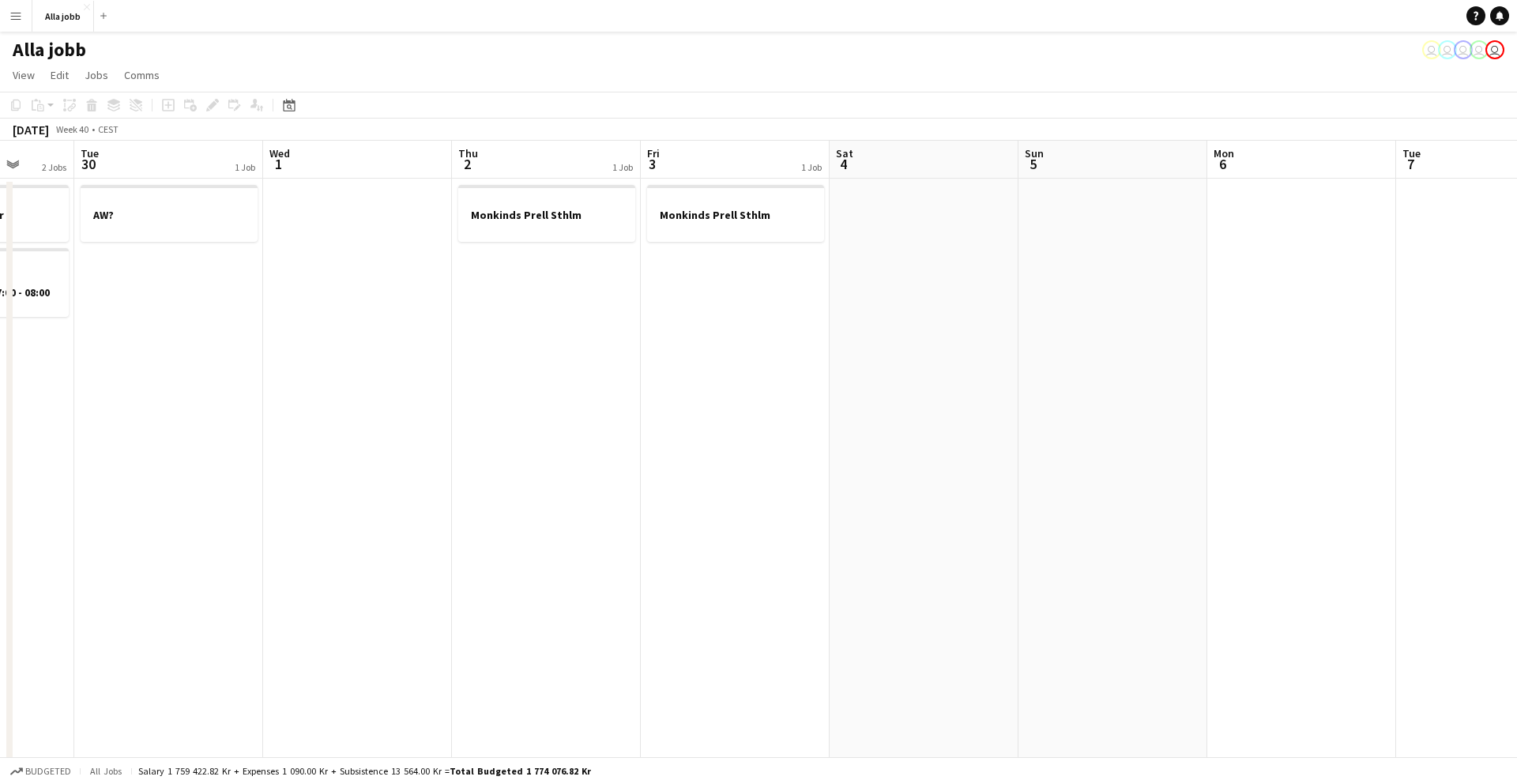
click at [365, 364] on app-date-cell at bounding box center [357, 527] width 189 height 696
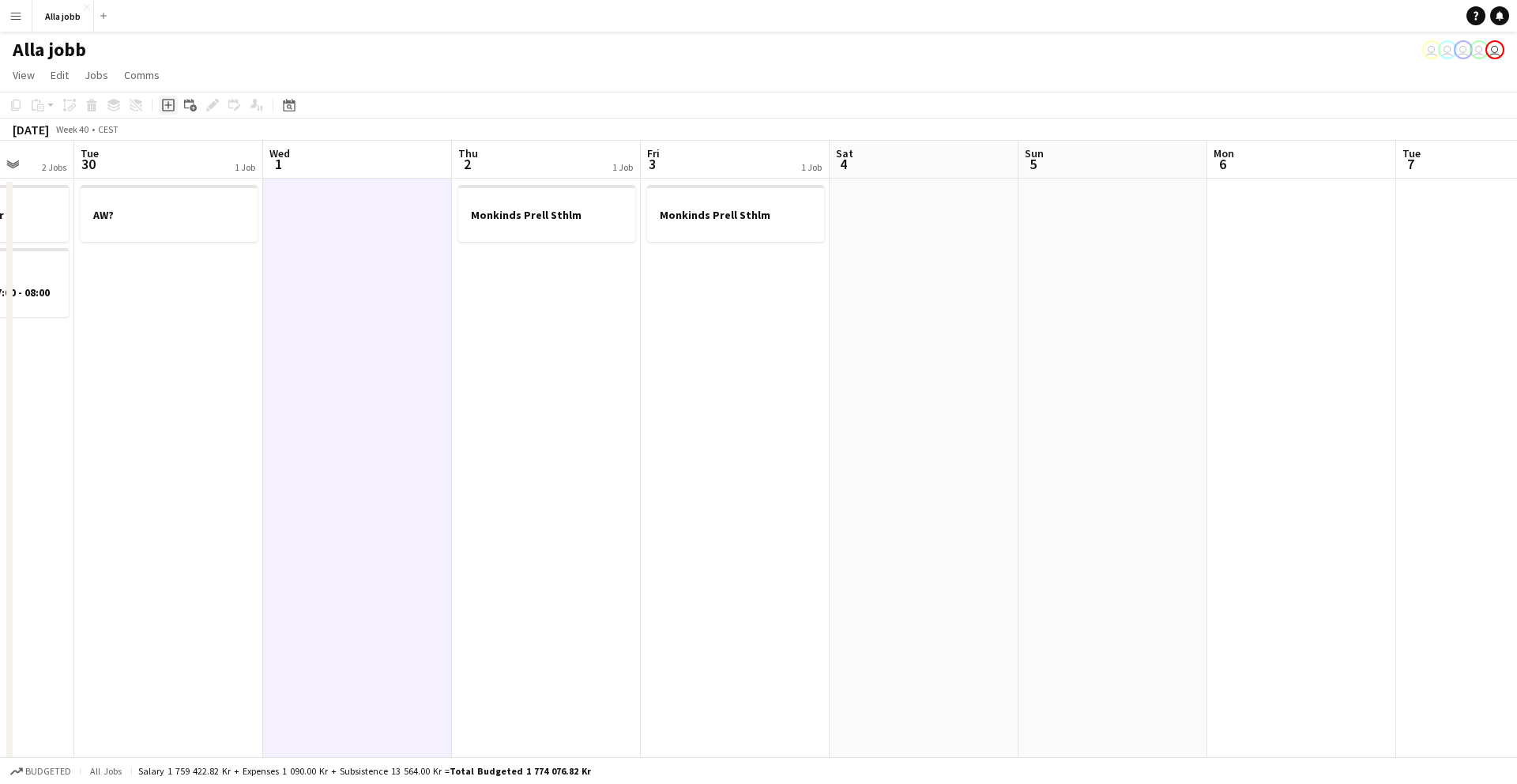
click at [169, 106] on icon "Add job" at bounding box center [169, 105] width 13 height 13
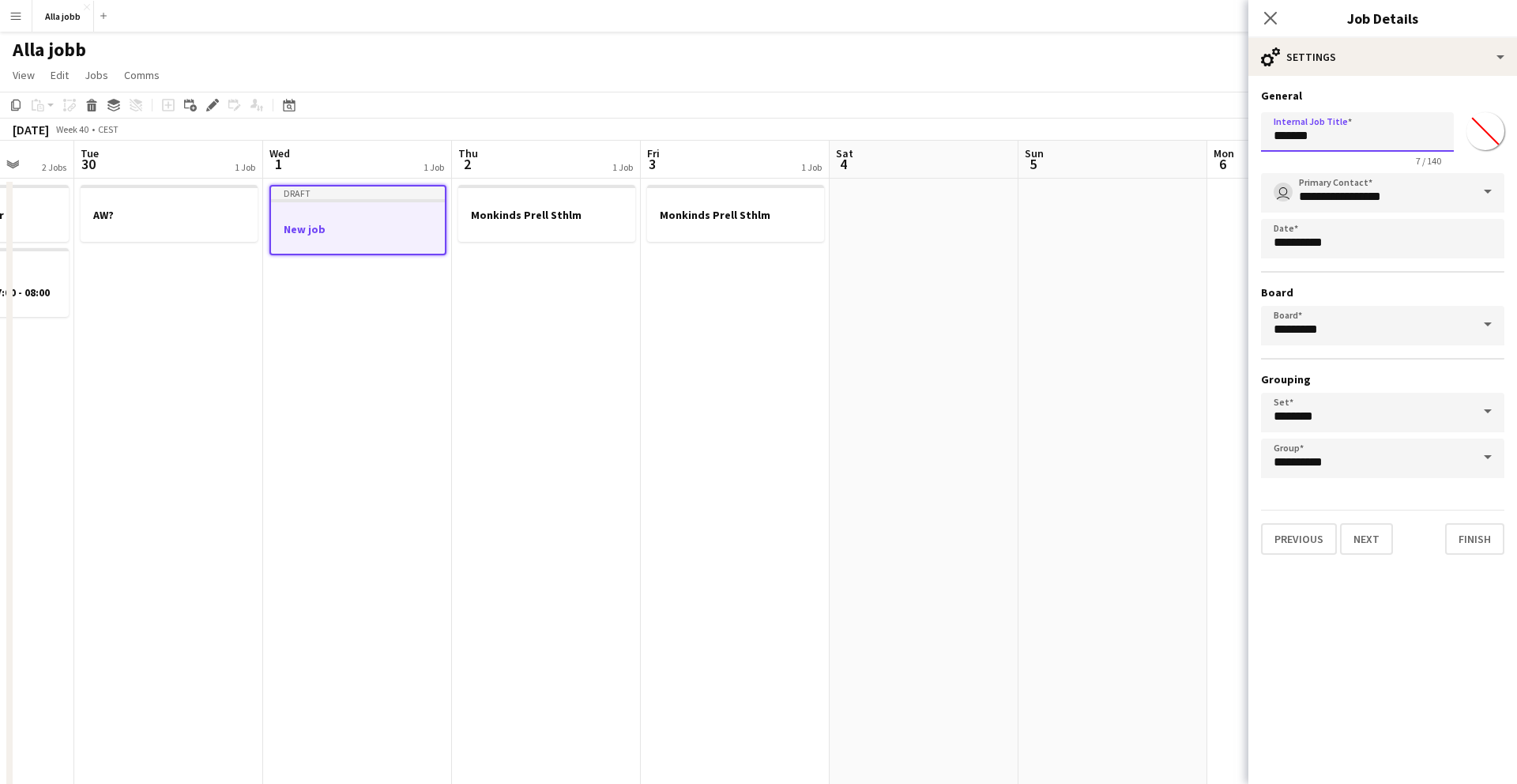
drag, startPoint x: 1324, startPoint y: 141, endPoint x: 1252, endPoint y: 141, distance: 72.0
click at [947, 141] on form "**********" at bounding box center [1383, 322] width 269 height 466
type input "**********"
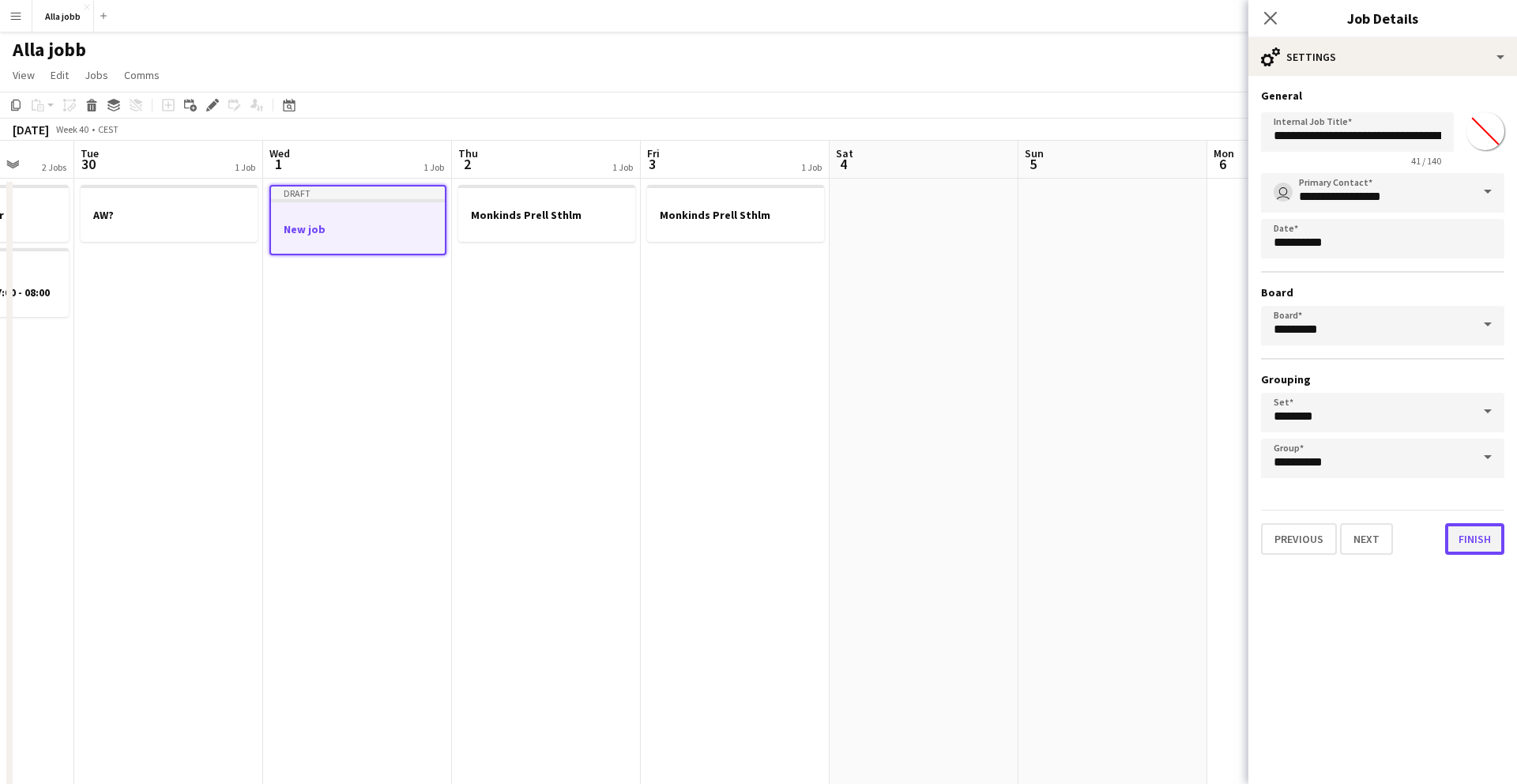
click at [947, 494] on button "Finish" at bounding box center [1475, 539] width 60 height 32
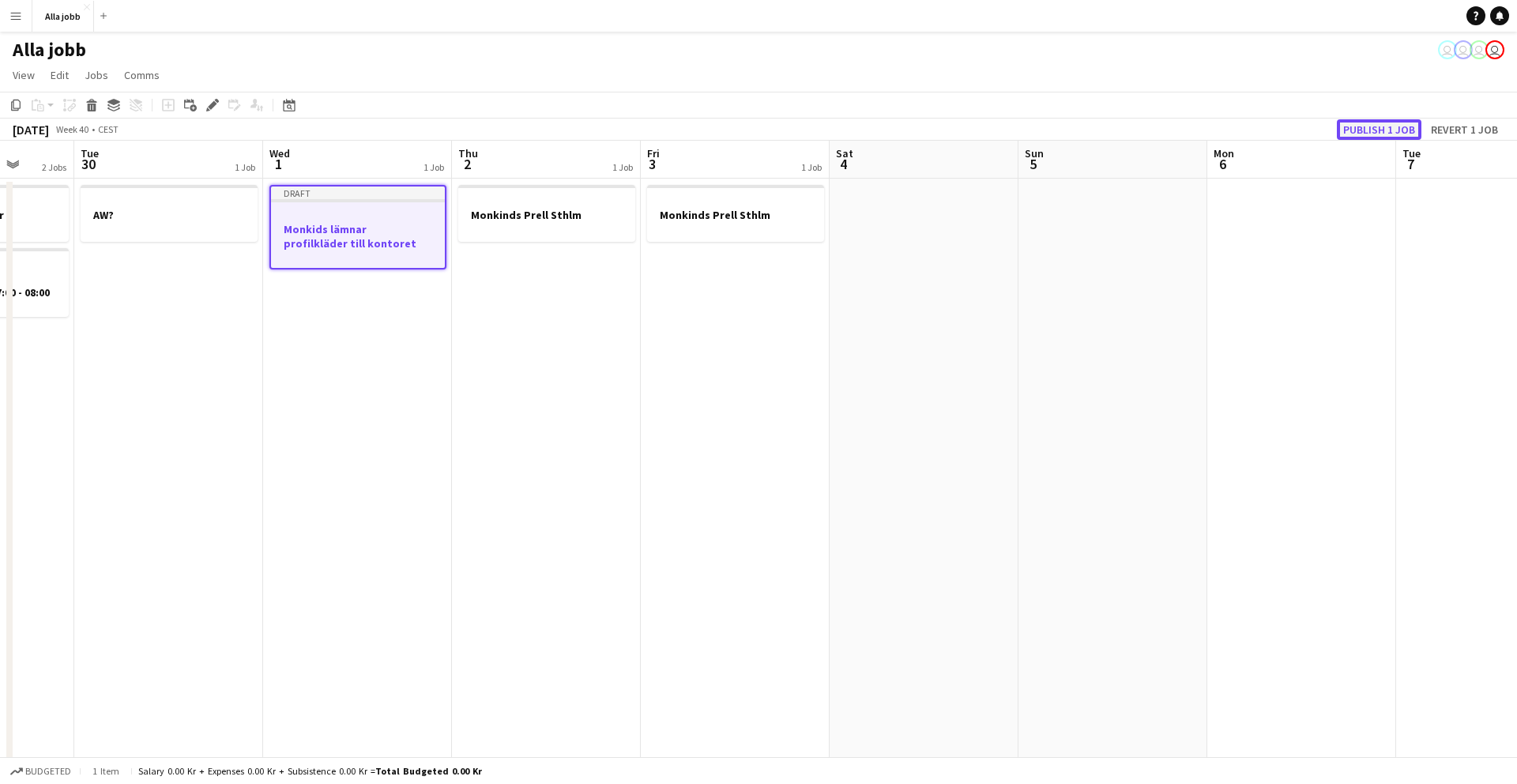
click at [947, 131] on button "Publish 1 job" at bounding box center [1379, 130] width 85 height 21
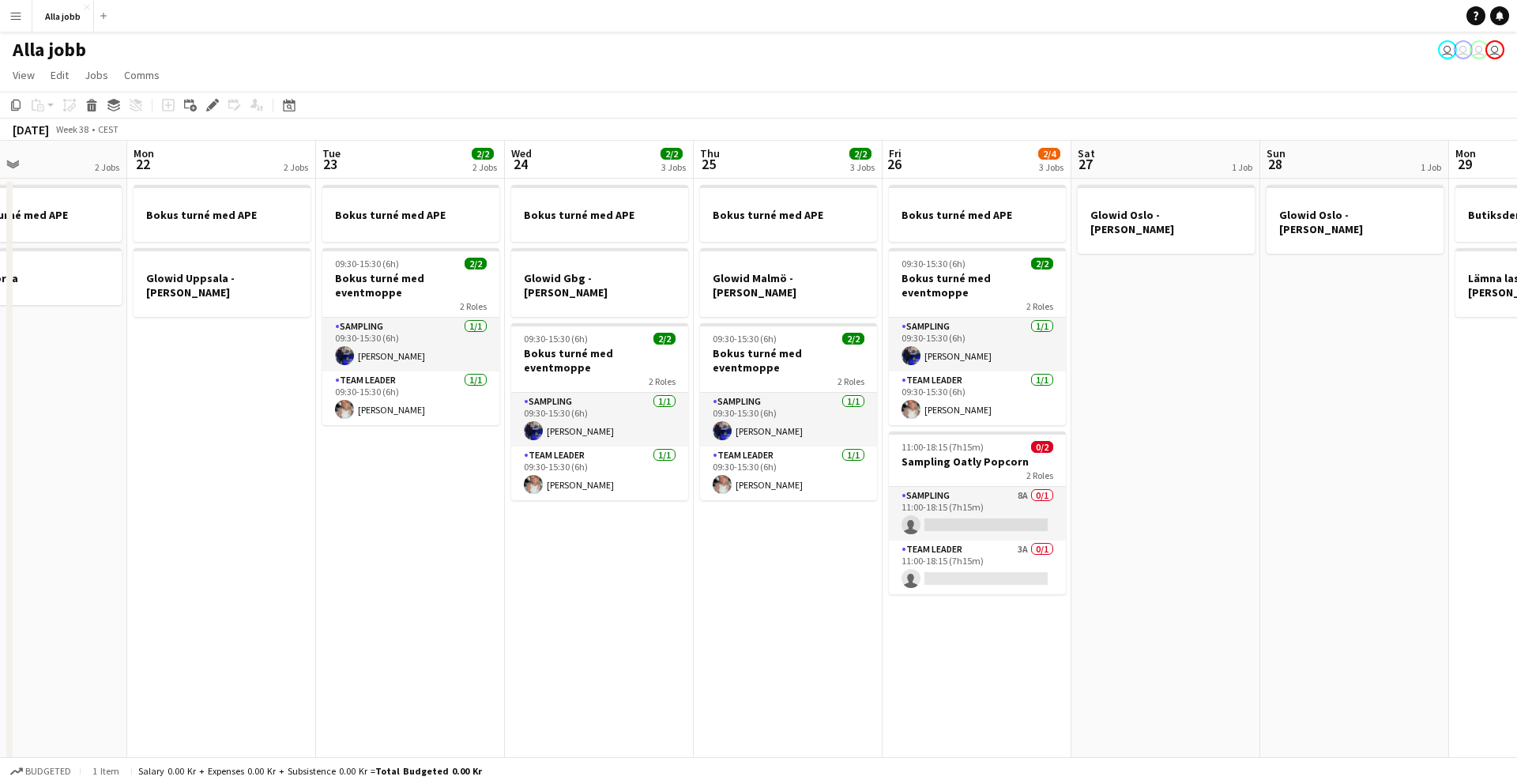
scroll to position [0, 438]
click at [392, 477] on app-date-cell "Bokus turné med APE 09:30-15:30 (6h) 2/2 Bokus turné med eventmoppe 2 Roles Sam…" at bounding box center [411, 527] width 189 height 696
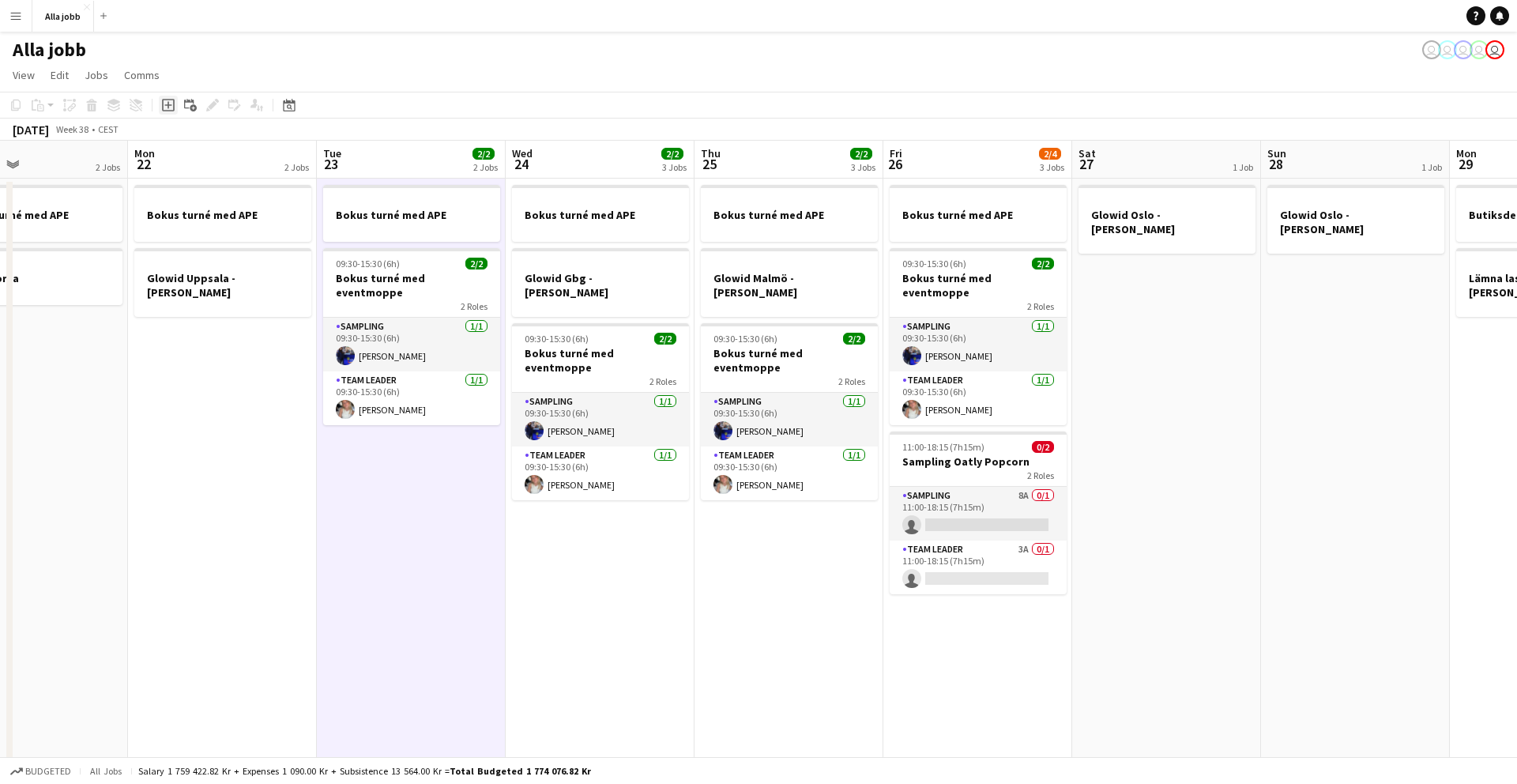
click at [166, 111] on icon at bounding box center [169, 105] width 13 height 13
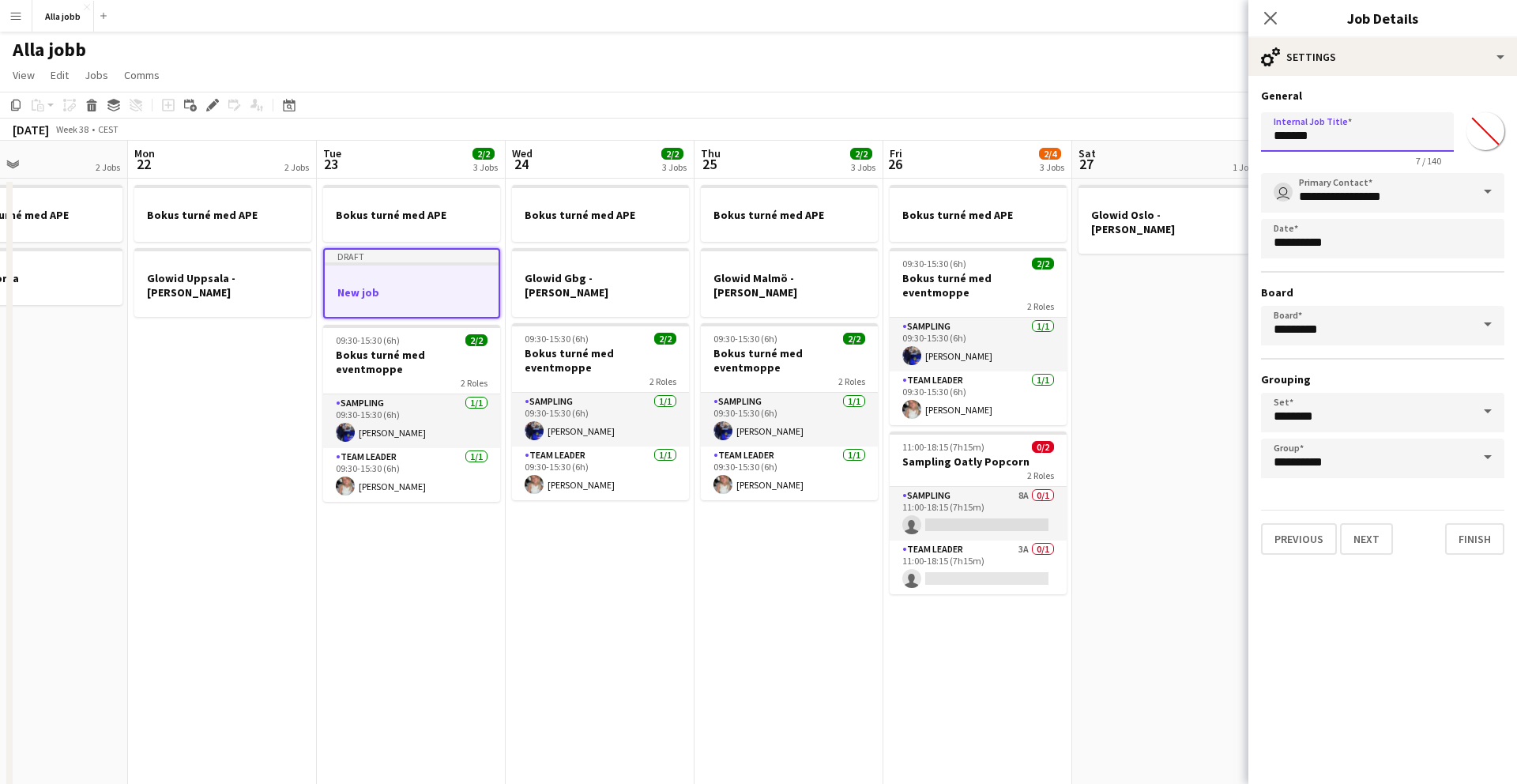
drag, startPoint x: 1327, startPoint y: 135, endPoint x: 1234, endPoint y: 135, distance: 93.0
click at [947, 135] on body "Menu Boards Boards Boards All jobs Status Workforce Workforce My Workforce Recr…" at bounding box center [758, 450] width 1517 height 901
type input "**********"
click at [947, 494] on button "Finish" at bounding box center [1475, 539] width 60 height 32
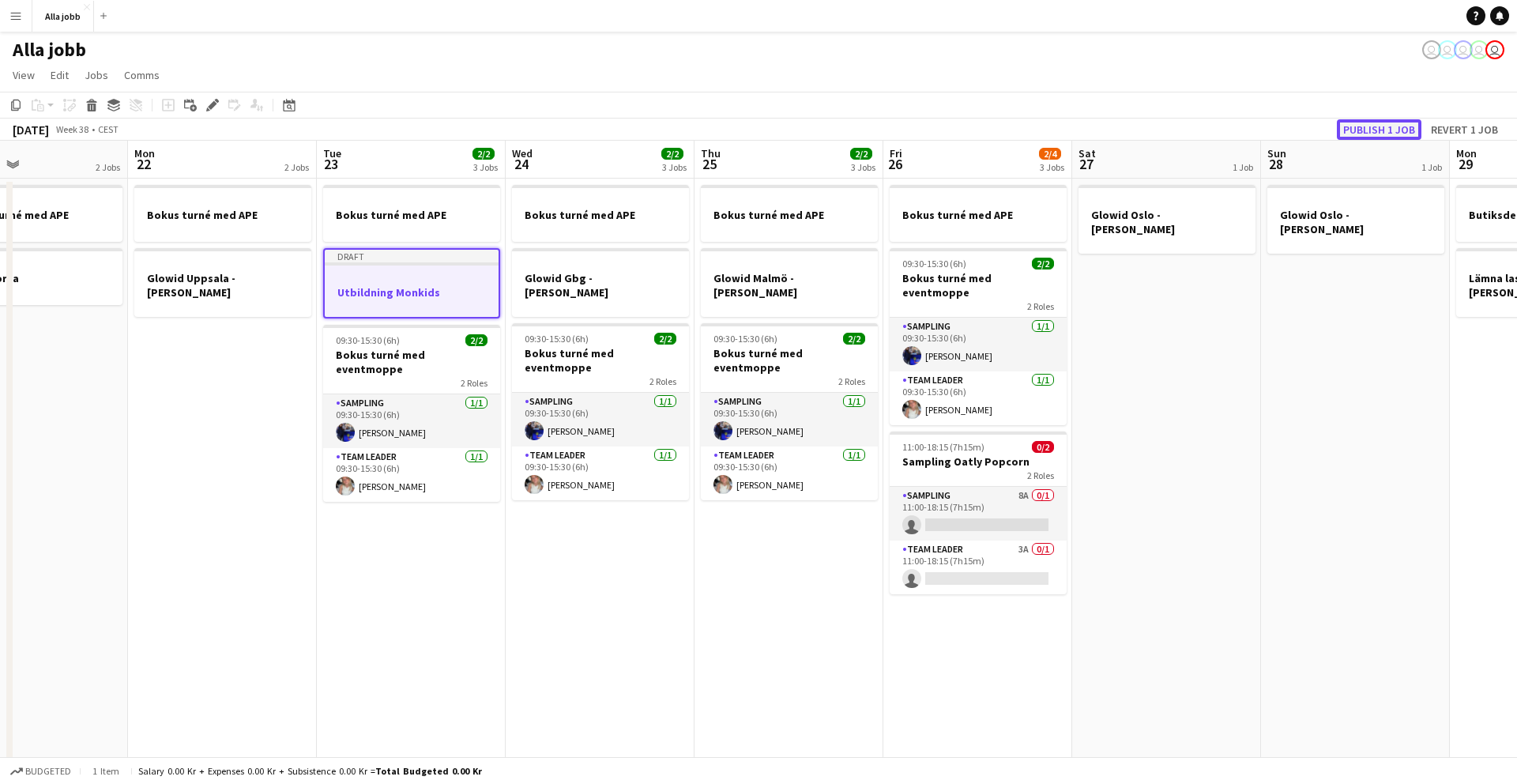
click at [947, 134] on button "Publish 1 job" at bounding box center [1379, 130] width 85 height 21
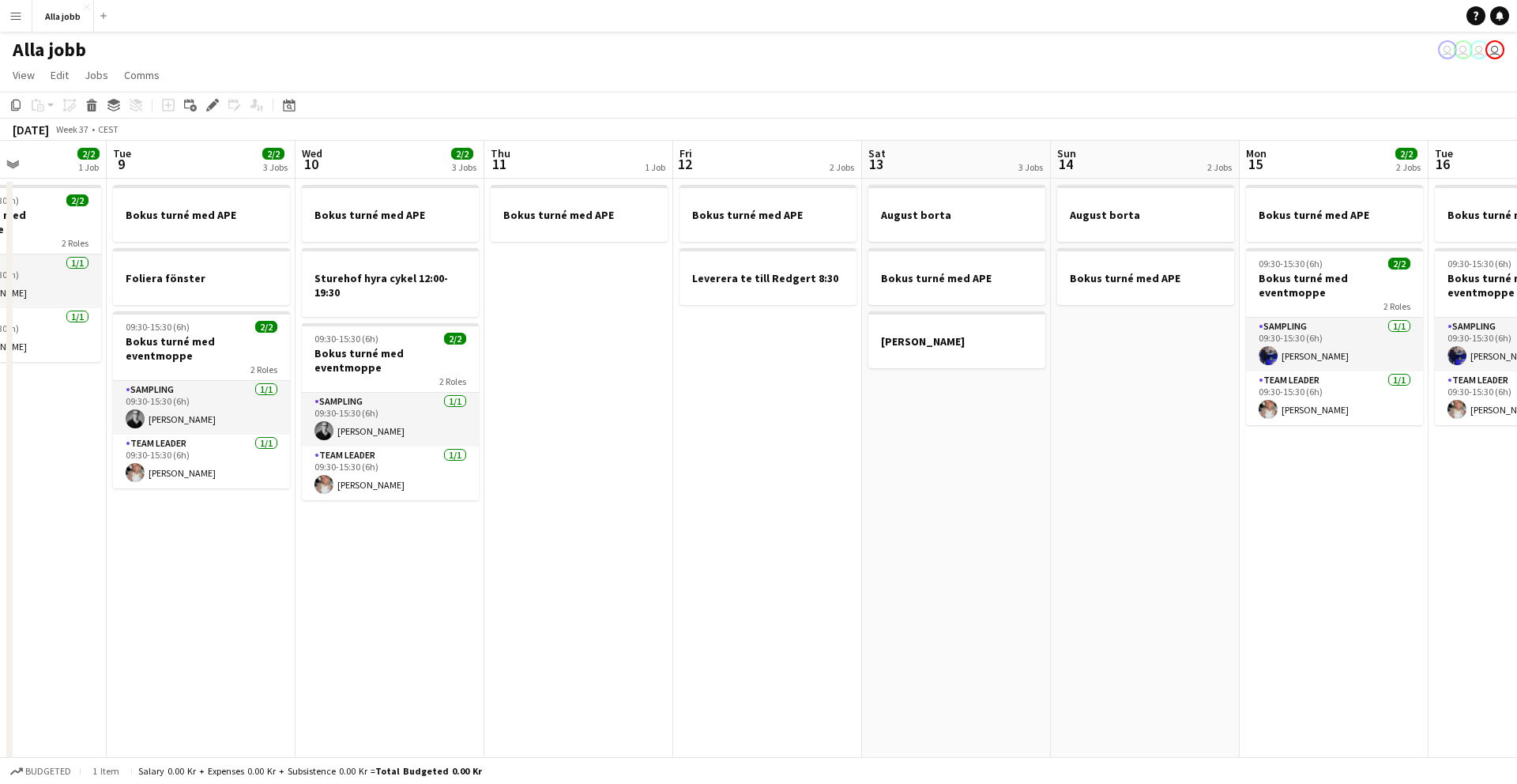
scroll to position [0, 655]
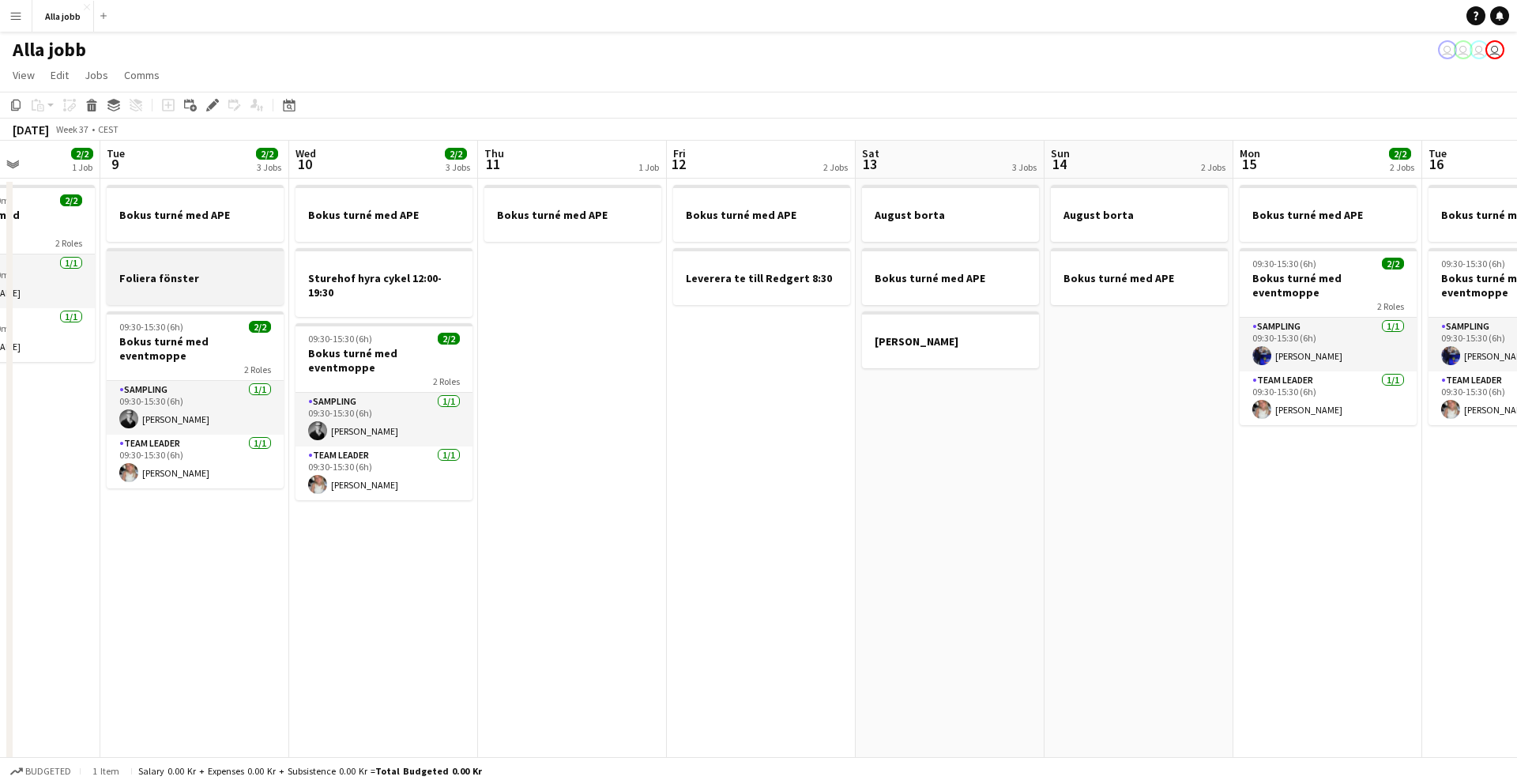
click at [235, 282] on h3 "Foliera fönster" at bounding box center [195, 278] width 177 height 14
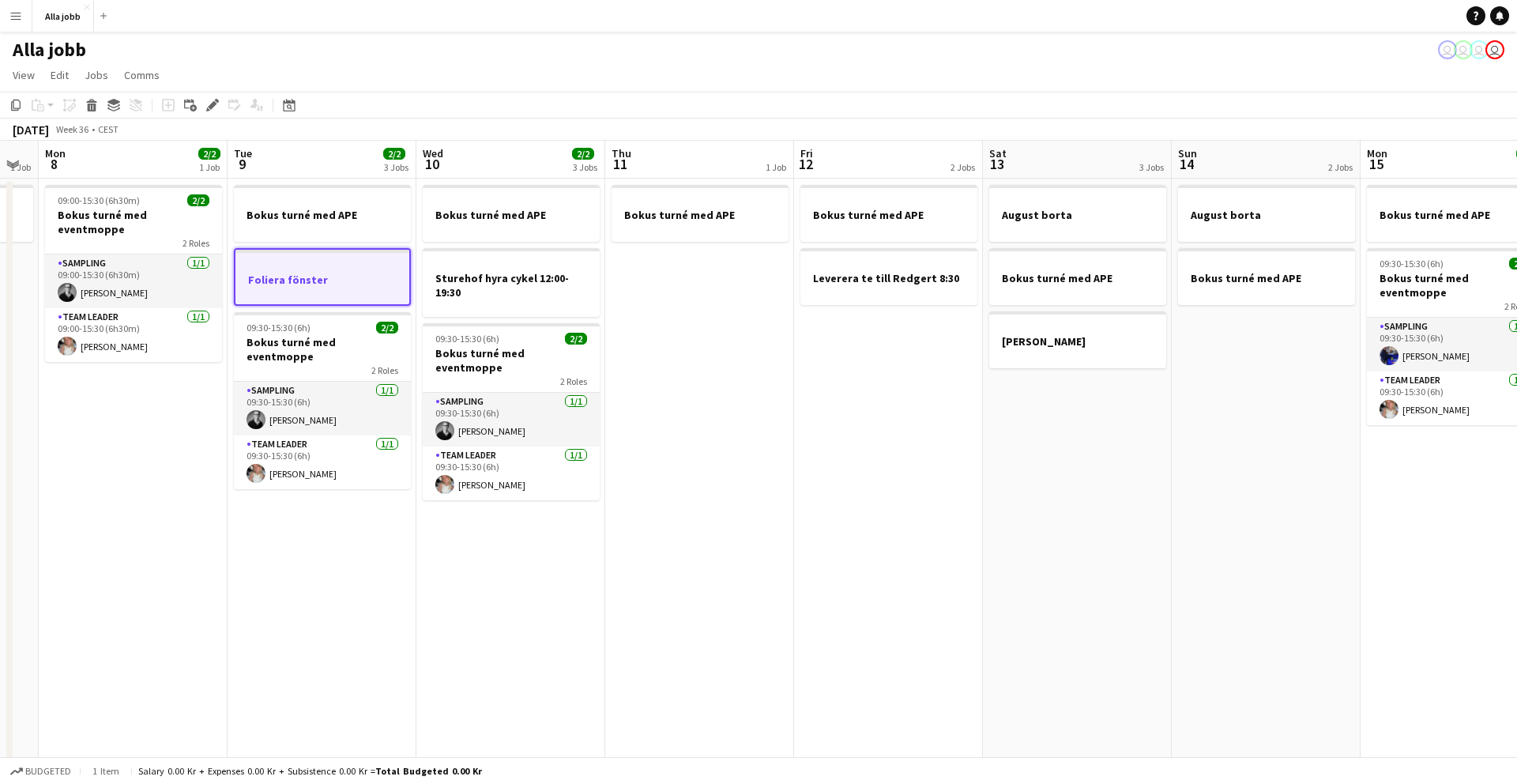
drag, startPoint x: 229, startPoint y: 289, endPoint x: 352, endPoint y: 283, distance: 123.1
click at [352, 285] on app-calendar-viewport "Fri 5 3/3 3 Jobs Sat 6 3/3 3 Jobs Sun 7 1 Job Mon 8 2/2 1 Job Tue 9 2/2 3 Jobs …" at bounding box center [758, 507] width 1517 height 734
click at [680, 318] on app-date-cell "Bokus turné med APE" at bounding box center [696, 527] width 189 height 696
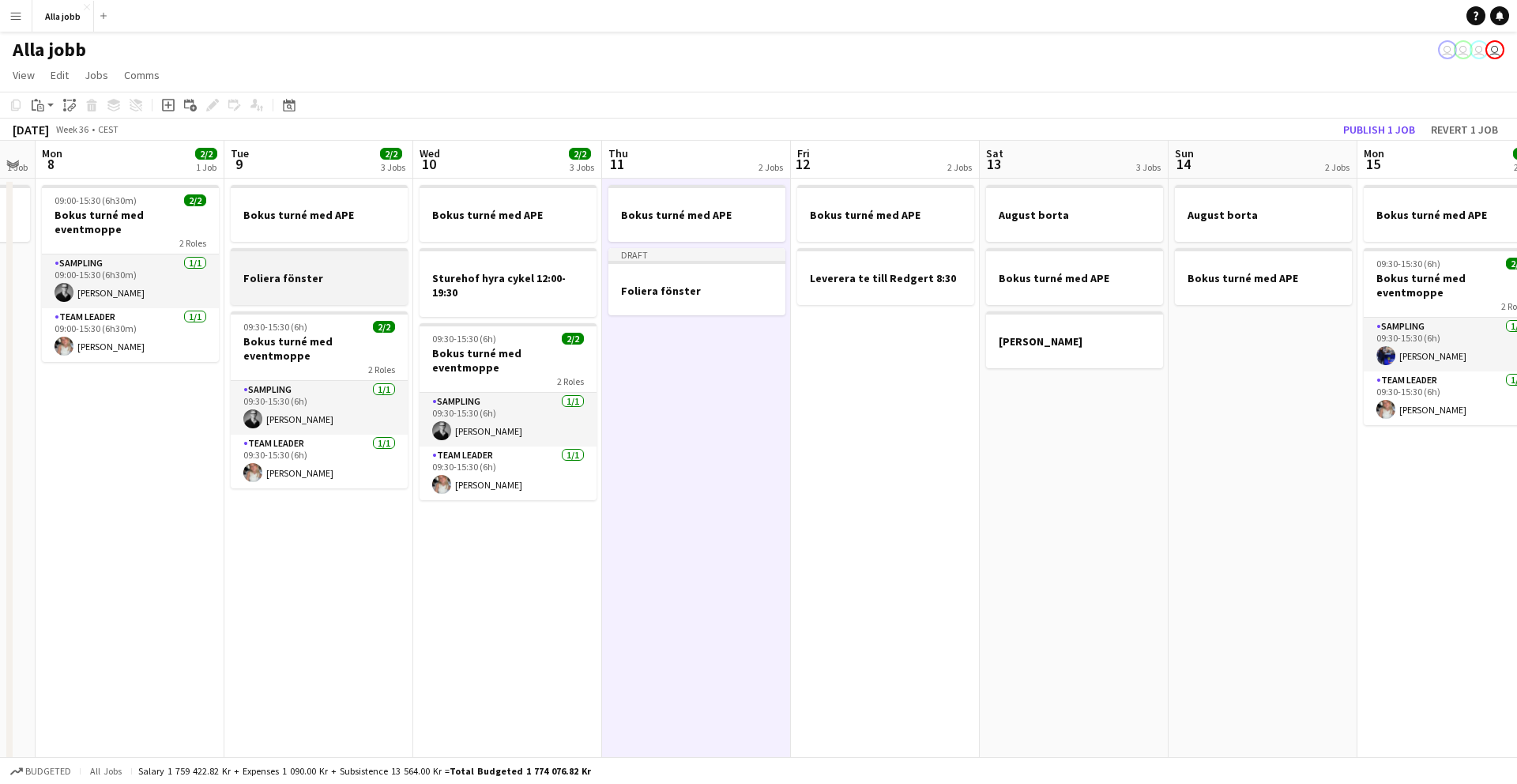
click at [361, 288] on div at bounding box center [320, 292] width 177 height 13
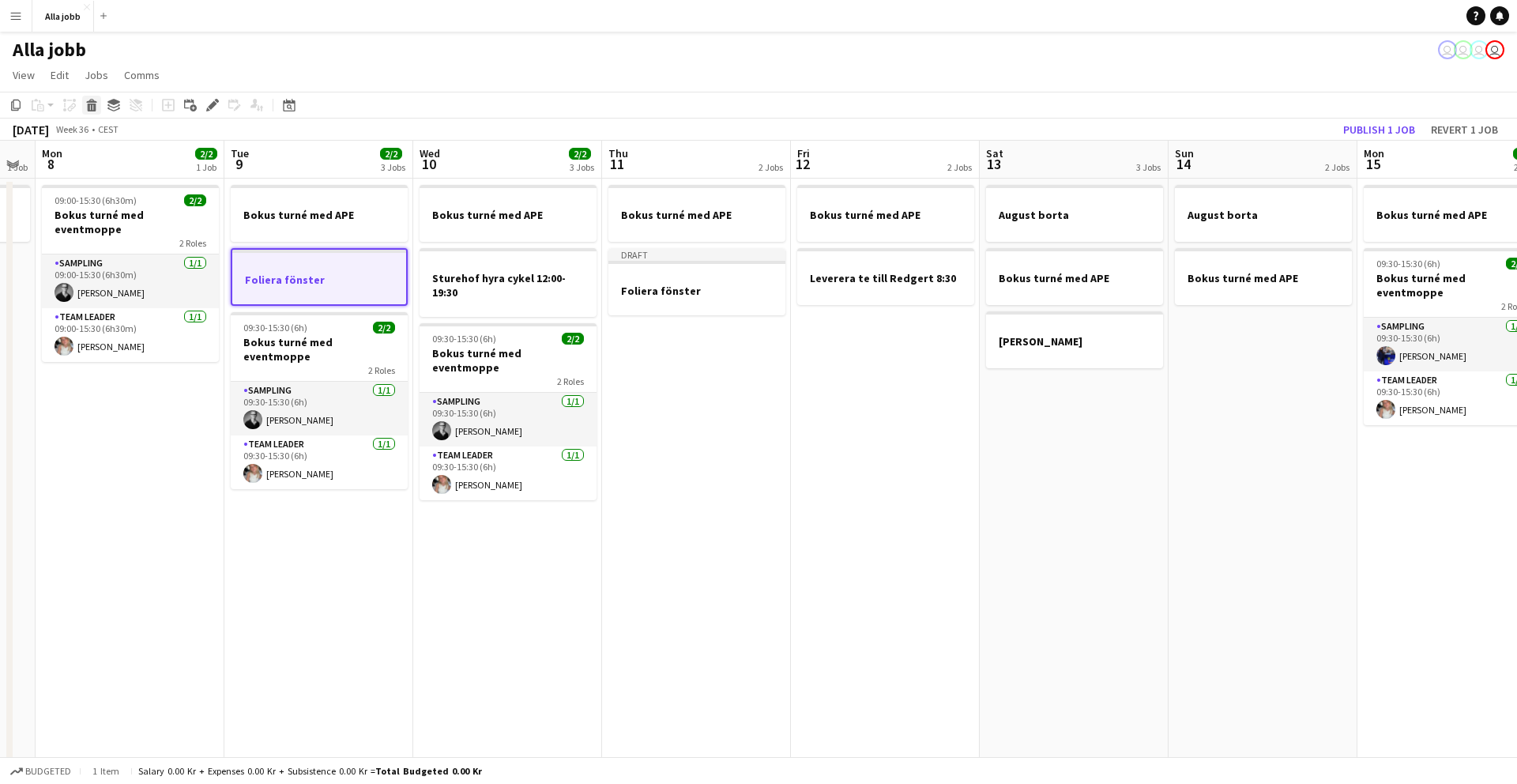
click at [90, 112] on div "Delete" at bounding box center [91, 105] width 19 height 19
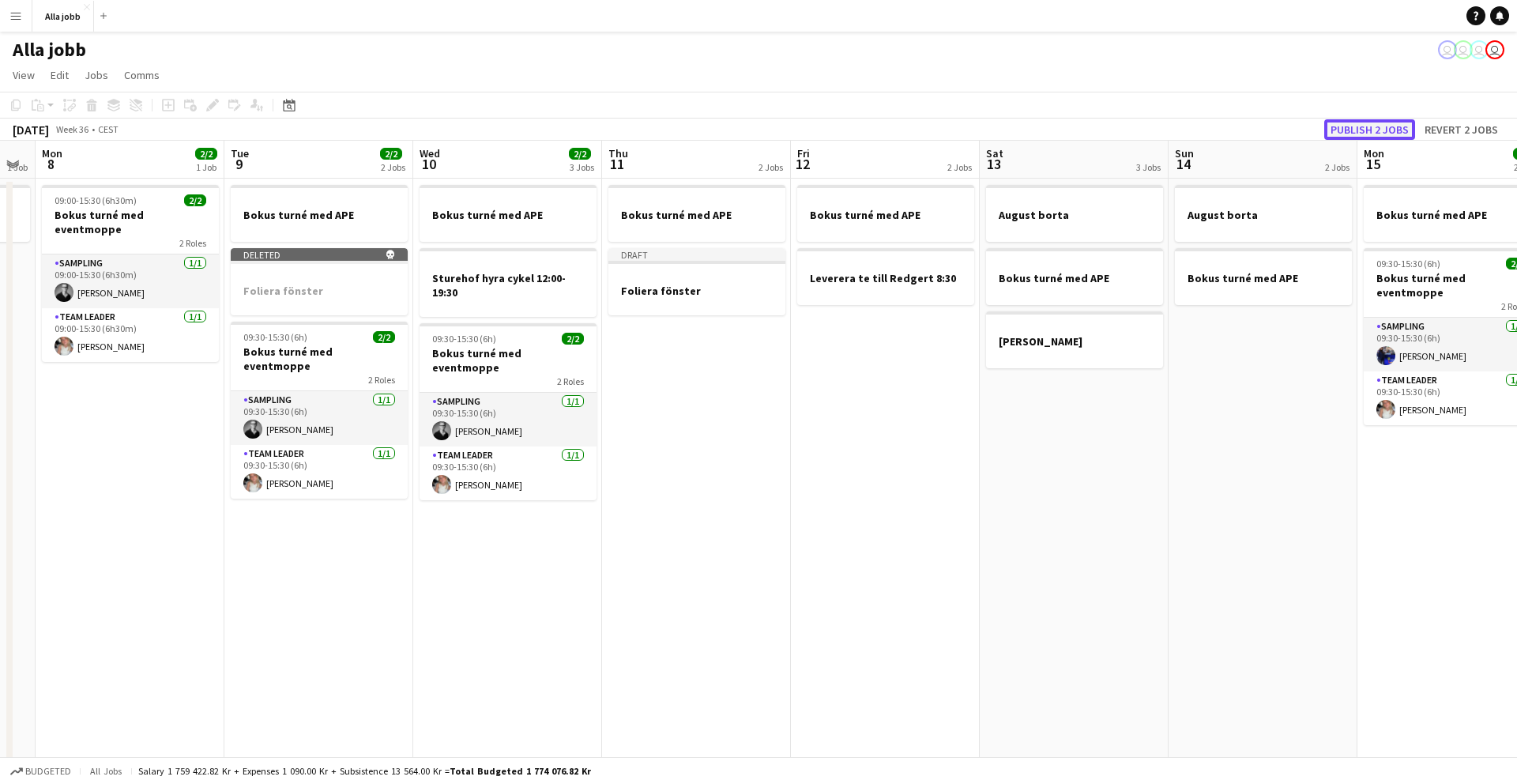
click at [947, 130] on button "Publish 2 jobs" at bounding box center [1370, 130] width 90 height 21
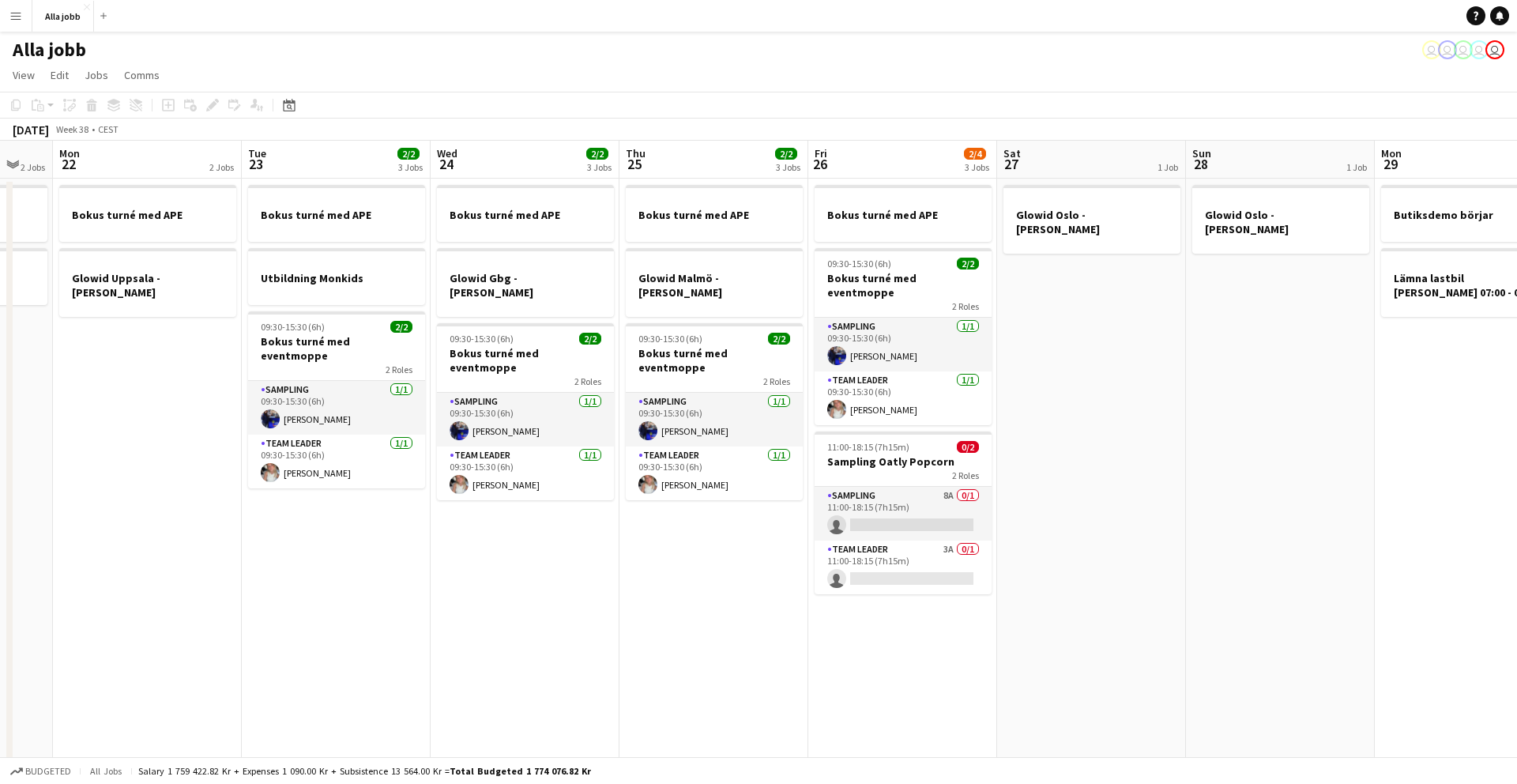
scroll to position [0, 526]
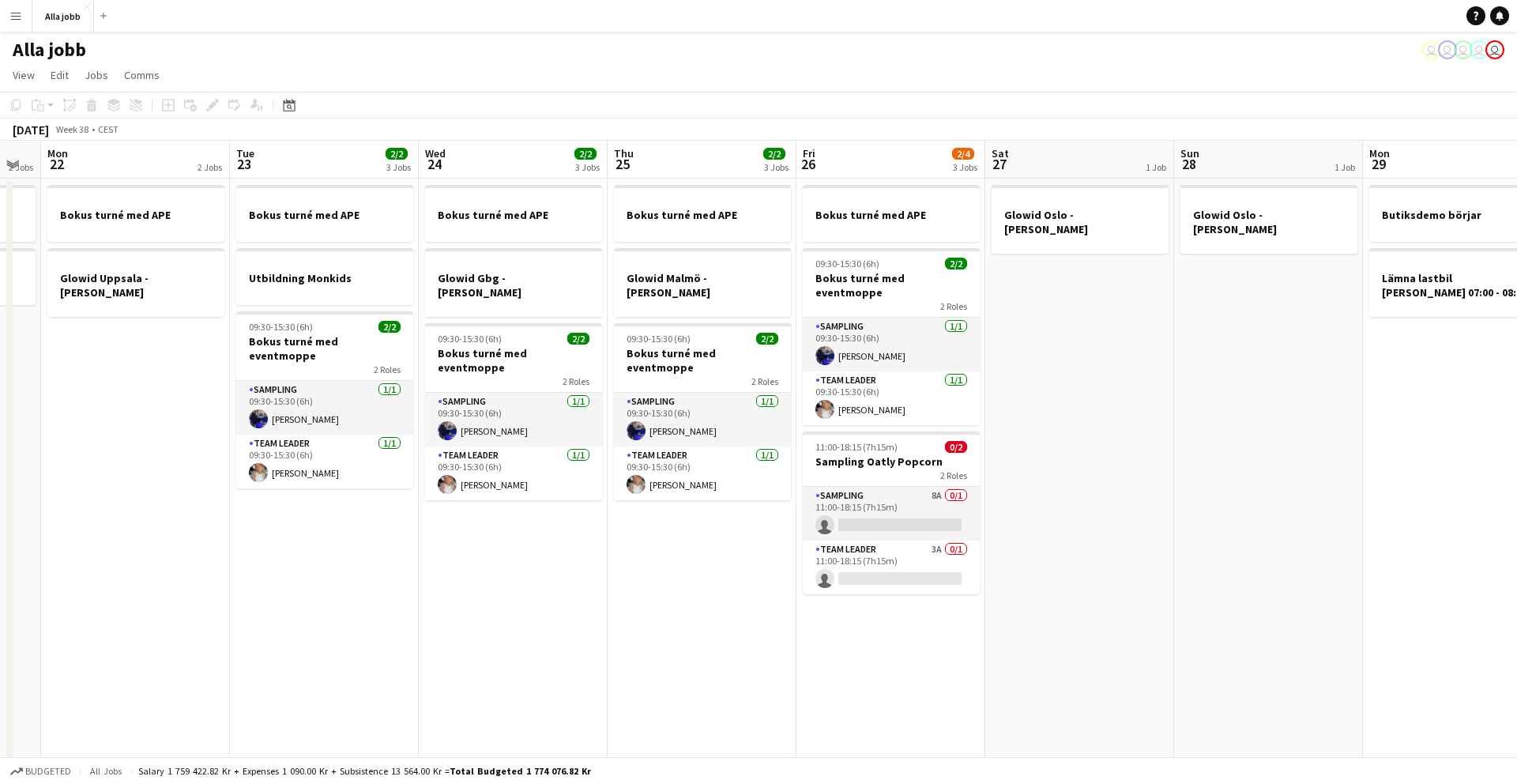
click at [674, 494] on app-date-cell "Bokus turné med APE Glowid [GEOGRAPHIC_DATA] - [PERSON_NAME] 09:30-15:30 (6h) 2…" at bounding box center [702, 527] width 189 height 696
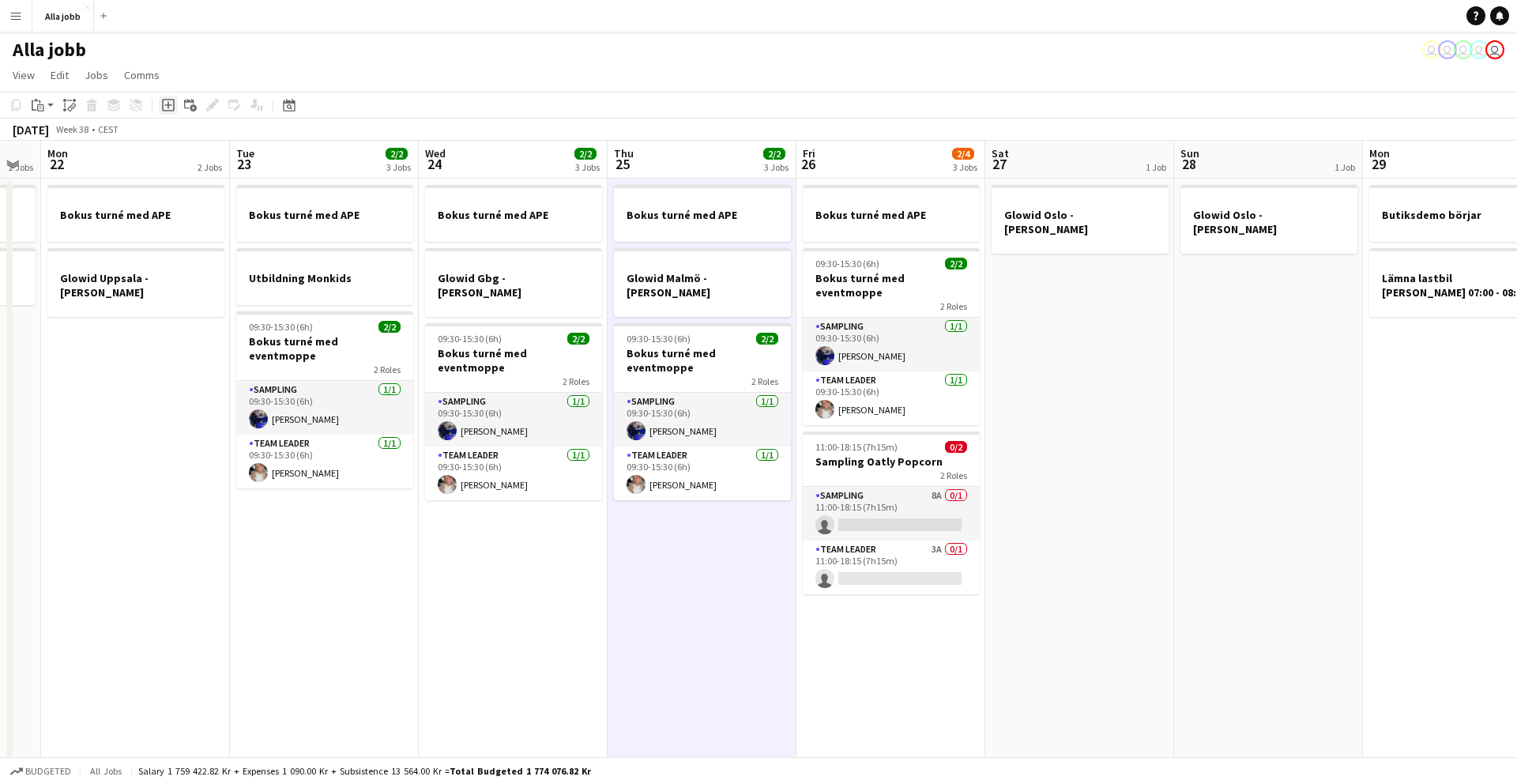
click at [164, 110] on icon at bounding box center [169, 105] width 13 height 13
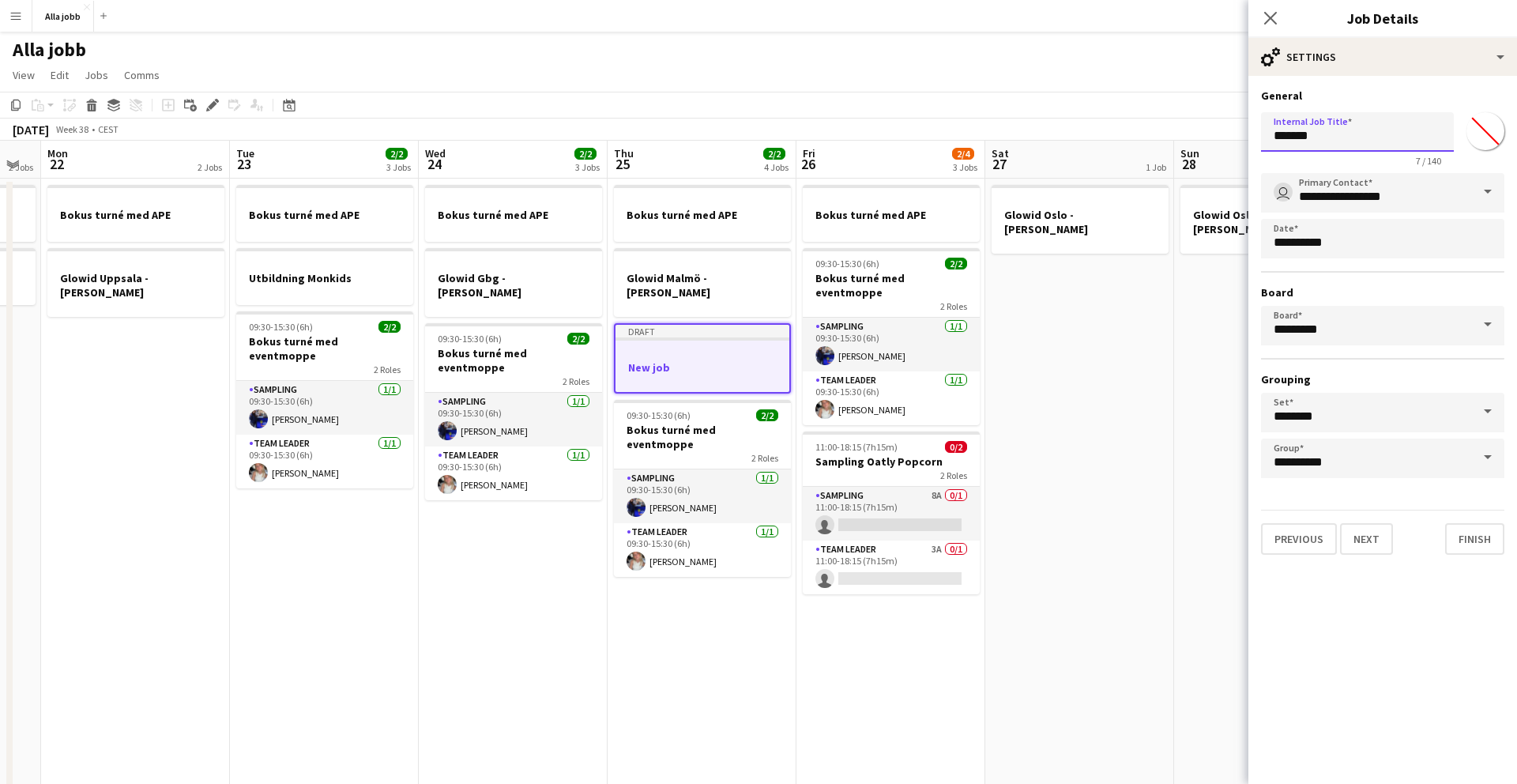
drag, startPoint x: 1327, startPoint y: 138, endPoint x: 1227, endPoint y: 140, distance: 100.0
click at [947, 140] on body "Menu Boards Boards Boards All jobs Status Workforce Workforce My Workforce Recr…" at bounding box center [758, 450] width 1517 height 901
type input "**********"
click at [947, 494] on button "Finish" at bounding box center [1475, 539] width 60 height 32
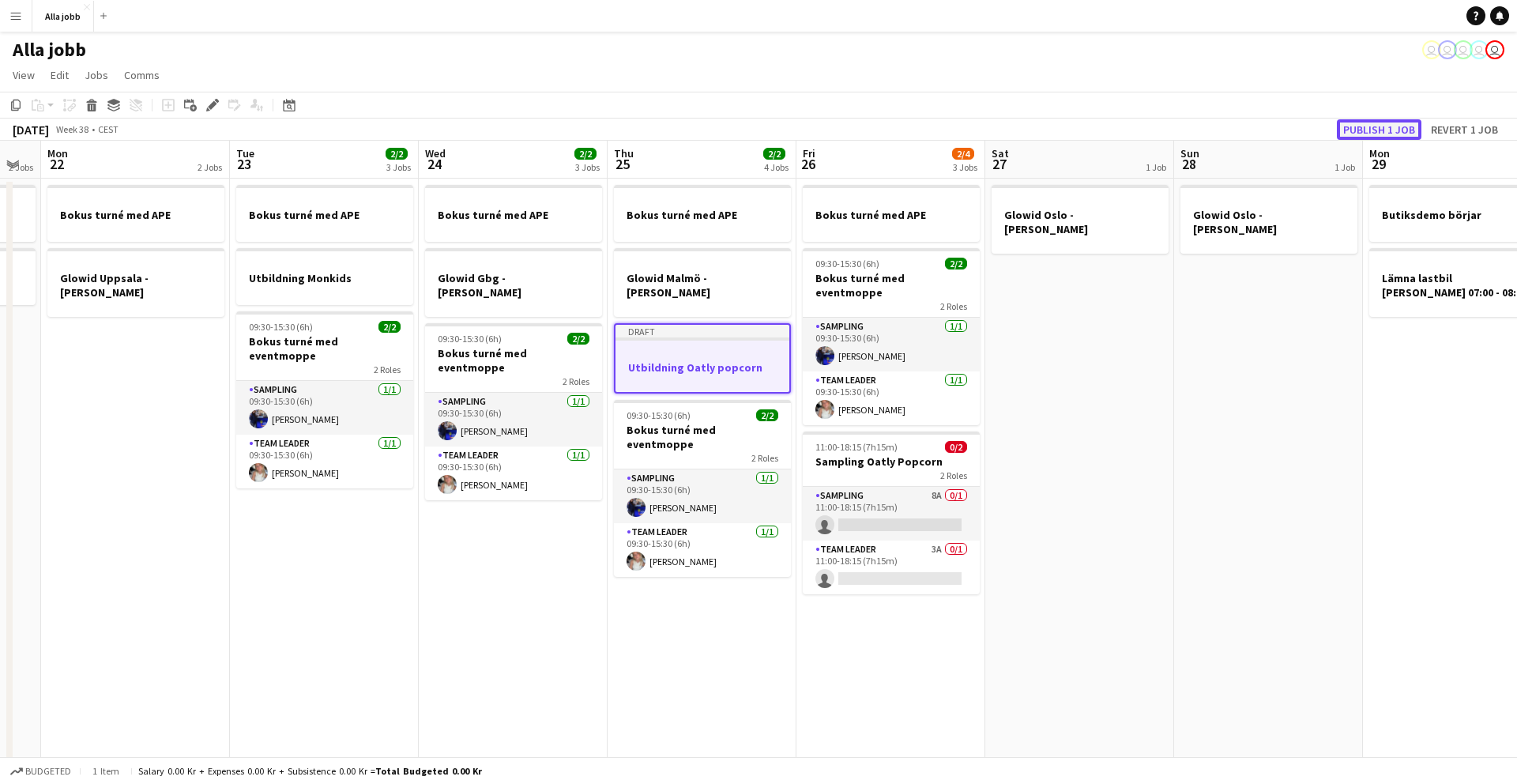
click at [947, 131] on button "Publish 1 job" at bounding box center [1379, 130] width 85 height 21
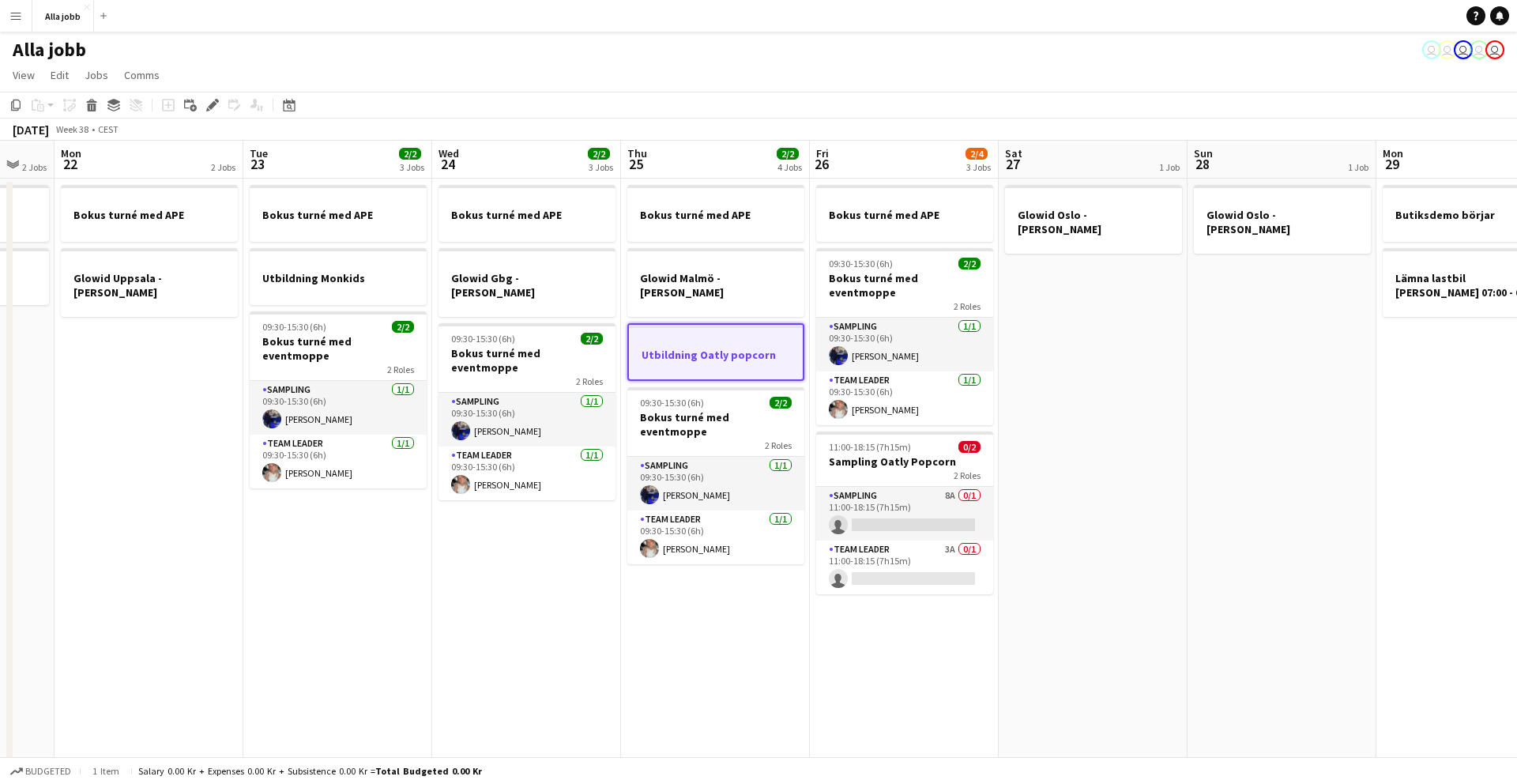
scroll to position [0, 493]
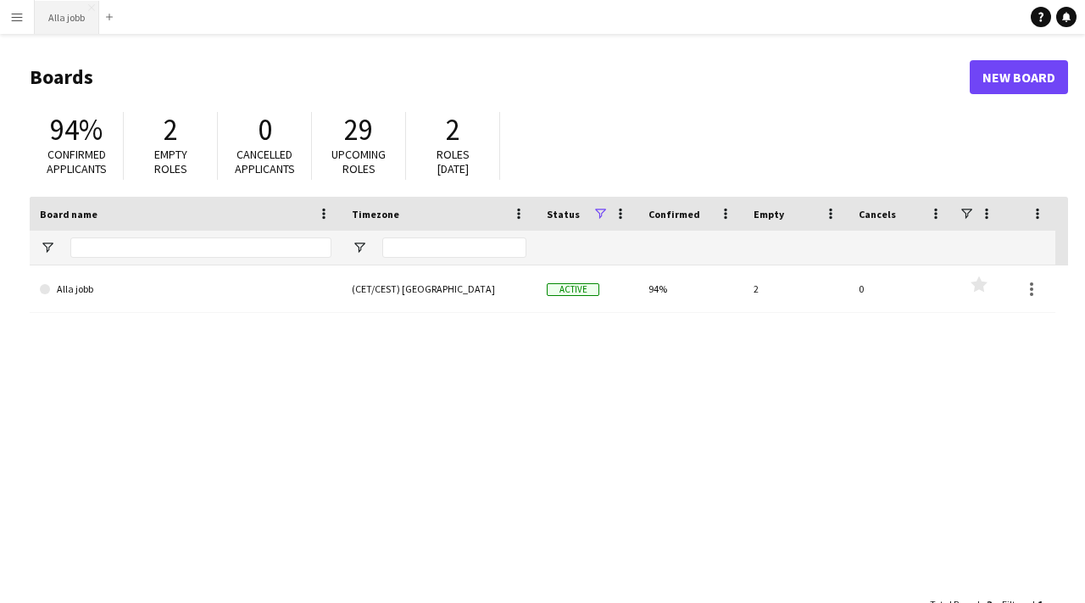
click at [54, 23] on button "Alla jobb Close" at bounding box center [67, 17] width 64 height 33
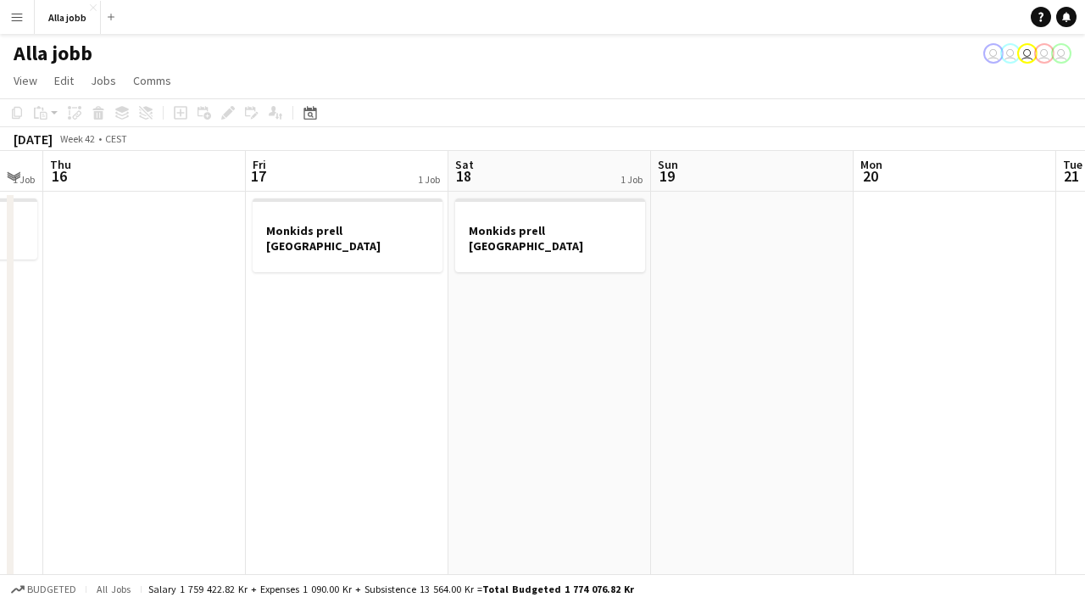
scroll to position [0, 794]
